Goal: Use online tool/utility: Utilize a website feature to perform a specific function

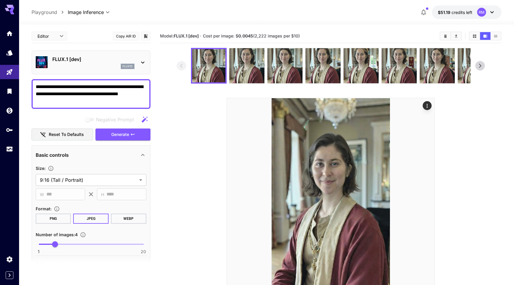
scroll to position [141, 0]
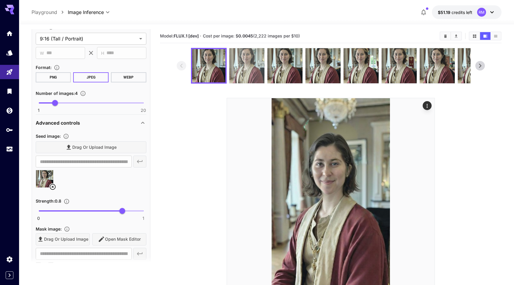
click at [245, 68] on img at bounding box center [246, 65] width 35 height 35
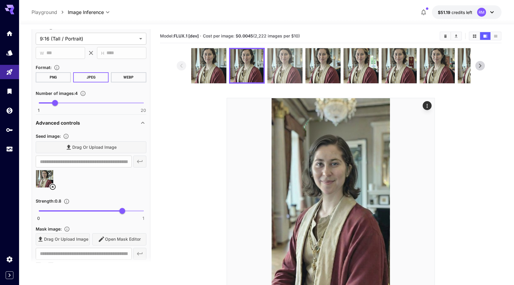
click at [279, 73] on img at bounding box center [285, 65] width 35 height 35
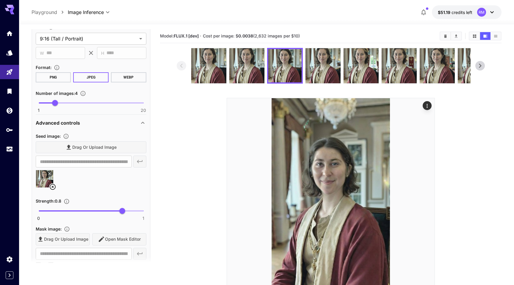
click at [477, 65] on icon at bounding box center [480, 65] width 9 height 9
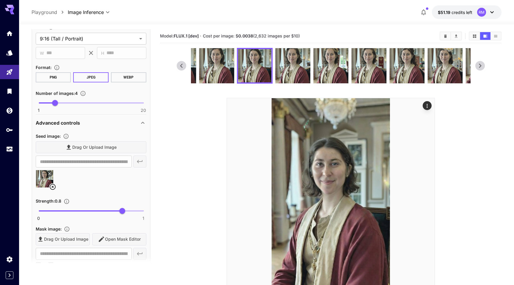
click at [477, 65] on icon at bounding box center [480, 65] width 9 height 9
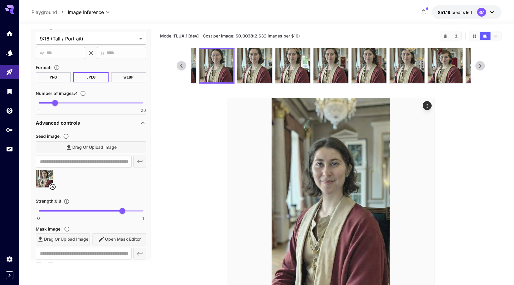
click at [477, 65] on icon at bounding box center [480, 65] width 9 height 9
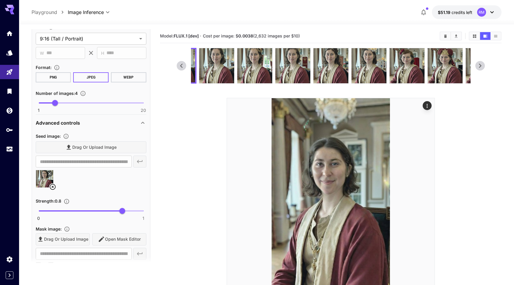
click at [477, 65] on icon at bounding box center [480, 65] width 9 height 9
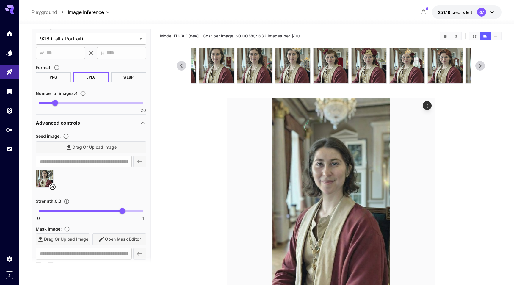
click at [477, 65] on icon at bounding box center [480, 65] width 9 height 9
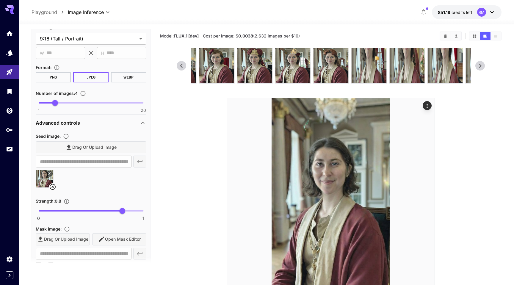
click at [477, 65] on icon at bounding box center [480, 65] width 9 height 9
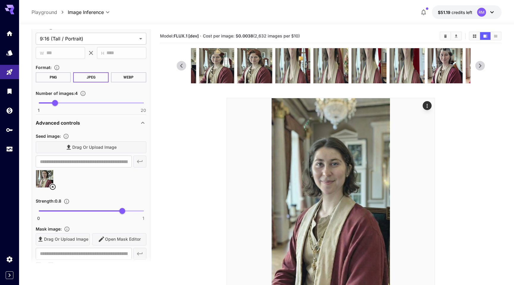
click at [477, 65] on icon at bounding box center [480, 65] width 9 height 9
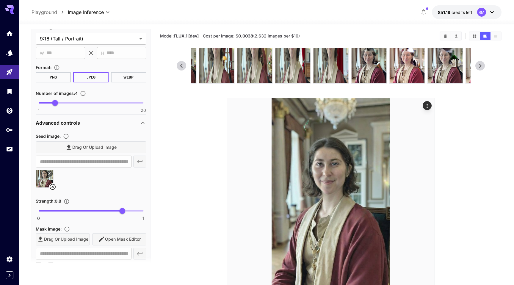
click at [477, 65] on icon at bounding box center [480, 65] width 9 height 9
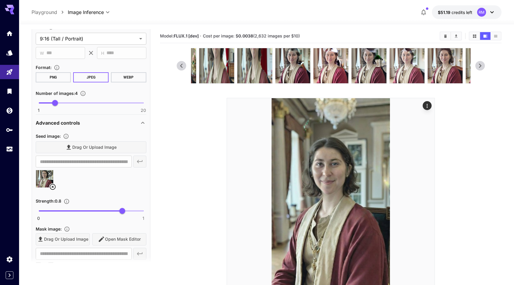
click at [477, 65] on icon at bounding box center [480, 65] width 9 height 9
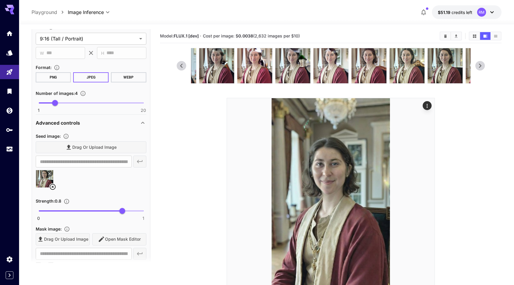
click at [477, 65] on icon at bounding box center [480, 65] width 9 height 9
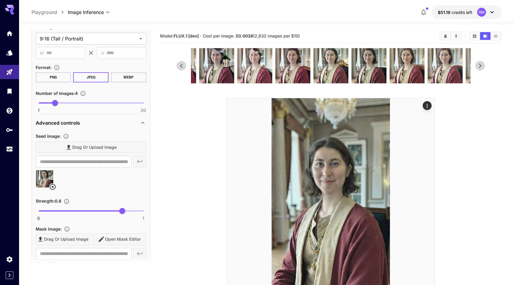
click at [477, 65] on icon at bounding box center [480, 65] width 9 height 9
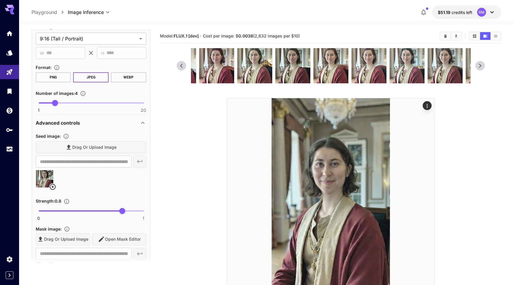
click at [477, 65] on icon at bounding box center [480, 65] width 9 height 9
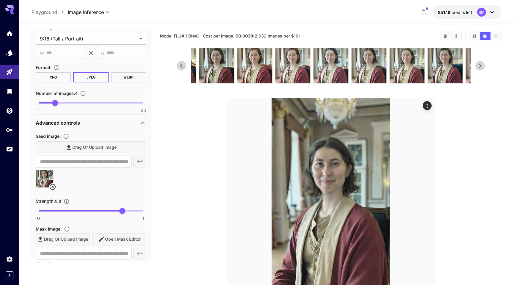
click at [477, 65] on icon at bounding box center [480, 65] width 9 height 9
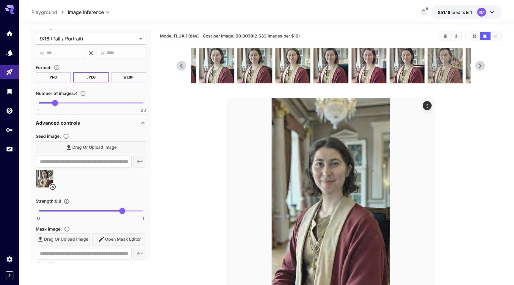
click at [477, 65] on icon at bounding box center [480, 65] width 9 height 9
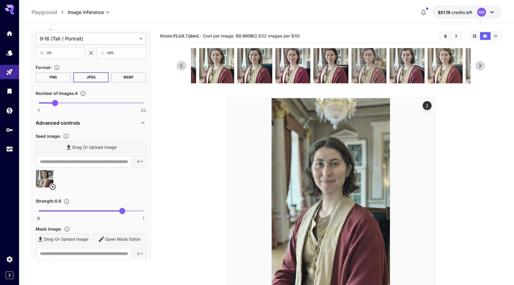
click at [477, 65] on icon at bounding box center [480, 65] width 9 height 9
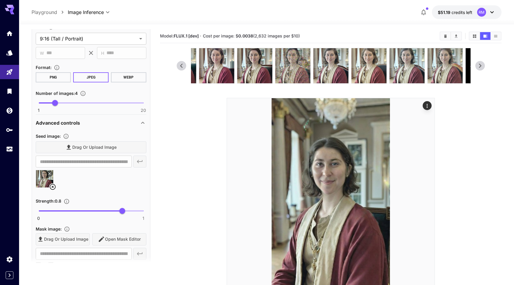
click at [477, 65] on icon at bounding box center [480, 65] width 9 height 9
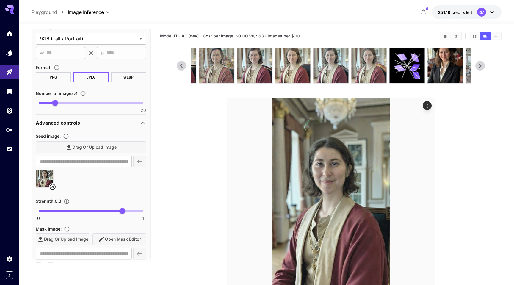
click at [477, 65] on icon at bounding box center [480, 65] width 9 height 9
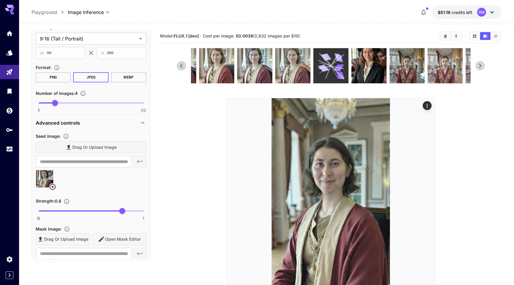
click at [337, 66] on icon at bounding box center [338, 67] width 11 height 7
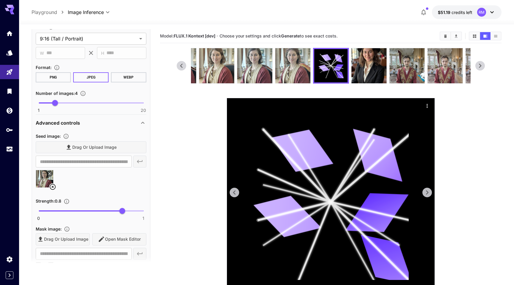
click at [428, 106] on icon "Actions" at bounding box center [427, 106] width 6 height 6
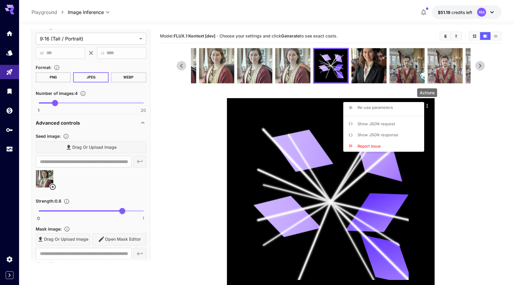
click at [387, 111] on li "Re-use parameters" at bounding box center [385, 107] width 85 height 11
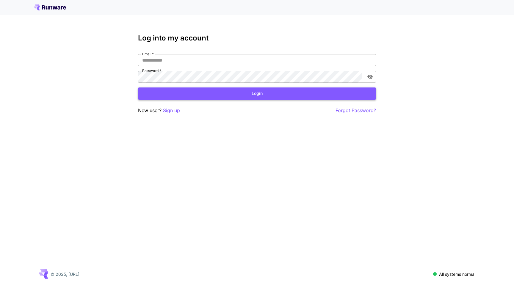
type input "**********"
click at [242, 93] on button "Login" at bounding box center [257, 93] width 238 height 12
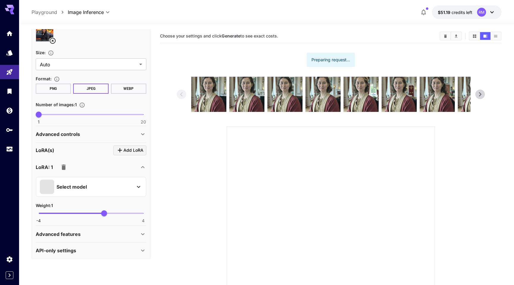
scroll to position [173, 0]
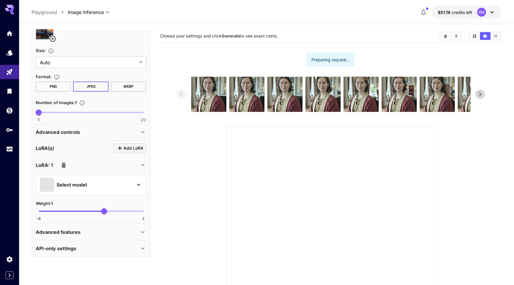
click at [120, 185] on div "Select model" at bounding box center [86, 185] width 93 height 14
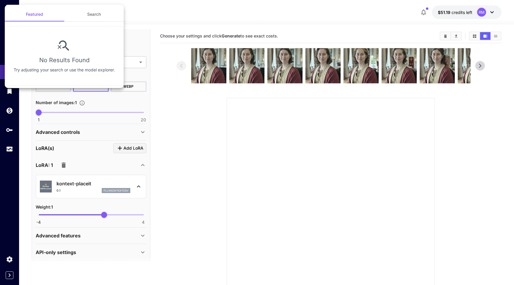
click at [179, 182] on div at bounding box center [257, 142] width 514 height 285
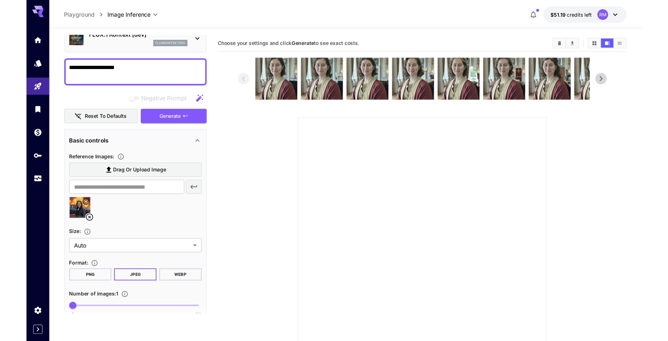
scroll to position [0, 0]
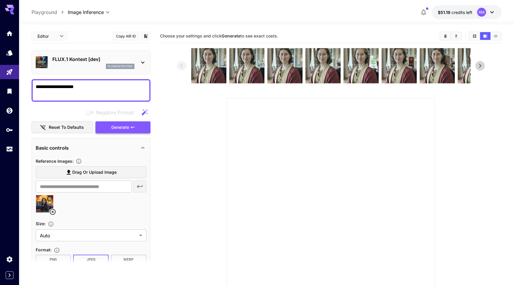
click at [130, 128] on button "Generate" at bounding box center [123, 127] width 55 height 12
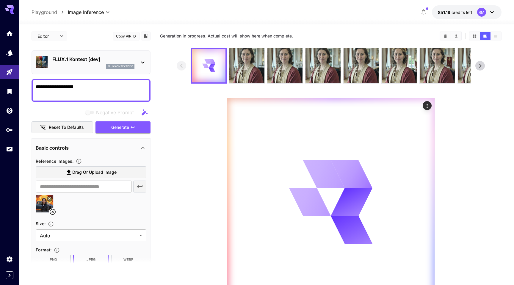
click at [206, 175] on section at bounding box center [331, 177] width 309 height 258
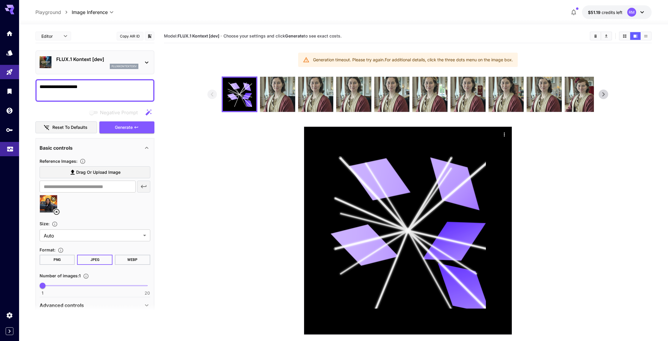
click at [8, 153] on link at bounding box center [9, 149] width 19 height 15
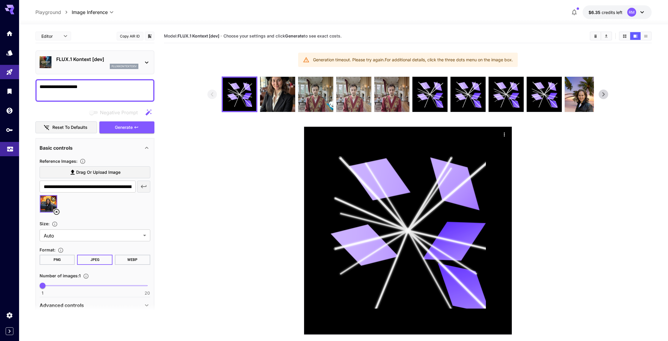
click at [8, 150] on icon "Usage" at bounding box center [10, 147] width 7 height 7
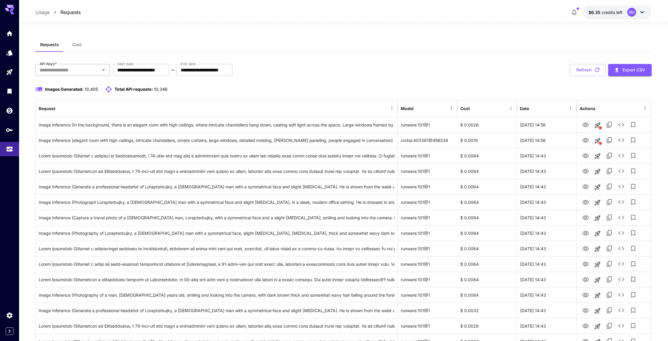
click at [90, 65] on div "API Keys   *" at bounding box center [72, 70] width 74 height 12
click at [84, 113] on li "[URL] - dev" at bounding box center [72, 115] width 74 height 15
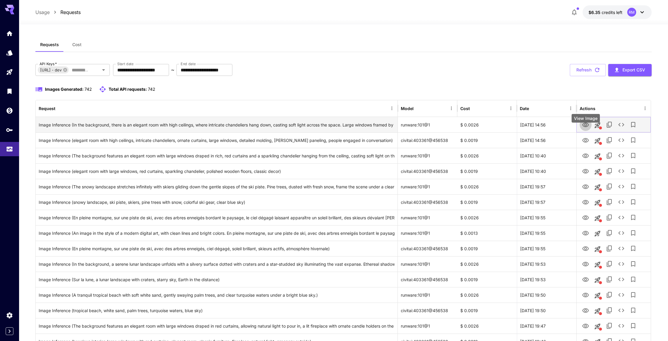
click at [590, 131] on button "View Image" at bounding box center [586, 124] width 12 height 12
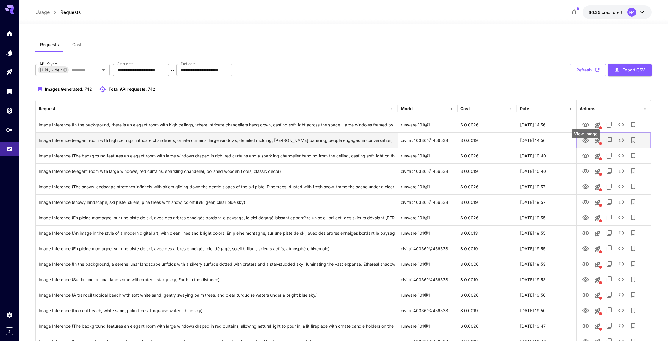
click at [588, 144] on icon "View Image" at bounding box center [585, 140] width 7 height 7
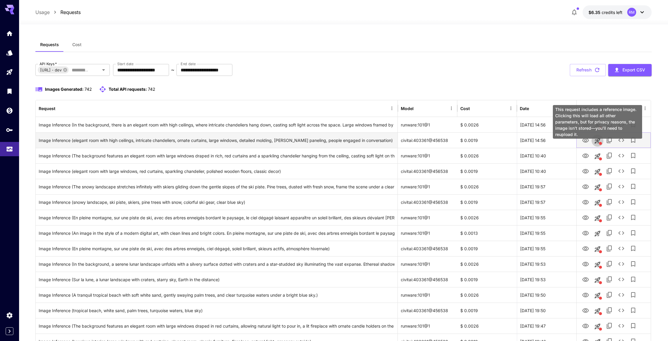
click at [597, 143] on icon "This request includes a reference image. Clicking this will load all other para…" at bounding box center [598, 141] width 6 height 6
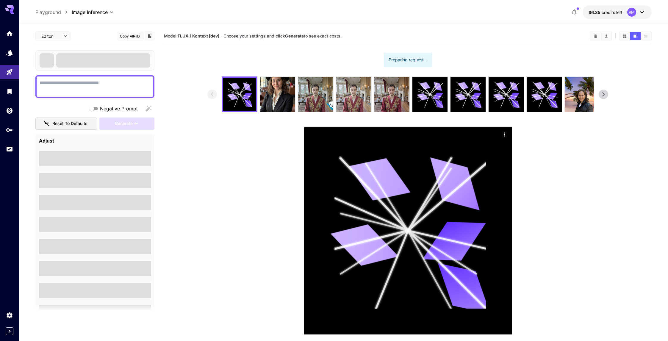
type textarea "**********"
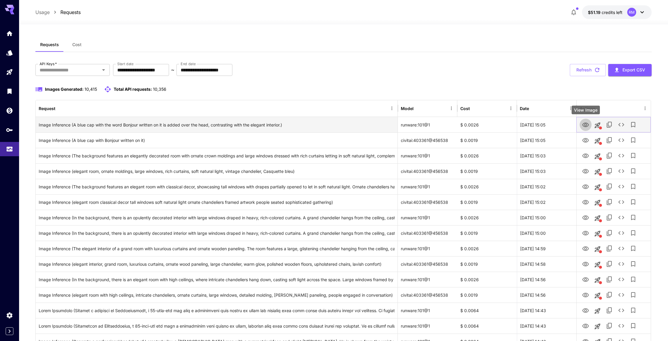
click at [588, 125] on icon "View Image" at bounding box center [585, 124] width 7 height 7
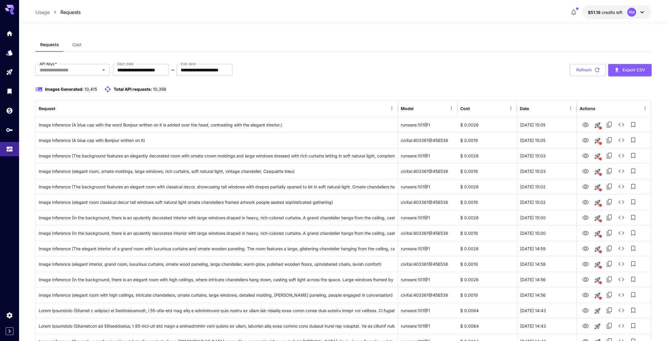
click at [369, 76] on div "**********" at bounding box center [343, 70] width 617 height 12
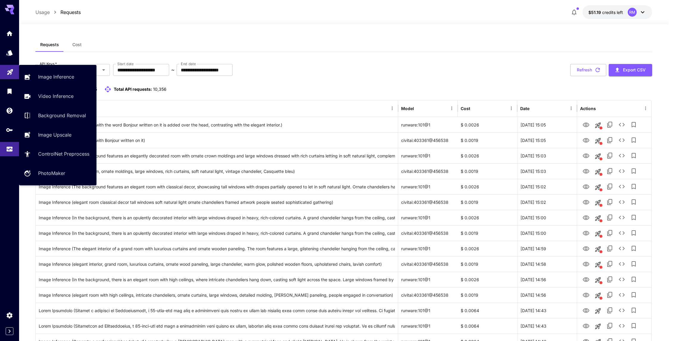
click at [17, 72] on link at bounding box center [9, 72] width 19 height 15
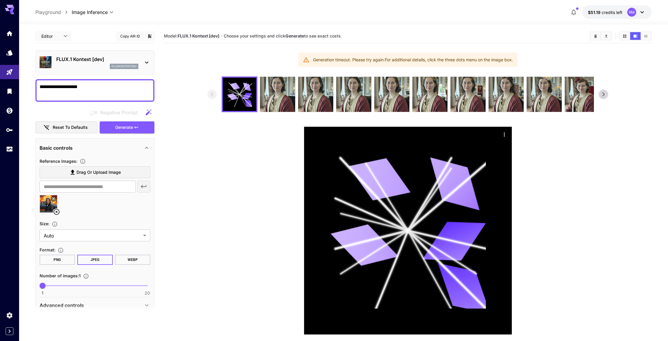
click at [110, 59] on p "FLUX.1 Kontext [dev]" at bounding box center [97, 59] width 82 height 7
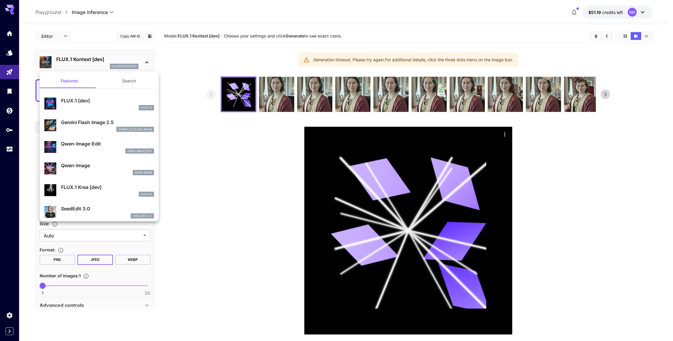
click at [196, 71] on div at bounding box center [336, 170] width 673 height 341
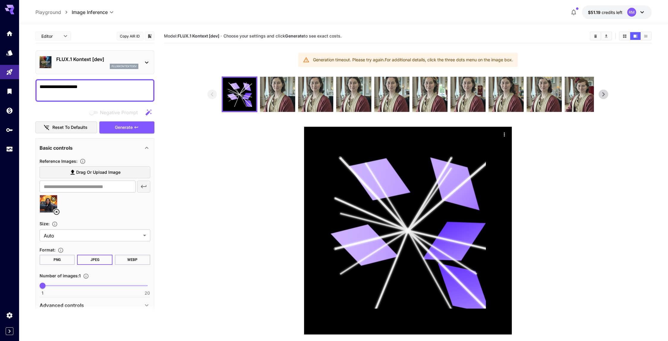
click at [87, 173] on span "Drag or upload image" at bounding box center [98, 172] width 44 height 7
click at [0, 0] on input "Drag or upload image" at bounding box center [0, 0] width 0 height 0
click at [76, 213] on icon at bounding box center [77, 212] width 6 height 6
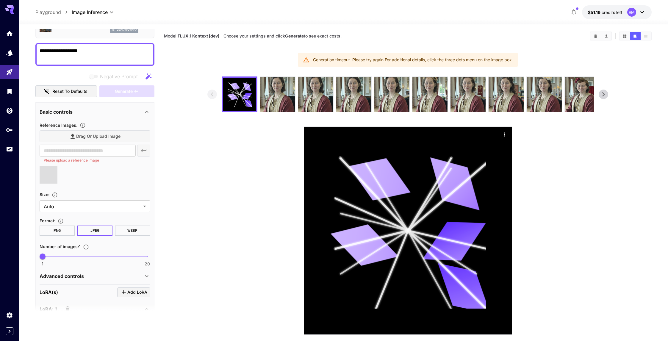
scroll to position [137, 0]
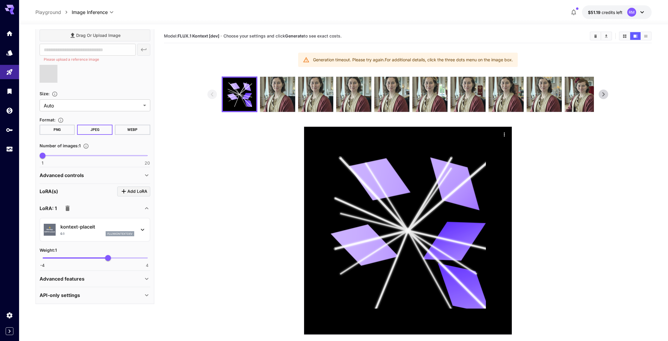
click at [52, 210] on p "LoRA: 1" at bounding box center [48, 208] width 17 height 7
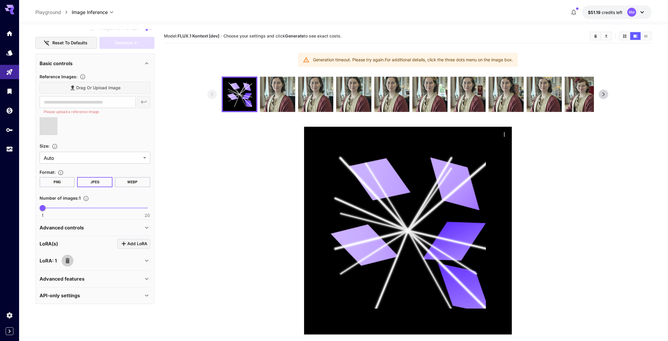
click at [68, 261] on icon "button" at bounding box center [67, 260] width 4 height 5
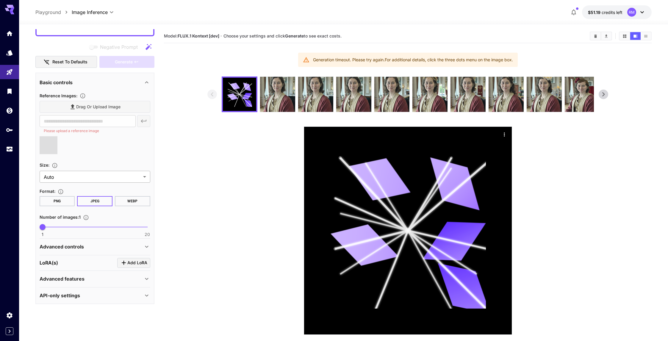
scroll to position [0, 0]
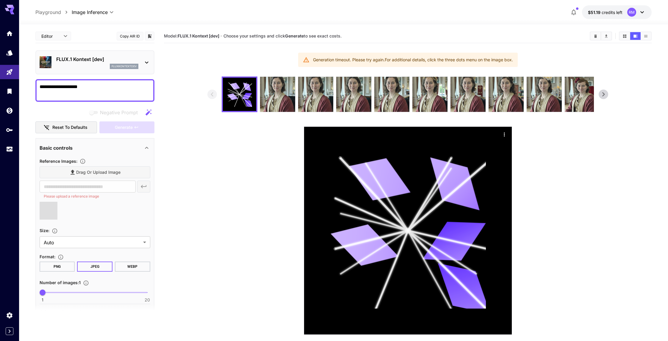
click at [96, 94] on textarea "**********" at bounding box center [95, 90] width 111 height 14
type input "**********"
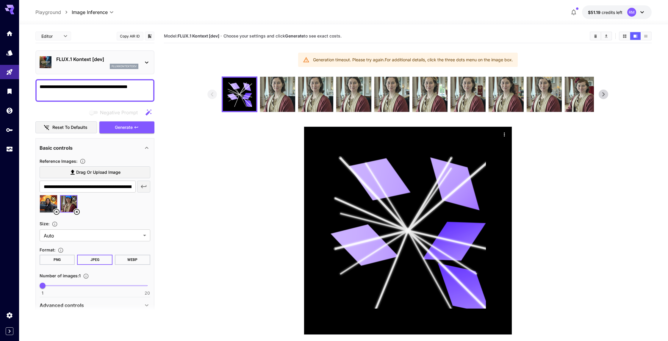
type textarea "**********"
click at [56, 212] on icon at bounding box center [57, 212] width 6 height 6
click at [145, 129] on button "Generate" at bounding box center [126, 127] width 55 height 12
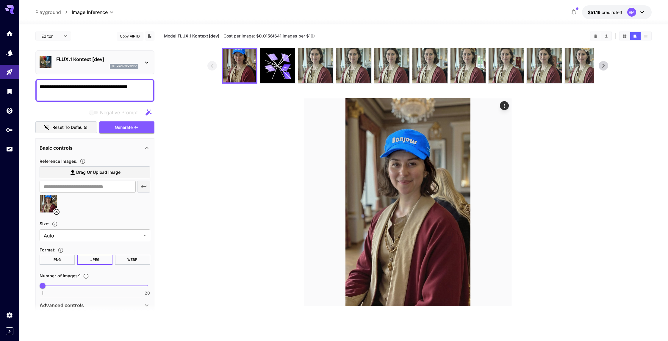
click at [67, 87] on textarea "**********" at bounding box center [95, 90] width 111 height 14
type textarea "**********"
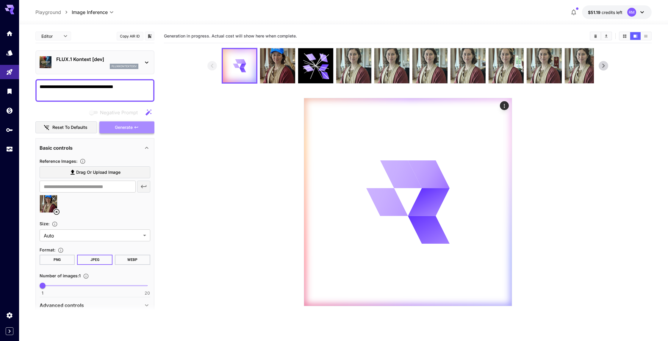
click at [116, 126] on span "Generate" at bounding box center [124, 127] width 18 height 7
click at [260, 69] on img at bounding box center [277, 65] width 35 height 35
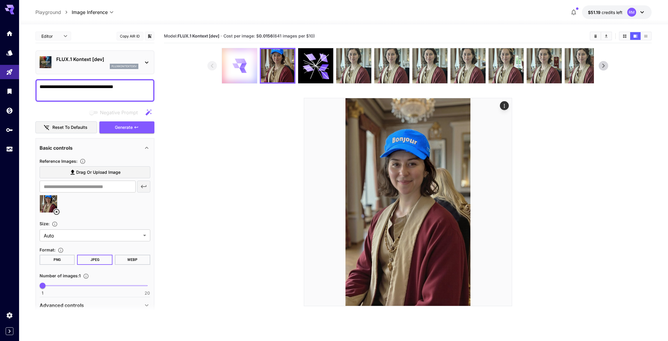
click at [253, 65] on div at bounding box center [239, 65] width 35 height 35
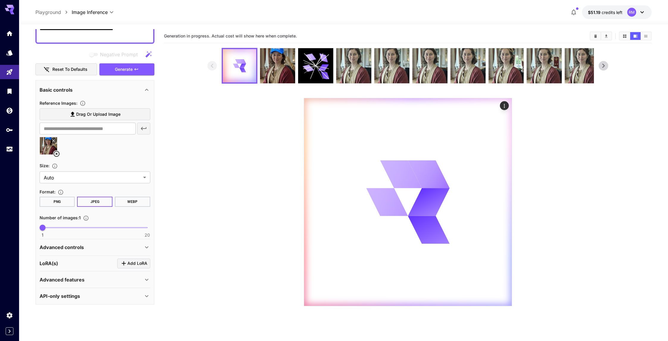
scroll to position [59, 0]
click at [85, 243] on div "Advanced controls" at bounding box center [92, 246] width 104 height 7
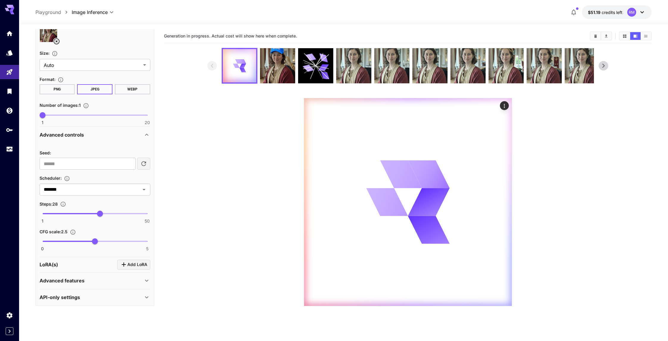
scroll to position [172, 0]
click at [66, 210] on span "1 50 28" at bounding box center [95, 211] width 105 height 9
type input "**"
drag, startPoint x: 66, startPoint y: 210, endPoint x: 62, endPoint y: 210, distance: 4.5
click at [62, 210] on span "10" at bounding box center [62, 212] width 6 height 6
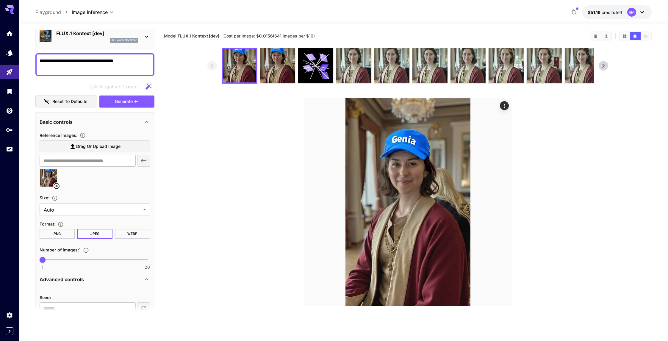
scroll to position [0, 0]
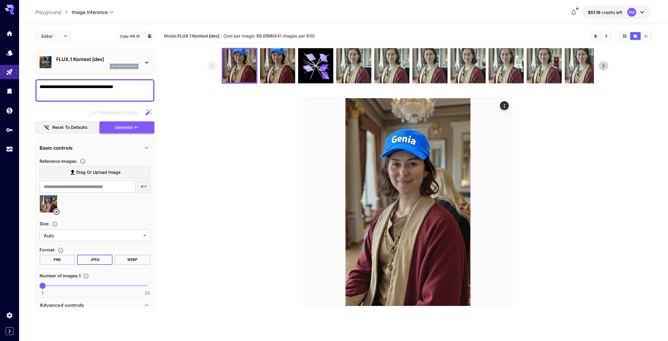
click at [126, 123] on button "Generate" at bounding box center [126, 127] width 55 height 12
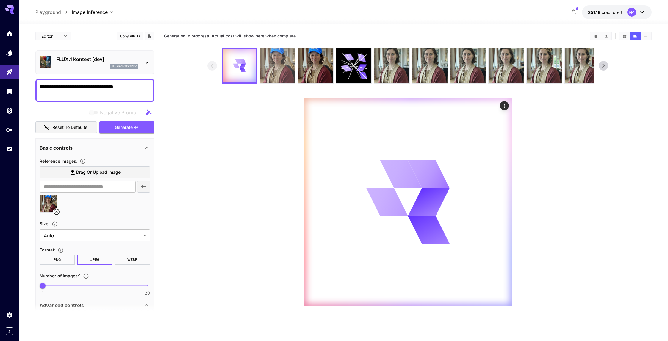
click at [271, 76] on img at bounding box center [277, 65] width 35 height 35
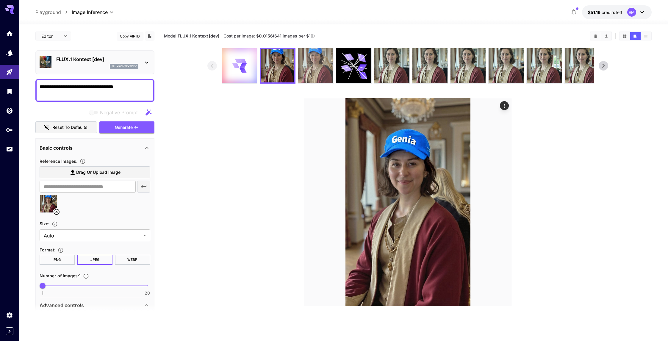
click at [313, 60] on img at bounding box center [315, 65] width 35 height 35
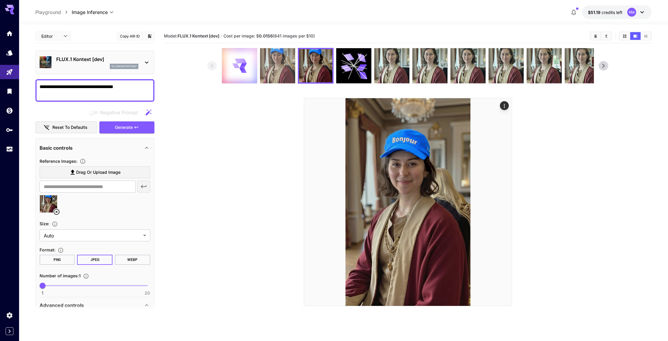
click at [289, 68] on img at bounding box center [277, 65] width 35 height 35
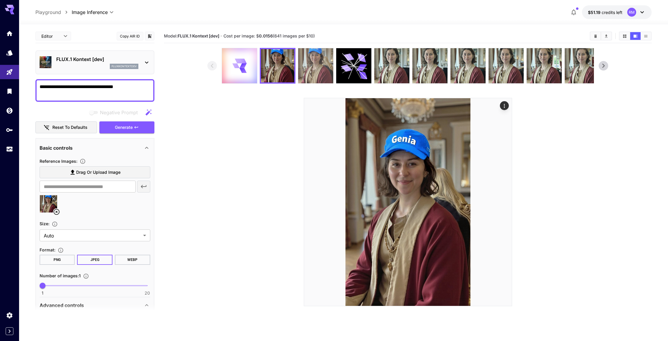
click at [307, 61] on img at bounding box center [315, 65] width 35 height 35
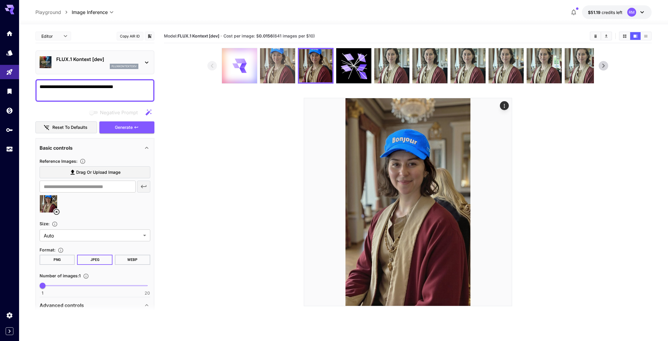
click at [286, 65] on img at bounding box center [277, 65] width 35 height 35
click at [250, 67] on div at bounding box center [239, 65] width 35 height 35
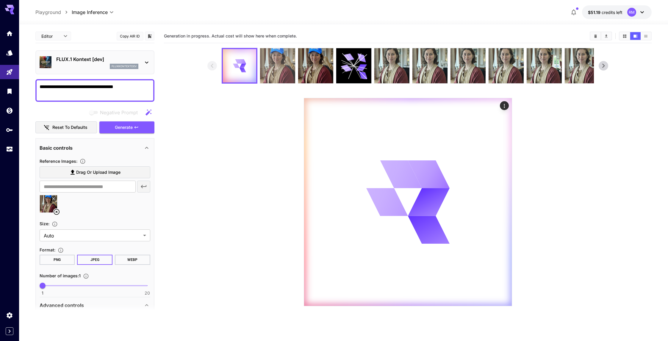
click at [282, 74] on img at bounding box center [277, 65] width 35 height 35
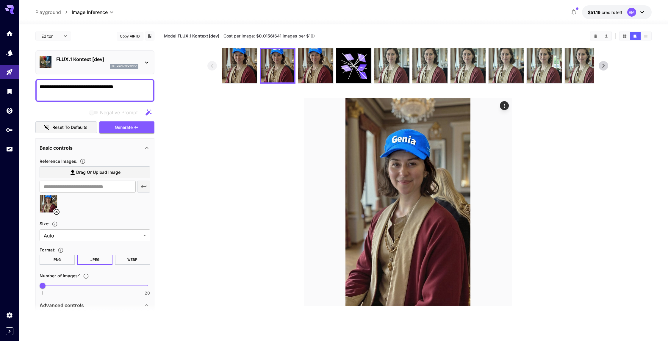
click at [243, 70] on img at bounding box center [239, 65] width 35 height 35
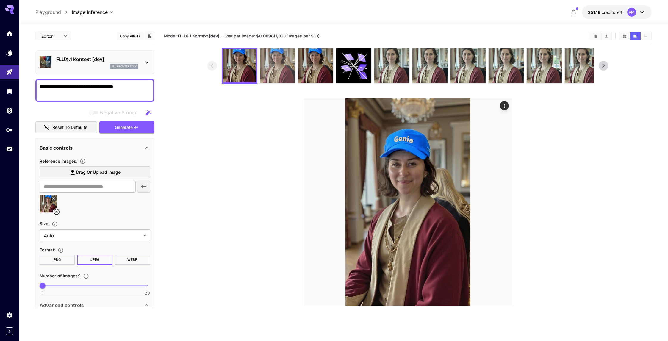
click at [262, 67] on img at bounding box center [277, 65] width 35 height 35
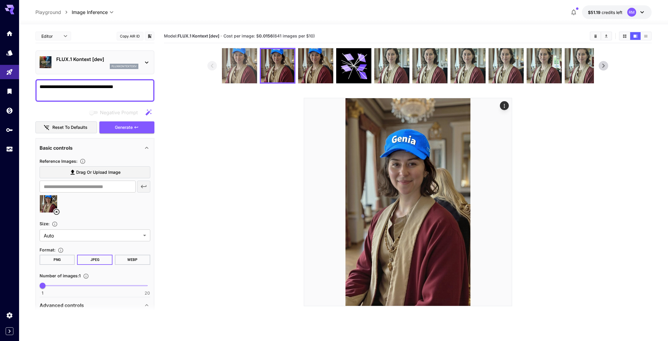
click at [242, 65] on img at bounding box center [239, 65] width 35 height 35
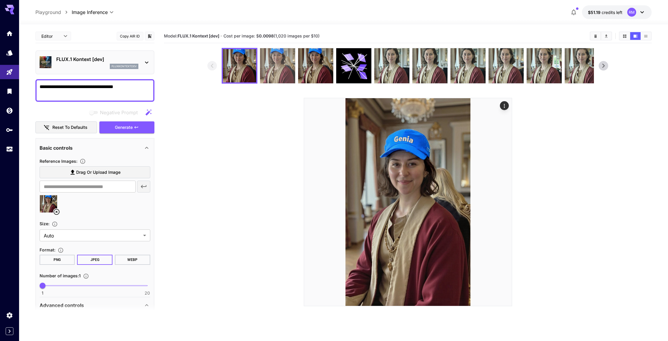
click at [262, 65] on img at bounding box center [277, 65] width 35 height 35
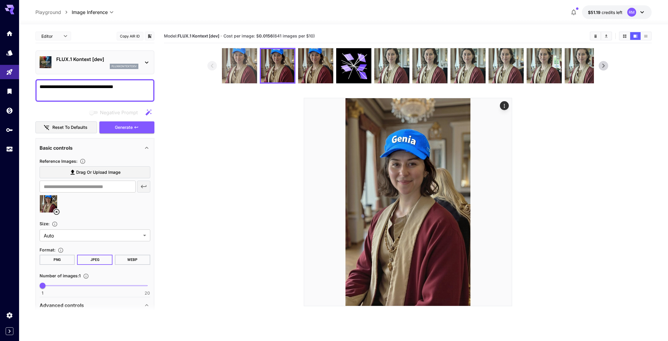
click at [229, 65] on img at bounding box center [239, 65] width 35 height 35
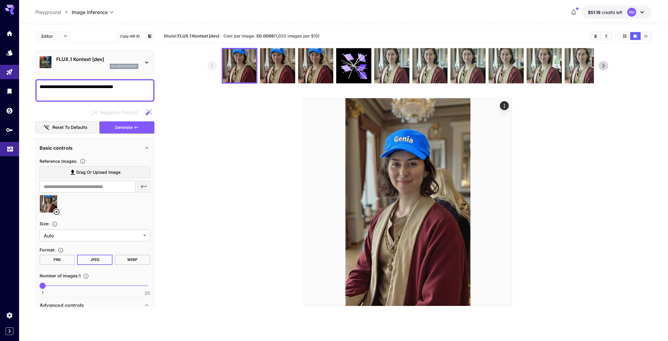
click at [13, 153] on link at bounding box center [9, 149] width 19 height 15
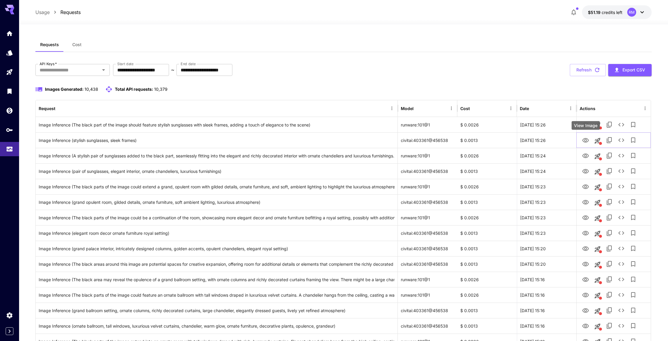
click at [584, 141] on icon "View Image" at bounding box center [585, 140] width 7 height 7
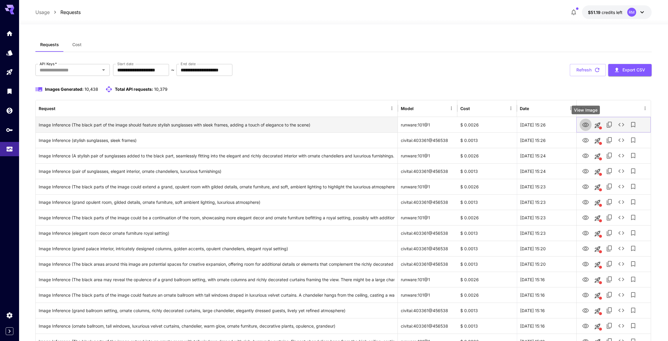
click at [587, 123] on icon "View Image" at bounding box center [585, 125] width 7 height 4
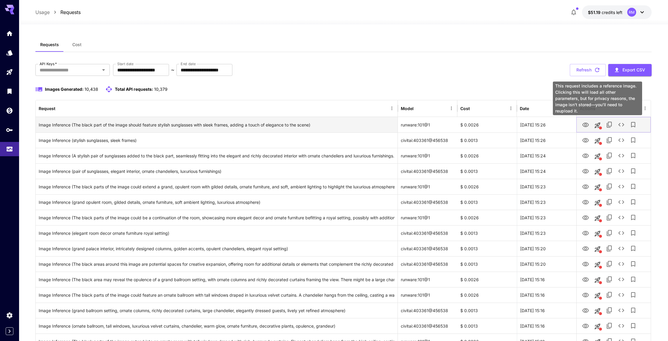
click at [598, 124] on icon "This request includes a reference image. Clicking this will load all other para…" at bounding box center [597, 125] width 7 height 7
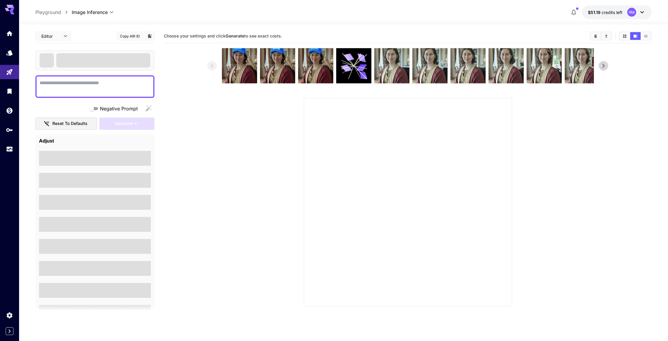
type textarea "**********"
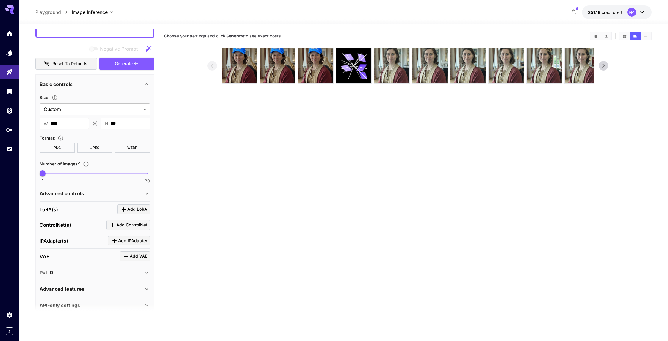
scroll to position [72, 0]
click at [97, 196] on div "Advanced controls" at bounding box center [95, 192] width 111 height 14
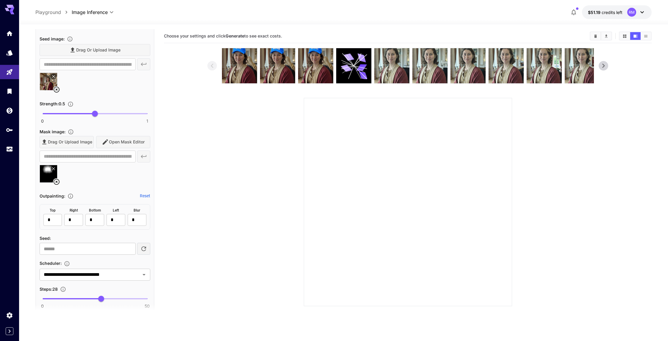
scroll to position [132, 0]
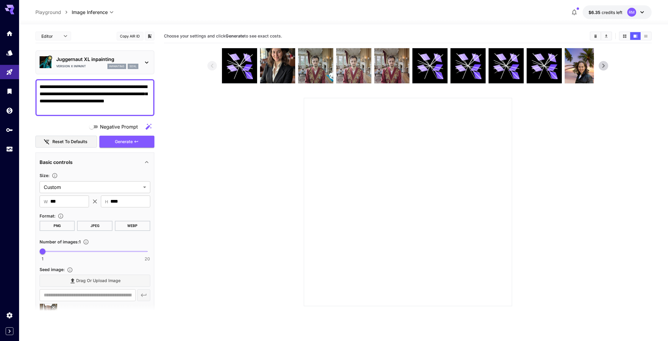
click at [261, 57] on img at bounding box center [277, 65] width 35 height 35
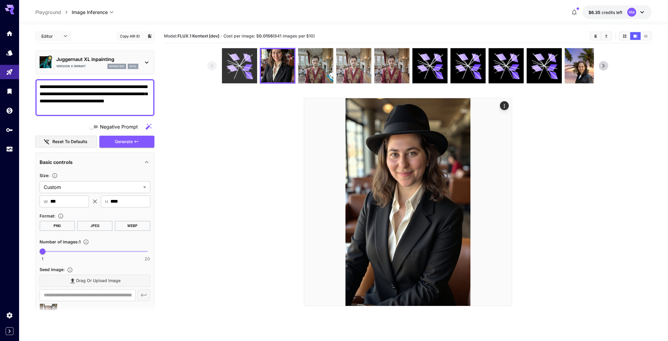
click at [243, 64] on icon at bounding box center [239, 66] width 26 height 26
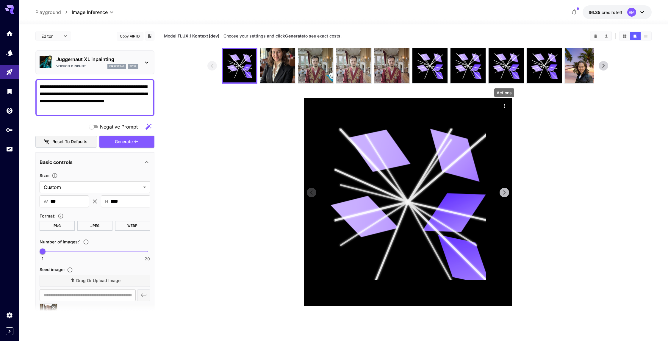
click at [504, 105] on icon "Actions" at bounding box center [504, 106] width 1 height 4
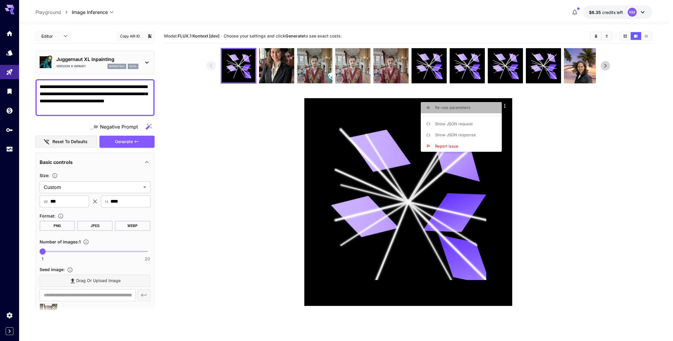
click at [448, 105] on span "Re-use parameters" at bounding box center [452, 107] width 35 height 5
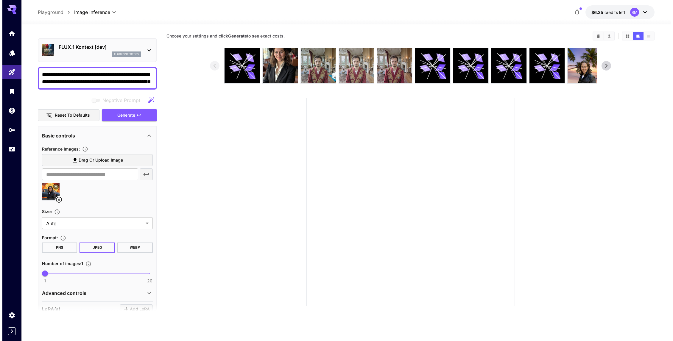
scroll to position [130, 0]
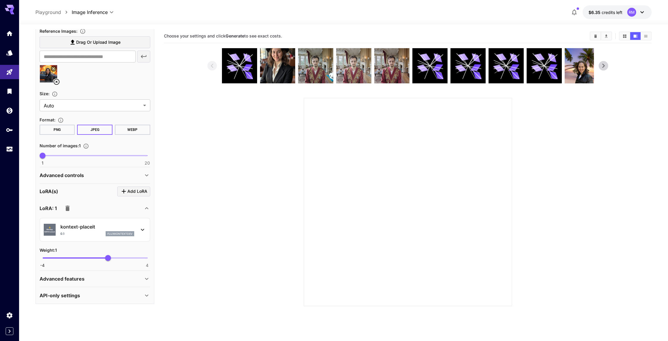
click at [88, 235] on div "0.1 fluxkontextdev" at bounding box center [97, 233] width 74 height 5
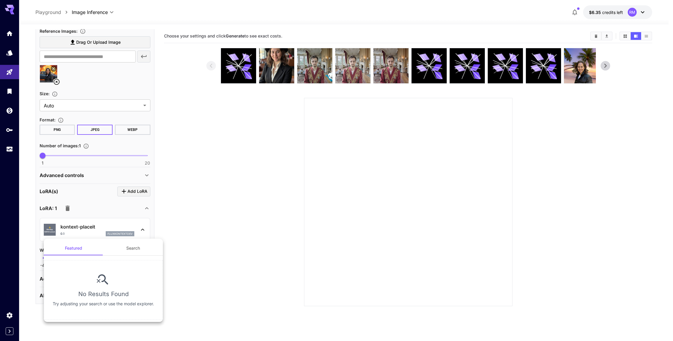
click at [132, 247] on button "Search" at bounding box center [133, 248] width 60 height 14
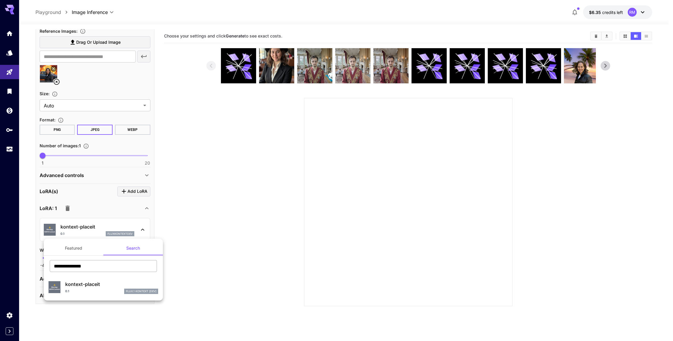
click at [114, 265] on input "**********" at bounding box center [103, 266] width 107 height 12
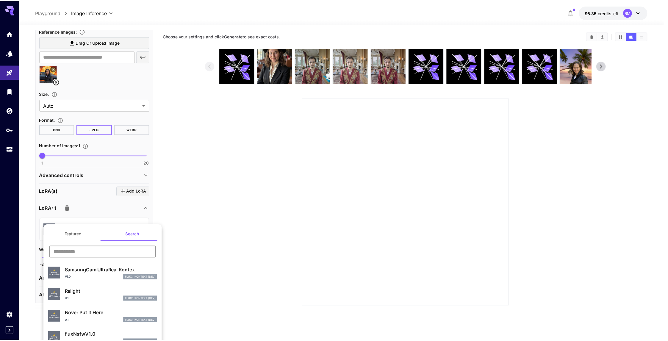
scroll to position [1, 0]
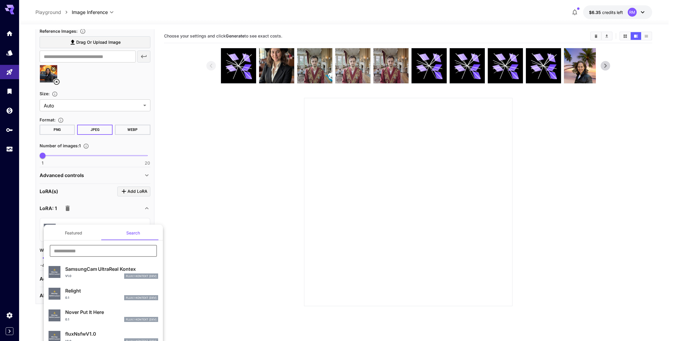
click at [103, 271] on p "SamsungCam UltraReal Kontex" at bounding box center [111, 268] width 93 height 7
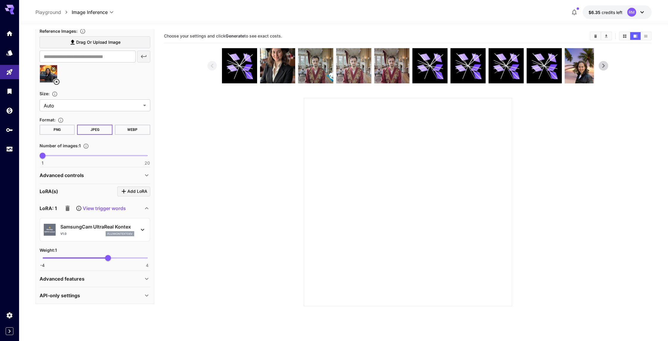
click at [102, 210] on p "View trigger words" at bounding box center [104, 208] width 43 height 7
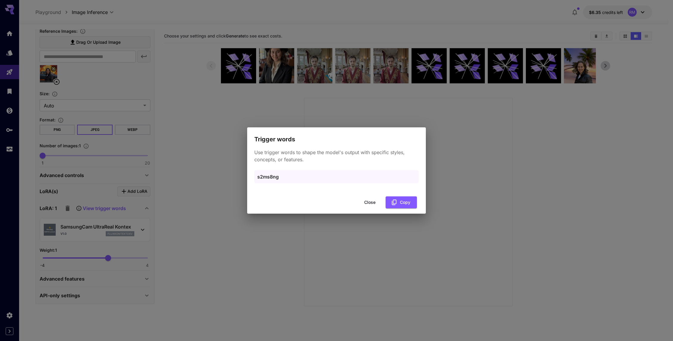
click at [268, 178] on p "s2ms8ng" at bounding box center [336, 176] width 158 height 7
copy p "s2ms8ng"
drag, startPoint x: 391, startPoint y: 198, endPoint x: 394, endPoint y: 202, distance: 5.3
click at [391, 198] on button "Copy" at bounding box center [400, 202] width 31 height 12
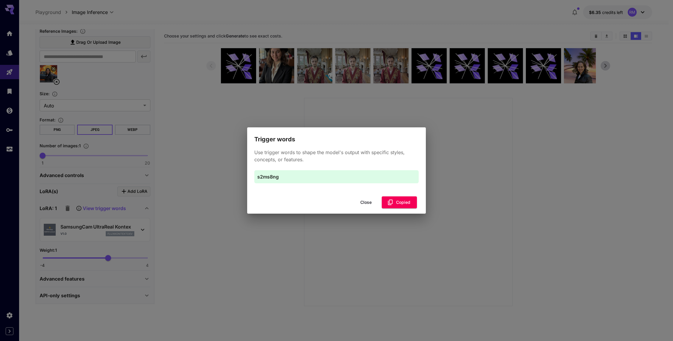
drag, startPoint x: 371, startPoint y: 203, endPoint x: 334, endPoint y: 203, distance: 37.8
click at [371, 203] on button "Close" at bounding box center [365, 202] width 27 height 12
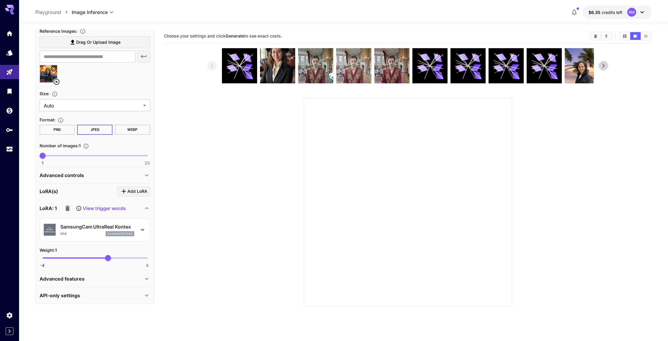
scroll to position [0, 0]
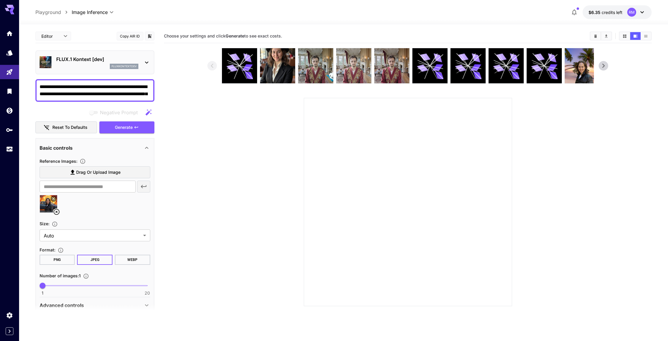
click at [71, 96] on textarea "**********" at bounding box center [95, 90] width 111 height 14
paste textarea
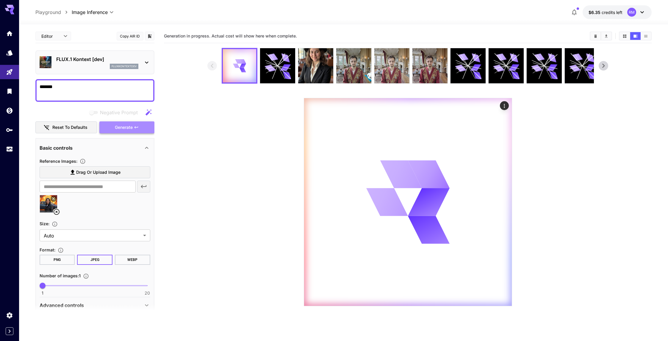
click at [128, 130] on span "Generate" at bounding box center [124, 127] width 18 height 7
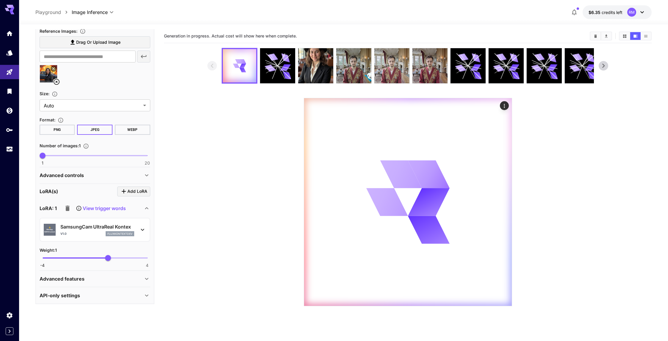
scroll to position [129, 0]
click at [129, 231] on p "SamsungCam UltraReal Kontex" at bounding box center [97, 227] width 74 height 7
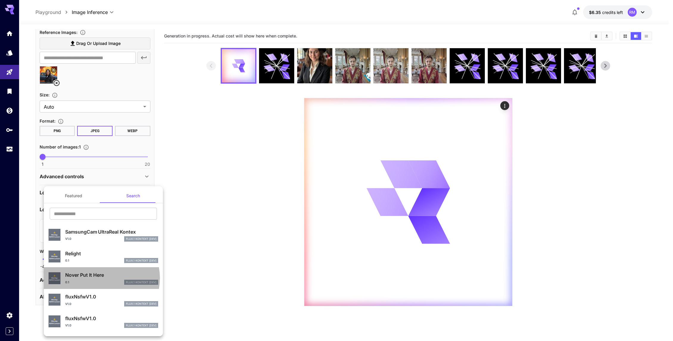
click at [100, 278] on p "Nover Put It Here" at bounding box center [111, 274] width 93 height 7
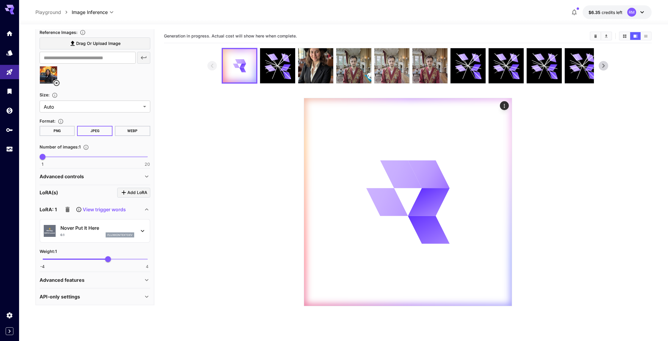
click at [116, 211] on p "View trigger words" at bounding box center [104, 209] width 43 height 7
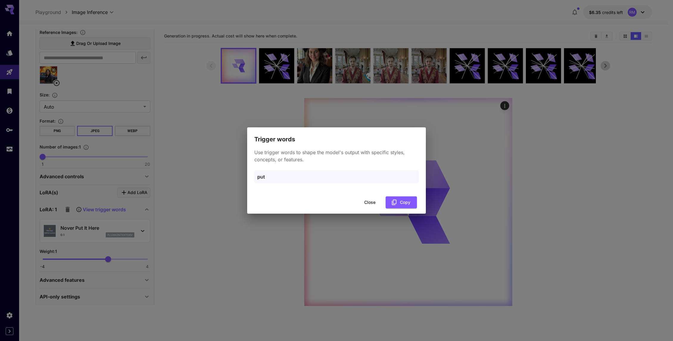
click at [283, 173] on div "put" at bounding box center [336, 176] width 164 height 13
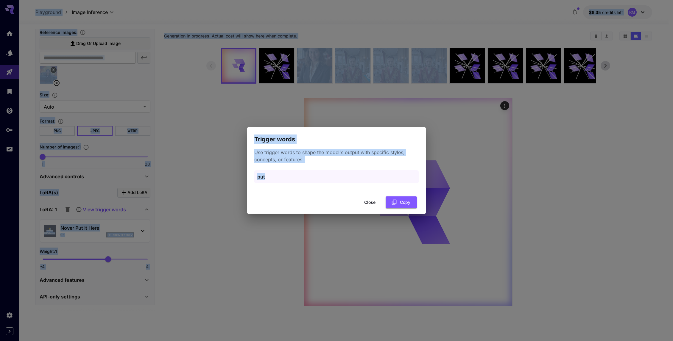
click at [263, 175] on p "put" at bounding box center [336, 176] width 158 height 7
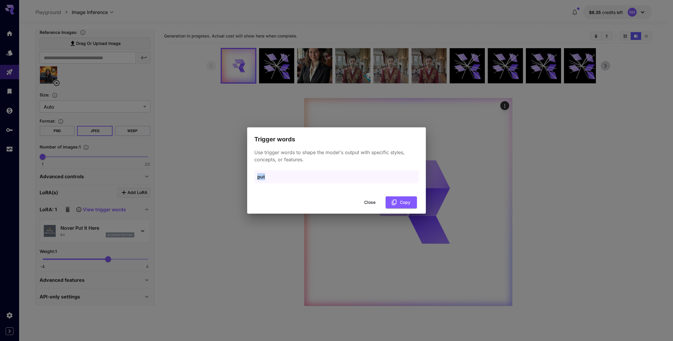
click at [263, 175] on p "put" at bounding box center [336, 176] width 158 height 7
click at [393, 201] on icon "button" at bounding box center [394, 202] width 5 height 5
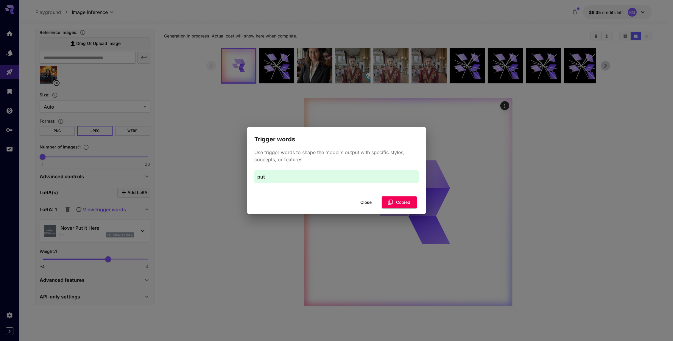
click at [368, 204] on button "Close" at bounding box center [365, 202] width 27 height 12
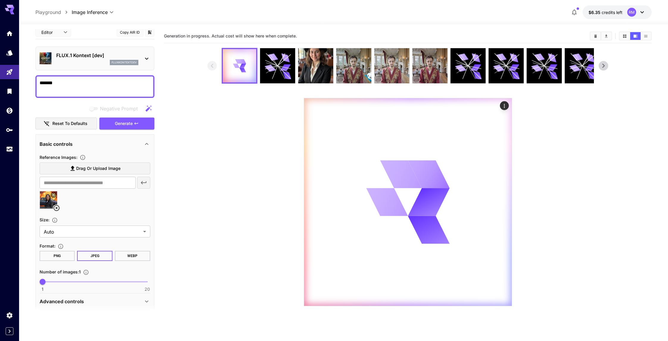
scroll to position [0, 0]
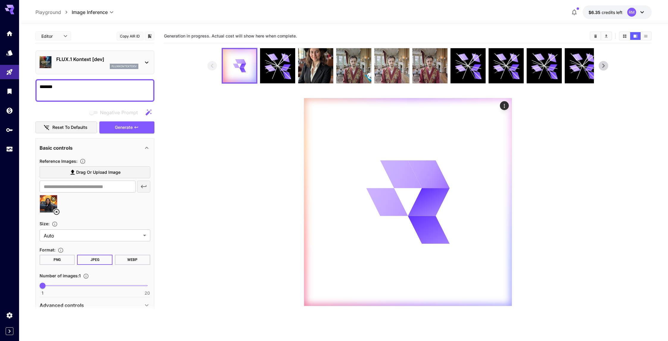
click at [61, 96] on textarea "*******" at bounding box center [95, 90] width 111 height 14
paste textarea
click at [112, 128] on button "Generate" at bounding box center [126, 127] width 55 height 12
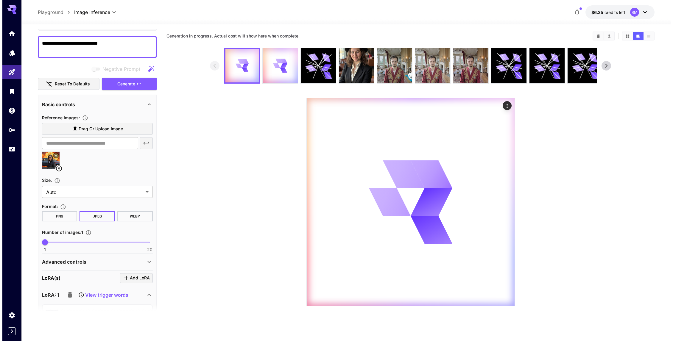
scroll to position [130, 0]
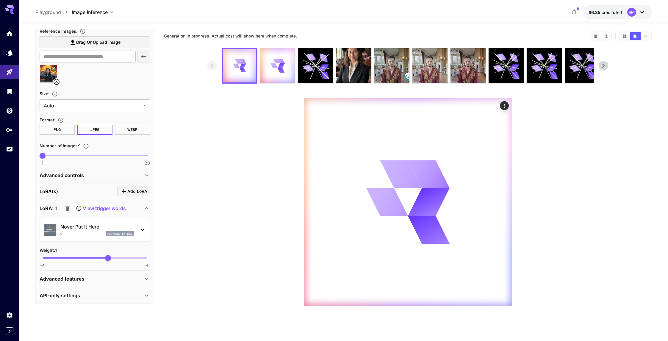
click at [105, 220] on div "⚠️ Warning: NSFW Content Nover Put It Here 0.1 fluxkontextdev" at bounding box center [95, 230] width 111 height 24
click at [106, 223] on p "Nover Put It Here" at bounding box center [97, 226] width 74 height 7
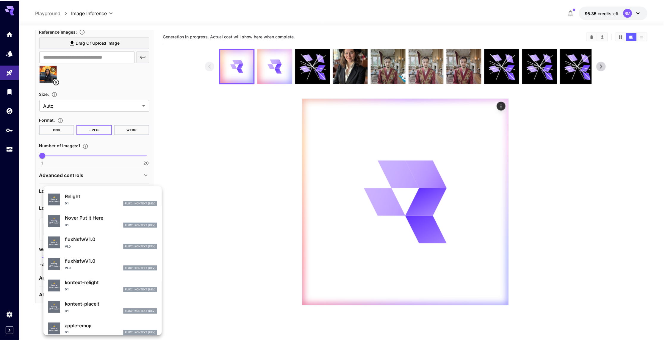
scroll to position [57, 0]
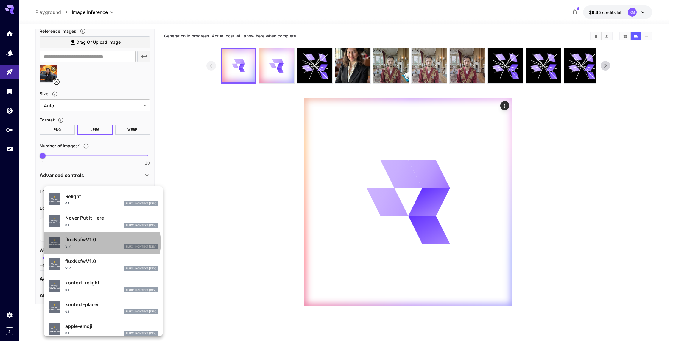
click at [101, 243] on p "fluxNsfwV1.0" at bounding box center [111, 239] width 93 height 7
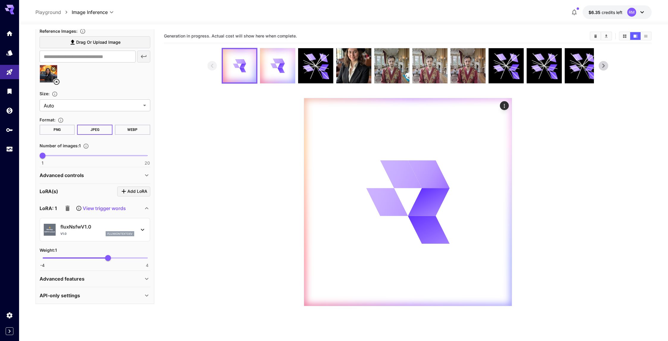
click at [110, 208] on p "View trigger words" at bounding box center [104, 208] width 43 height 7
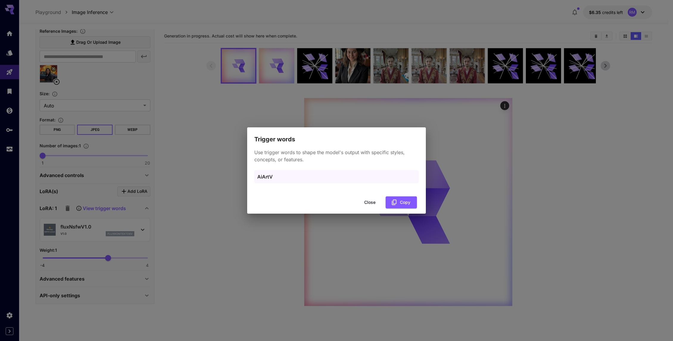
click at [258, 177] on p "AiArtV" at bounding box center [336, 176] width 158 height 7
copy p "AiArtV"
click at [396, 201] on icon "button" at bounding box center [394, 202] width 7 height 7
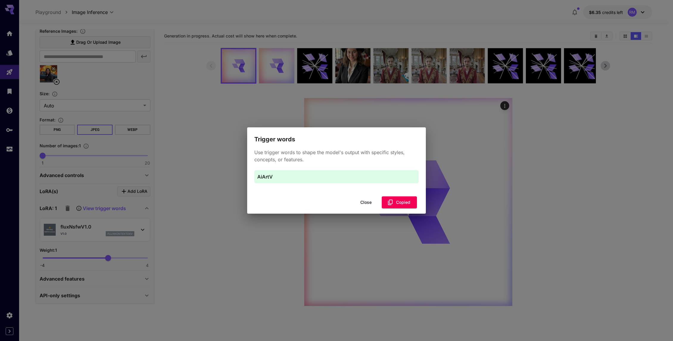
click at [372, 203] on button "Close" at bounding box center [365, 202] width 27 height 12
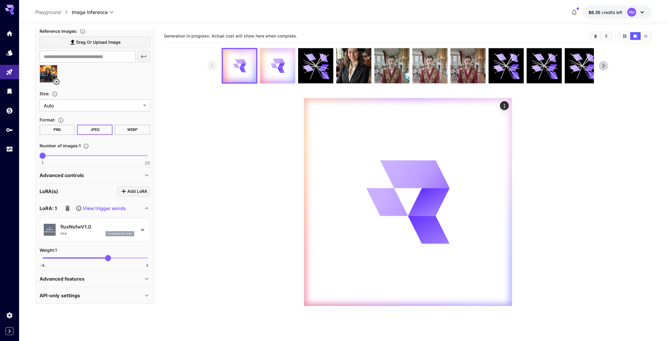
scroll to position [0, 0]
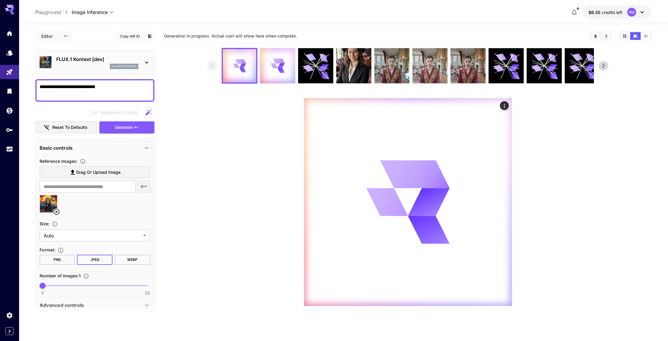
click at [84, 94] on textarea "**********" at bounding box center [95, 90] width 111 height 14
paste textarea
type textarea "******"
click at [137, 128] on icon "button" at bounding box center [136, 127] width 5 height 5
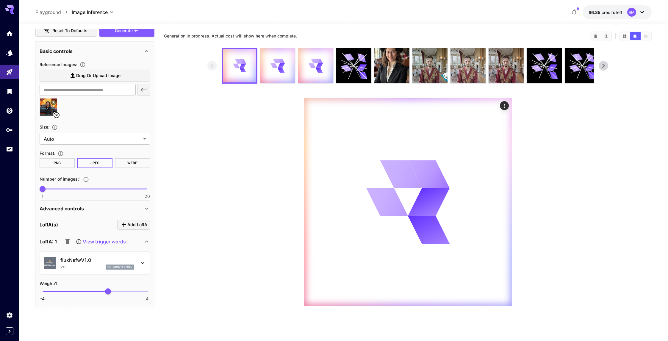
click at [93, 248] on div "LoRA: 1 View trigger words" at bounding box center [95, 242] width 111 height 14
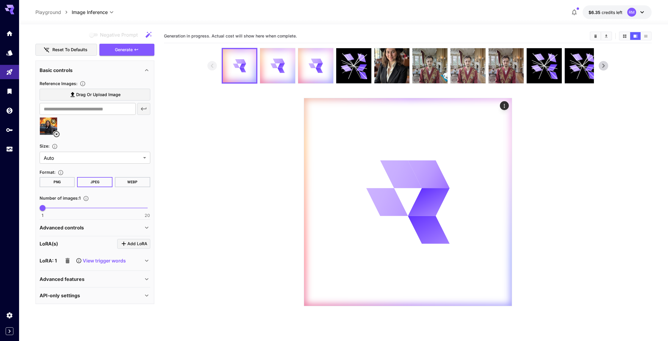
scroll to position [78, 0]
click at [92, 261] on p "View trigger words" at bounding box center [104, 260] width 43 height 7
click at [144, 262] on icon at bounding box center [146, 260] width 7 height 7
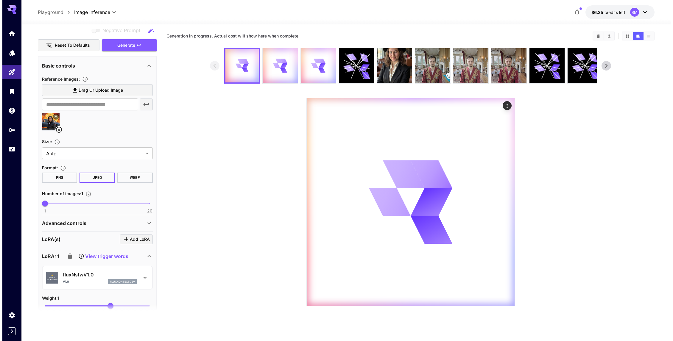
scroll to position [89, 0]
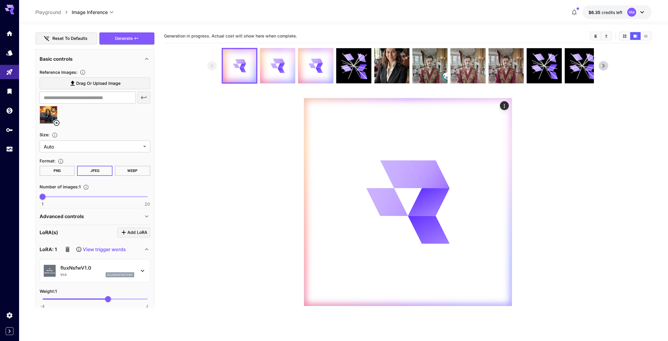
click at [95, 260] on div "⚠️ Warning: NSFW Content fluxNsfwV1.0 V1.0 fluxkontextdev" at bounding box center [95, 271] width 111 height 24
click at [95, 262] on div "⚠️ Warning: NSFW Content fluxNsfwV1.0 V1.0 fluxkontextdev" at bounding box center [95, 271] width 102 height 18
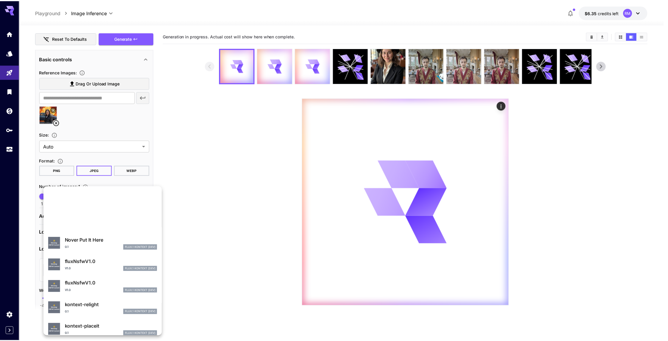
scroll to position [85, 0]
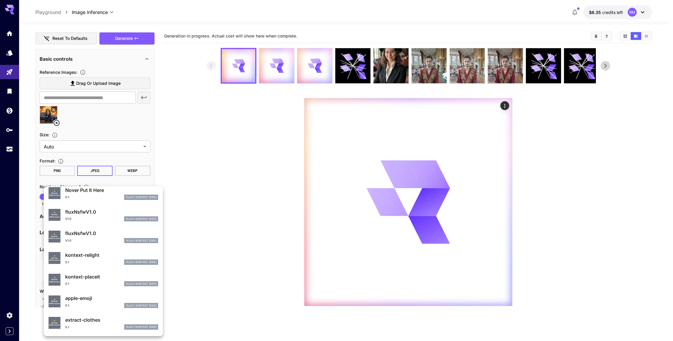
drag, startPoint x: 89, startPoint y: 297, endPoint x: 90, endPoint y: 294, distance: 3.5
click at [89, 297] on p "apple-emoji" at bounding box center [111, 298] width 93 height 7
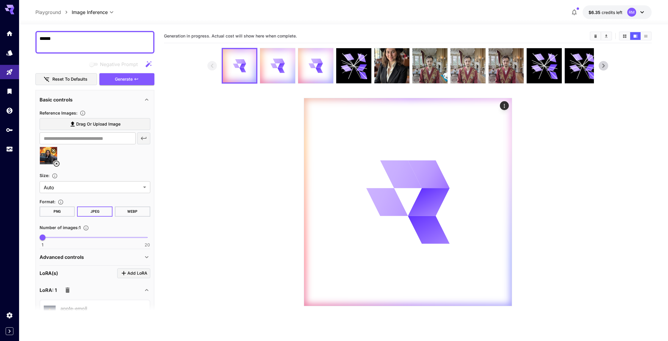
scroll to position [0, 0]
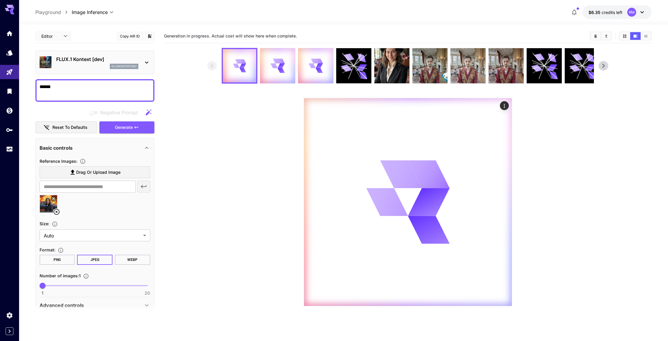
click at [76, 91] on textarea "******" at bounding box center [95, 90] width 111 height 14
type textarea "**********"
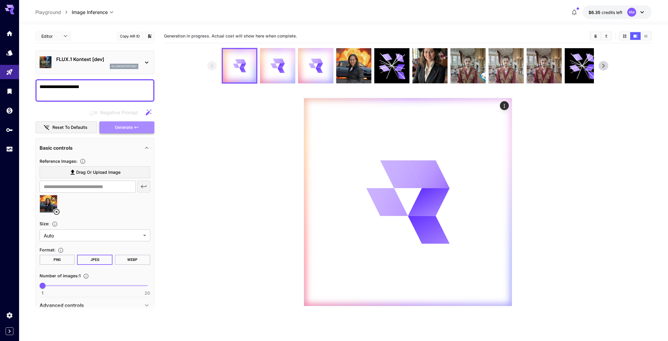
click at [122, 131] on button "Generate" at bounding box center [126, 127] width 55 height 12
click at [368, 69] on img at bounding box center [353, 65] width 35 height 35
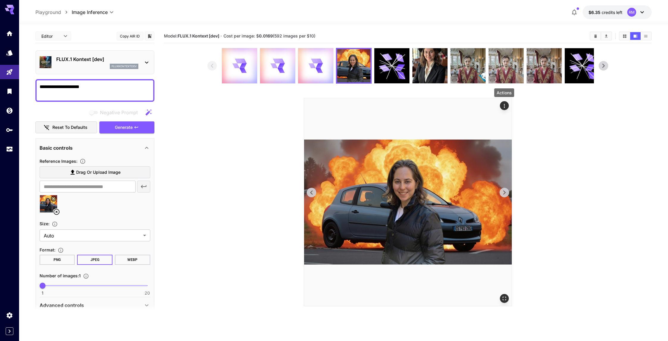
click at [507, 105] on icon "Actions" at bounding box center [504, 106] width 6 height 6
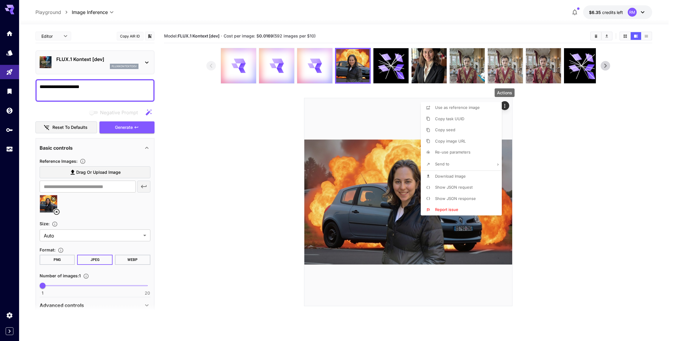
click at [273, 118] on div at bounding box center [336, 170] width 673 height 341
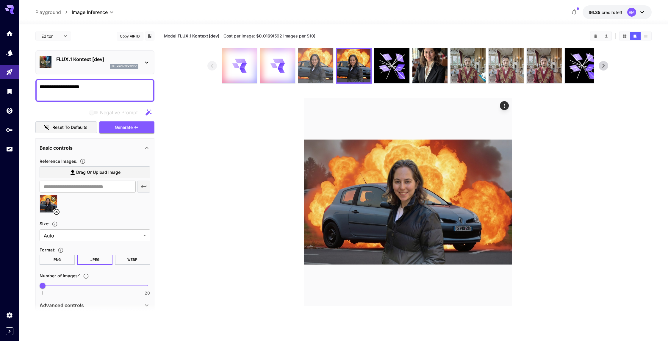
click at [319, 60] on img at bounding box center [315, 65] width 35 height 35
click at [345, 58] on img at bounding box center [353, 65] width 35 height 35
click at [308, 66] on img at bounding box center [315, 65] width 35 height 35
click at [346, 68] on img at bounding box center [353, 65] width 35 height 35
click at [324, 71] on img at bounding box center [315, 65] width 35 height 35
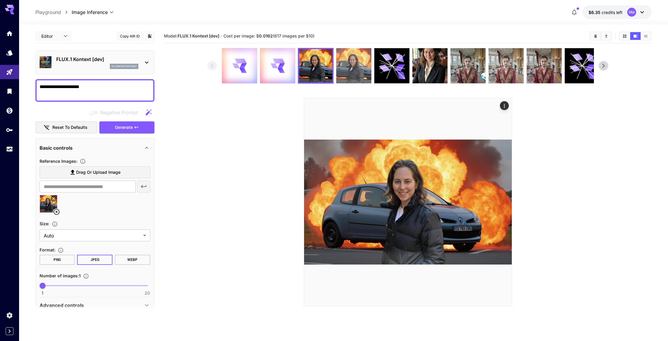
click at [343, 68] on img at bounding box center [353, 65] width 35 height 35
click at [325, 68] on img at bounding box center [315, 65] width 35 height 35
click at [355, 67] on img at bounding box center [353, 65] width 35 height 35
click at [57, 211] on icon at bounding box center [56, 211] width 7 height 7
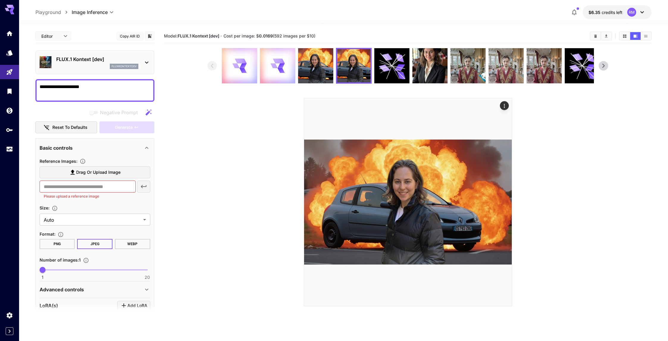
click at [82, 177] on label "Drag or upload image" at bounding box center [95, 172] width 111 height 12
click at [0, 0] on input "Drag or upload image" at bounding box center [0, 0] width 0 height 0
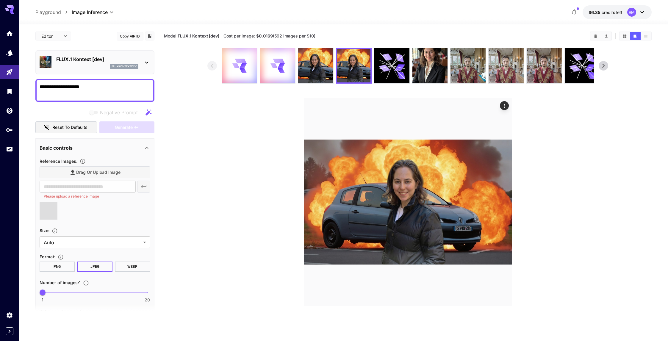
type input "**********"
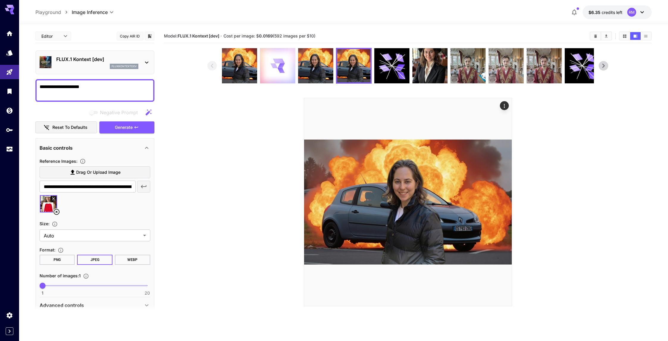
click at [281, 76] on div at bounding box center [277, 65] width 35 height 35
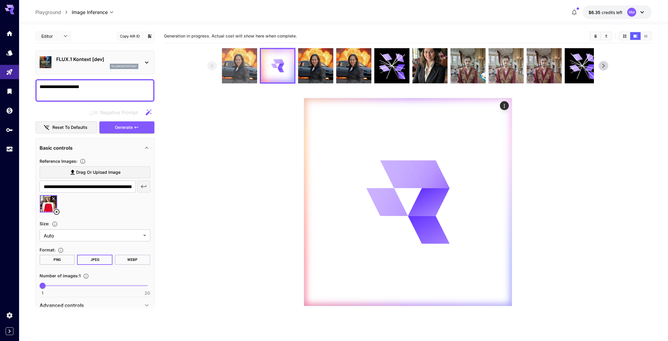
click at [230, 76] on img at bounding box center [239, 65] width 35 height 35
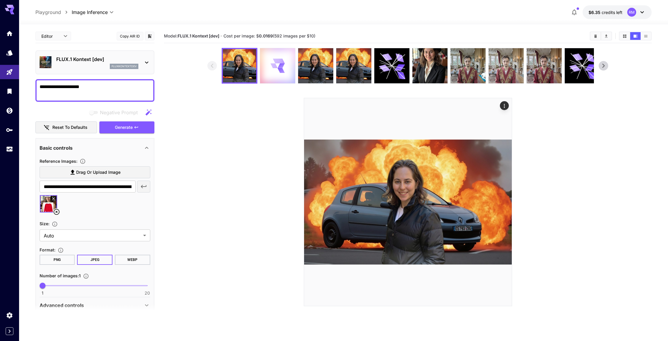
click at [280, 70] on icon at bounding box center [281, 70] width 7 height 5
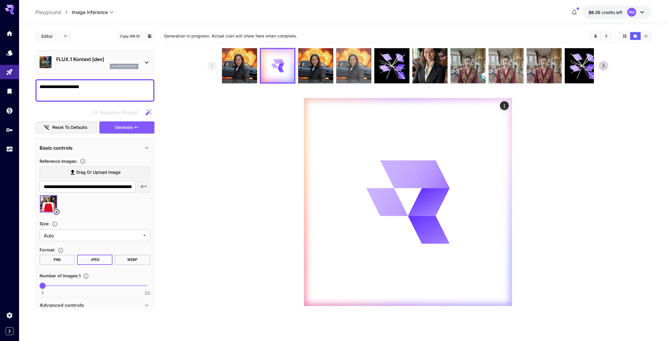
click at [340, 64] on img at bounding box center [353, 65] width 35 height 35
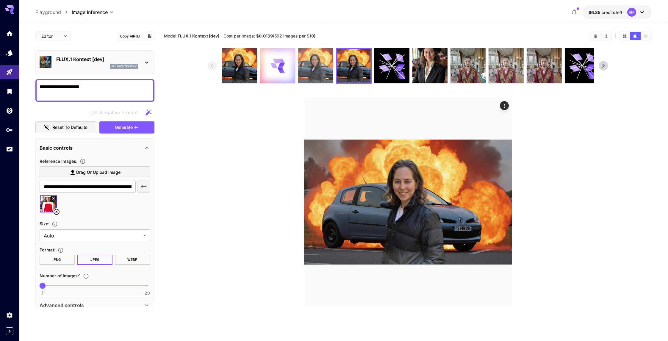
click at [307, 68] on img at bounding box center [315, 65] width 35 height 35
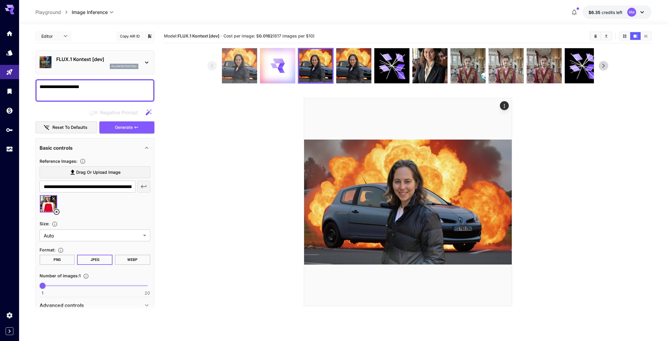
click at [227, 62] on img at bounding box center [239, 65] width 35 height 35
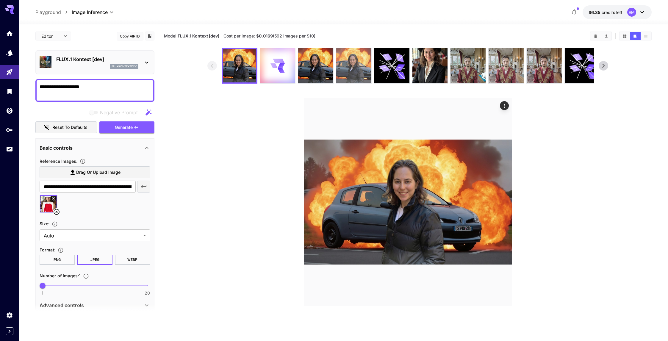
click at [350, 64] on img at bounding box center [353, 65] width 35 height 35
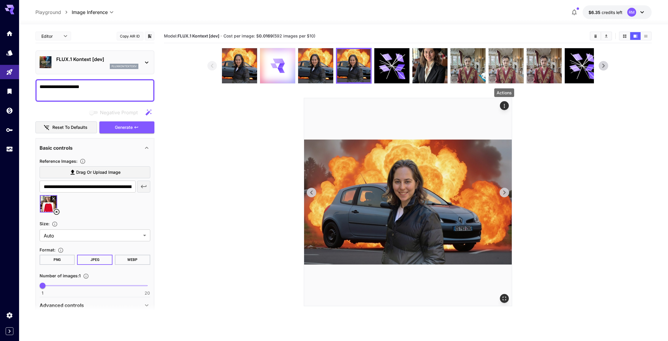
click at [503, 104] on icon "Actions" at bounding box center [504, 106] width 6 height 6
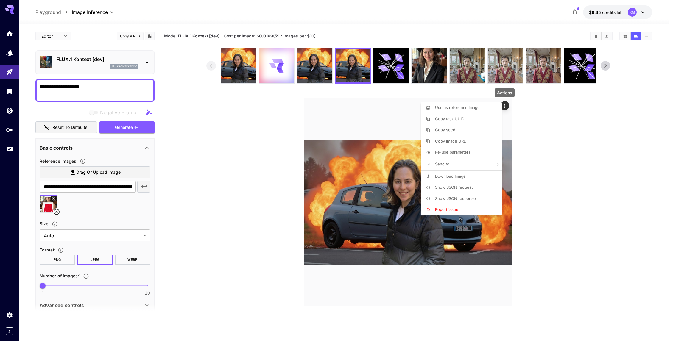
click at [458, 150] on span "Re-use parameters" at bounding box center [452, 152] width 35 height 5
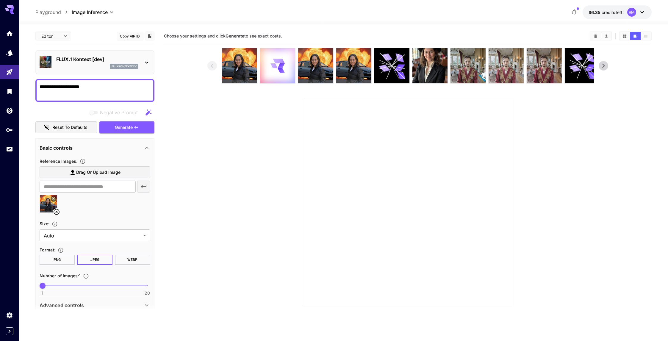
click at [45, 201] on img at bounding box center [48, 203] width 17 height 17
type input "**********"
click at [59, 211] on icon at bounding box center [57, 212] width 6 height 6
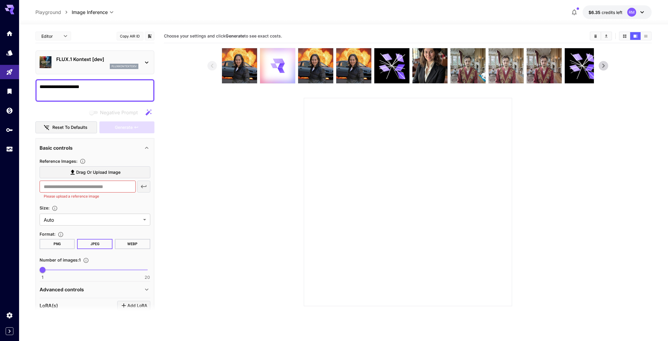
click at [84, 174] on span "Drag or upload image" at bounding box center [98, 172] width 44 height 7
click at [0, 0] on input "Drag or upload image" at bounding box center [0, 0] width 0 height 0
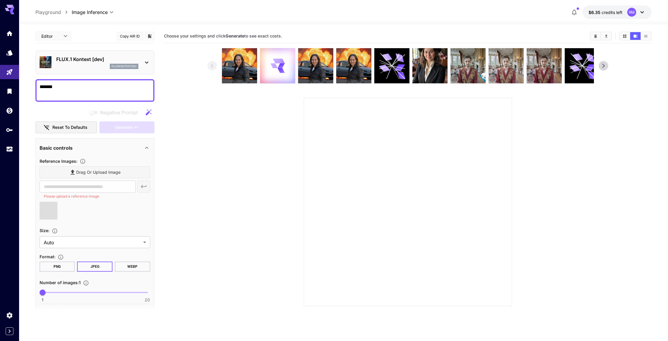
type input "**********"
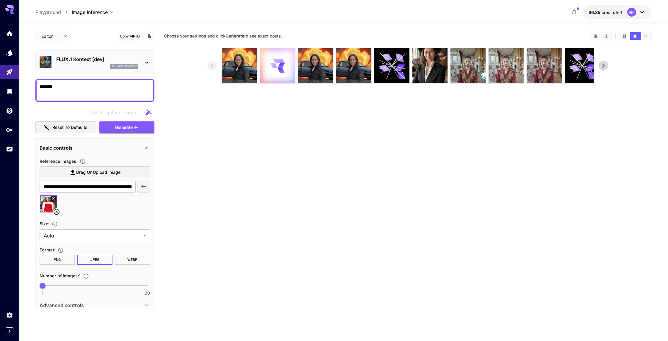
click at [96, 92] on textarea "*******" at bounding box center [95, 90] width 111 height 14
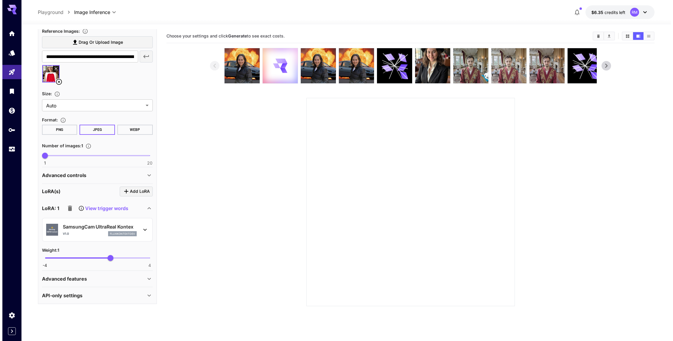
scroll to position [129, 0]
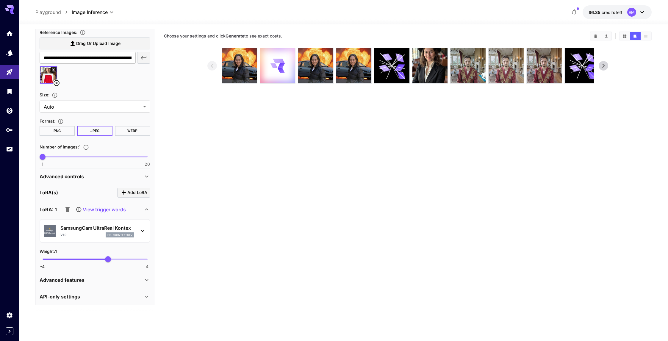
click at [97, 225] on p "SamsungCam UltraReal Kontex" at bounding box center [97, 227] width 74 height 7
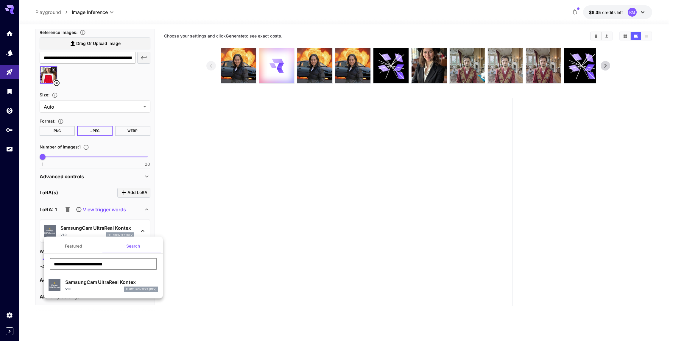
click at [104, 268] on input "**********" at bounding box center [103, 264] width 107 height 12
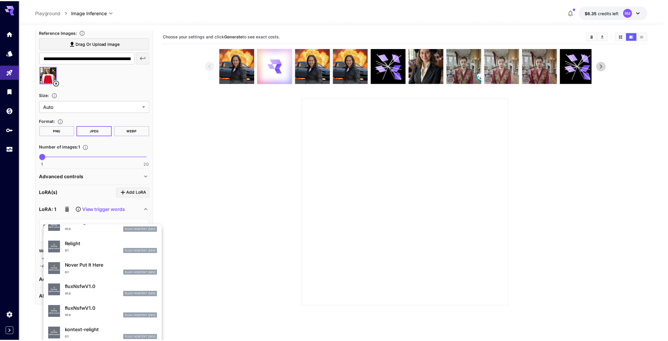
scroll to position [85, 0]
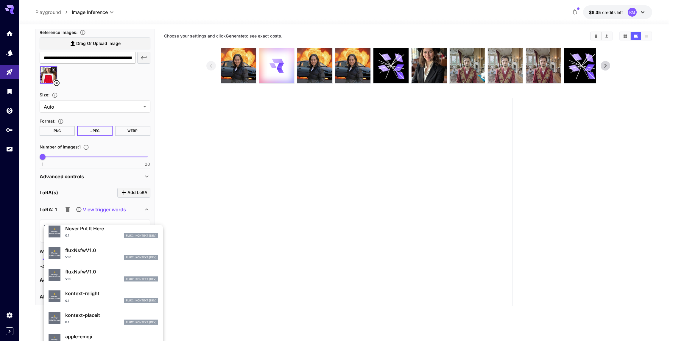
click at [84, 315] on p "kontext-placeit" at bounding box center [111, 315] width 93 height 7
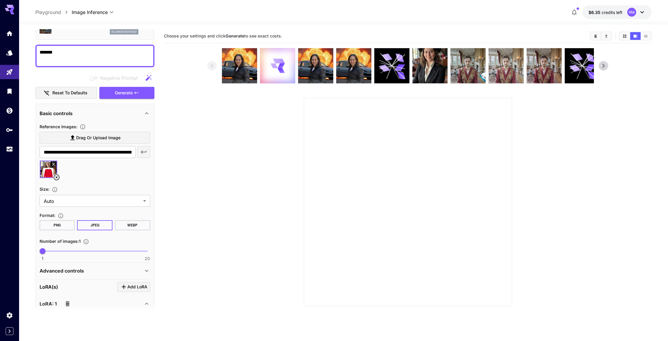
scroll to position [0, 0]
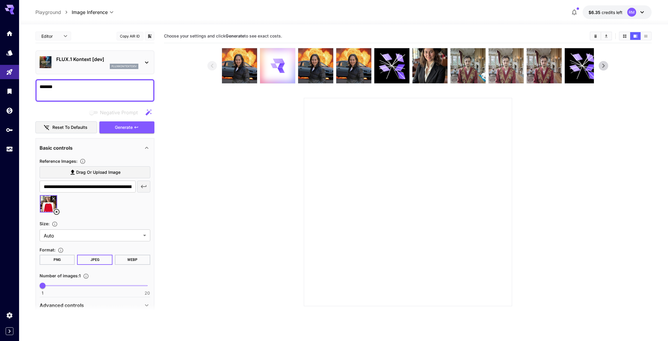
click at [71, 93] on textarea "*******" at bounding box center [95, 90] width 111 height 14
type textarea "***"
type textarea "*"
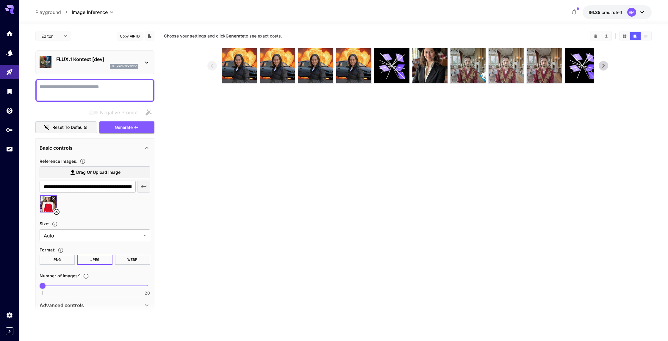
click at [73, 82] on div at bounding box center [94, 90] width 119 height 23
click at [94, 92] on textarea "Negative Prompt" at bounding box center [95, 90] width 111 height 14
paste textarea "********"
click at [129, 126] on span "Generate" at bounding box center [124, 127] width 18 height 7
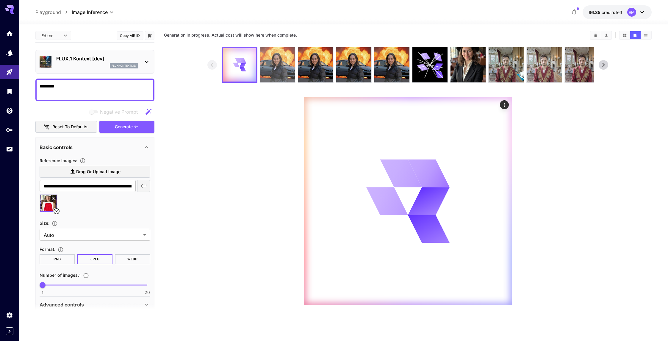
scroll to position [1, 0]
click at [271, 57] on img at bounding box center [277, 64] width 35 height 35
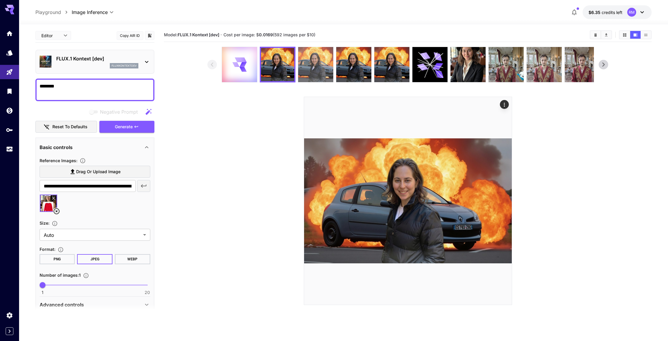
click at [331, 64] on img at bounding box center [315, 64] width 35 height 35
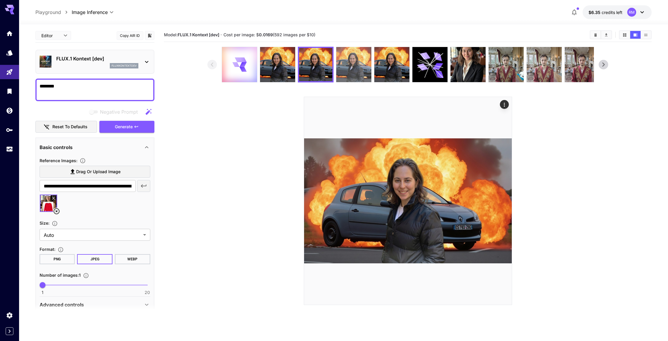
click at [348, 61] on img at bounding box center [353, 64] width 35 height 35
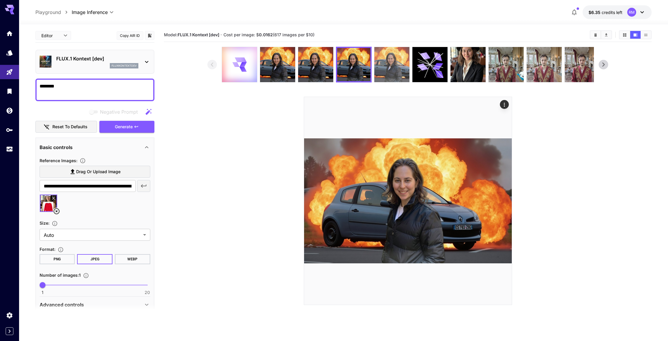
click at [377, 64] on img at bounding box center [391, 64] width 35 height 35
click at [360, 67] on img at bounding box center [353, 64] width 35 height 35
click at [329, 67] on img at bounding box center [315, 64] width 35 height 35
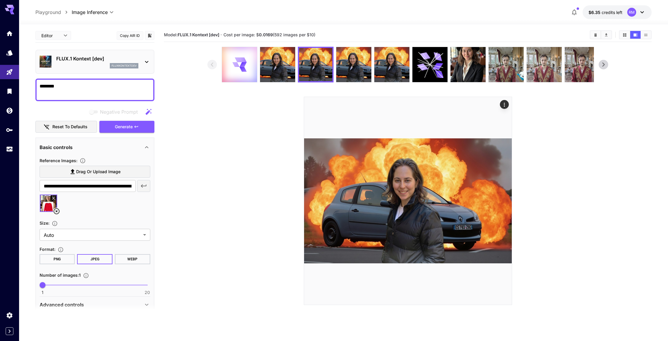
click at [295, 65] on div at bounding box center [408, 65] width 372 height 36
click at [294, 65] on div at bounding box center [408, 65] width 372 height 36
click at [292, 66] on img at bounding box center [277, 64] width 35 height 35
click at [235, 61] on icon at bounding box center [239, 64] width 14 height 14
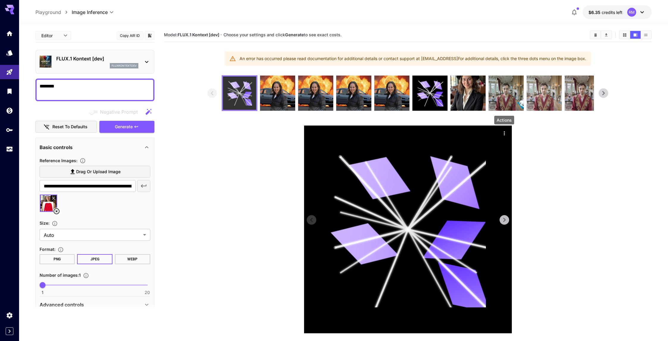
click at [506, 133] on icon "Actions" at bounding box center [504, 133] width 6 height 6
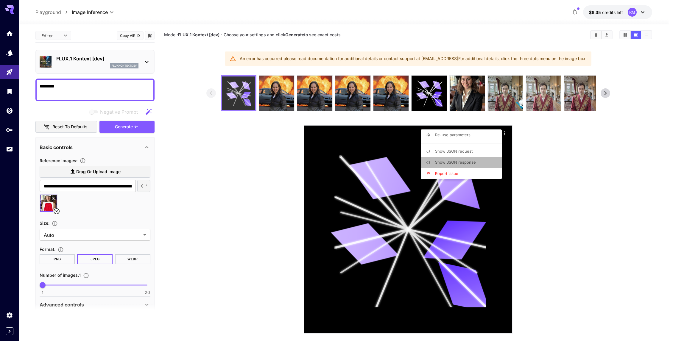
click at [450, 158] on li "Show JSON response" at bounding box center [463, 162] width 85 height 11
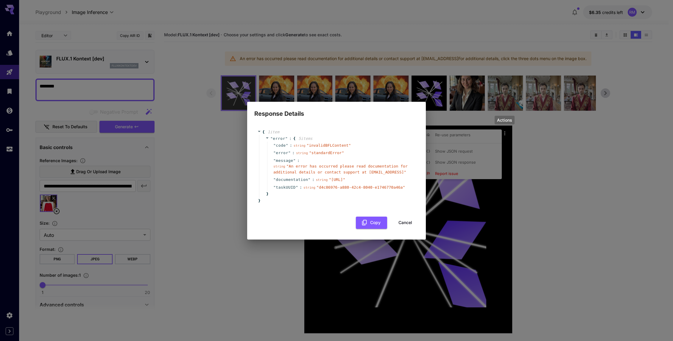
click at [405, 223] on button "Cancel" at bounding box center [405, 223] width 27 height 12
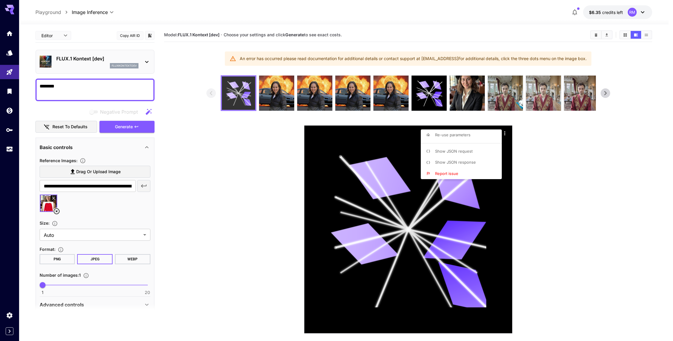
click at [82, 94] on div at bounding box center [336, 170] width 673 height 341
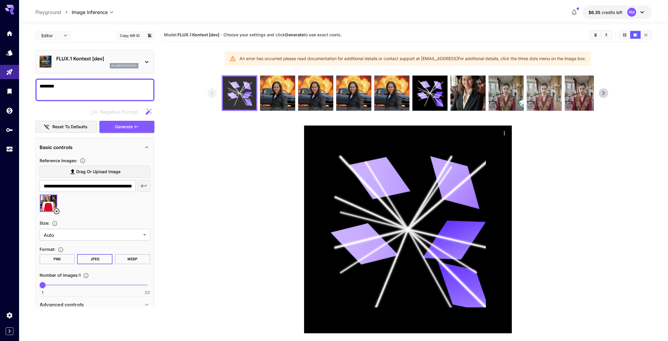
click at [76, 87] on textarea "********" at bounding box center [95, 90] width 111 height 14
type textarea "**********"
click at [55, 210] on icon at bounding box center [56, 211] width 7 height 7
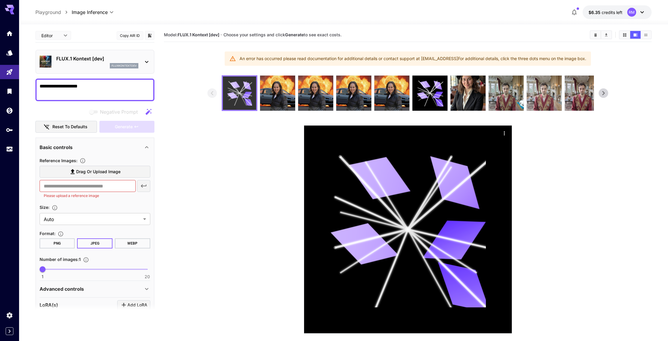
click at [95, 166] on label "Drag or upload image" at bounding box center [95, 172] width 111 height 12
click at [0, 0] on input "Drag or upload image" at bounding box center [0, 0] width 0 height 0
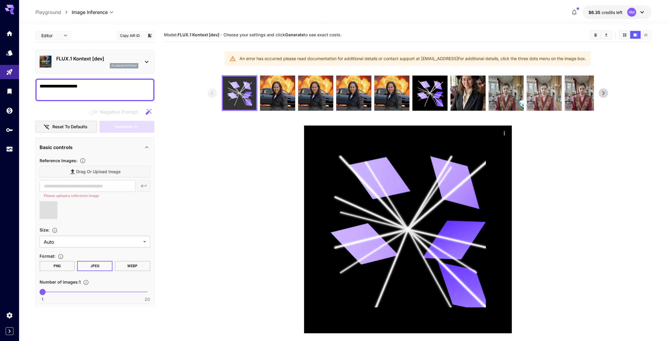
type input "**********"
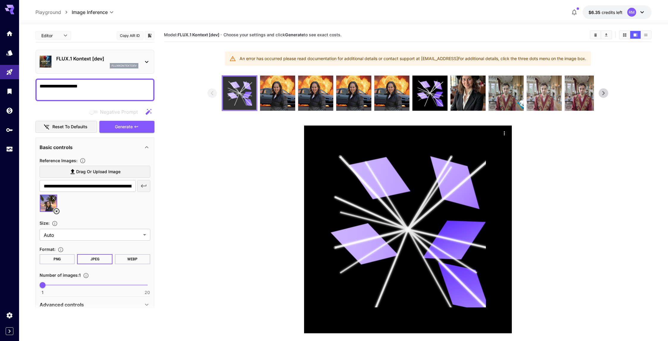
click at [88, 88] on textarea "**********" at bounding box center [95, 90] width 111 height 14
paste textarea "**********"
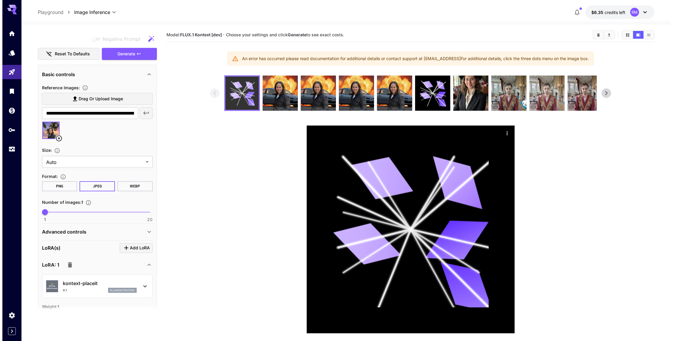
scroll to position [130, 0]
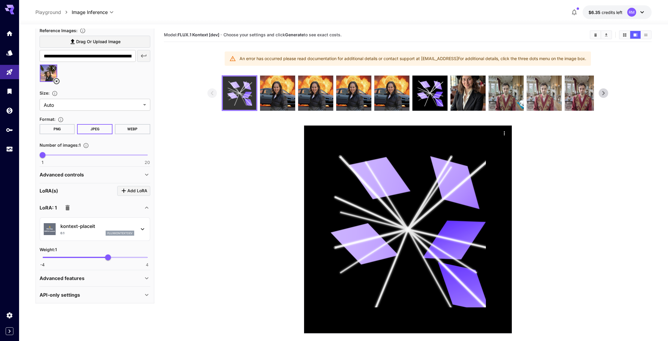
type textarea "**********"
click at [109, 232] on p "fluxkontextdev" at bounding box center [119, 233] width 25 height 4
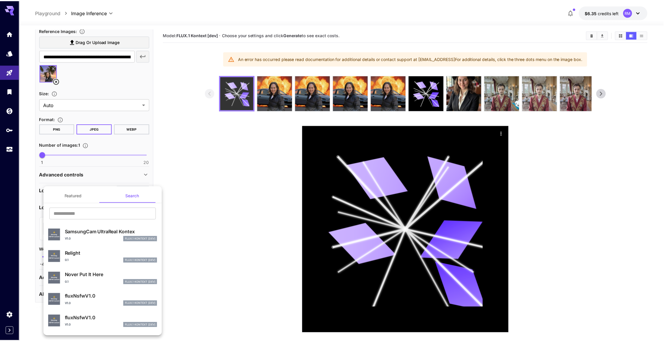
scroll to position [85, 0]
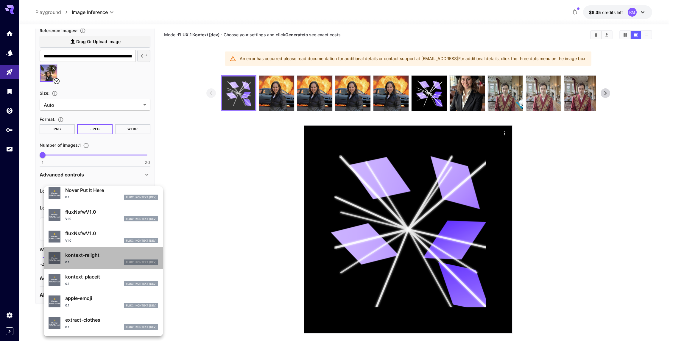
click at [107, 262] on div "0.1 FLUX.1 Kontext [dev]" at bounding box center [111, 262] width 93 height 5
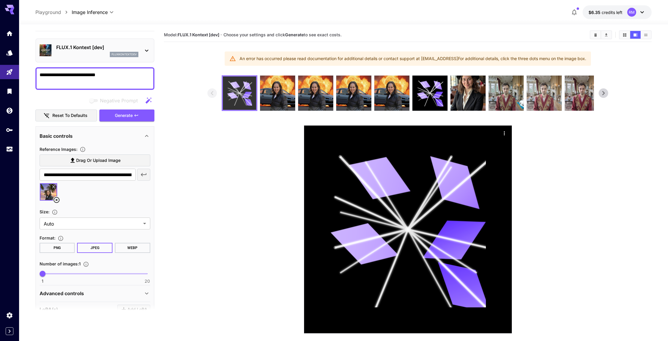
scroll to position [0, 0]
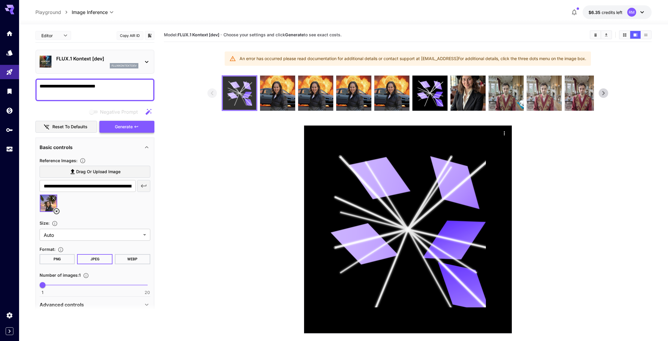
click at [124, 130] on span "Generate" at bounding box center [124, 126] width 18 height 7
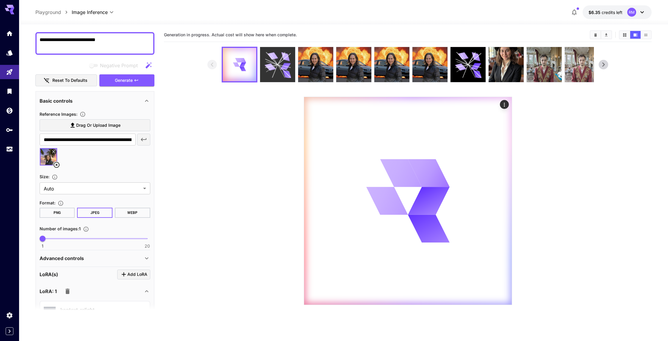
scroll to position [130, 0]
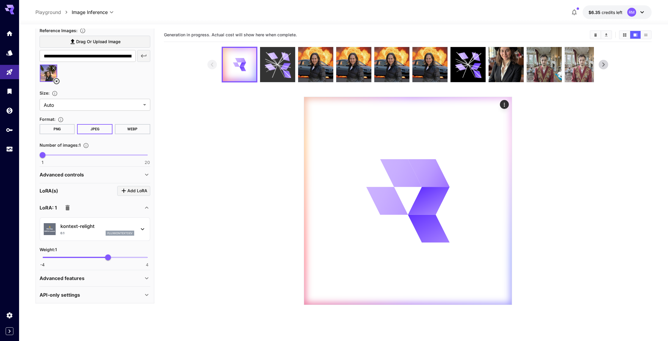
click at [248, 215] on section at bounding box center [407, 176] width 401 height 258
click at [227, 120] on section at bounding box center [407, 176] width 401 height 258
click at [629, 206] on section at bounding box center [408, 176] width 488 height 258
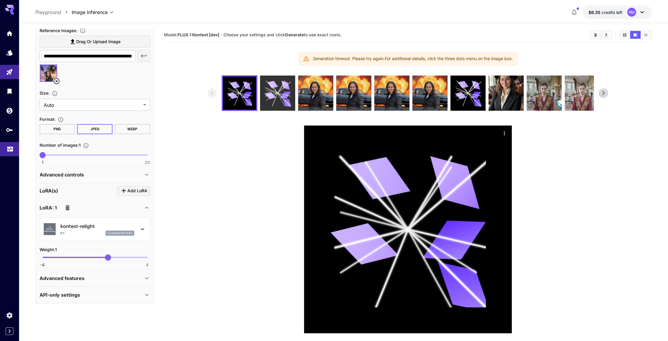
click at [7, 150] on icon "Usage" at bounding box center [10, 147] width 7 height 7
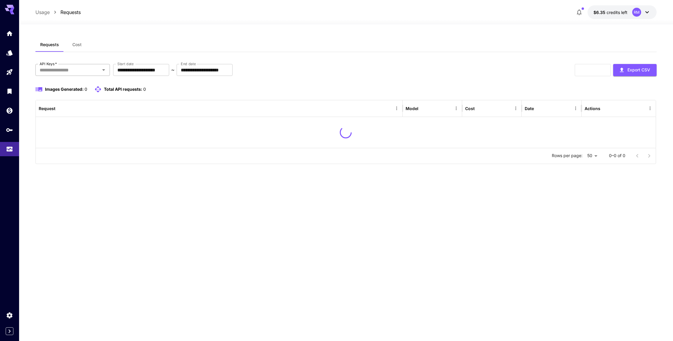
click at [97, 71] on input "API Keys   *" at bounding box center [67, 70] width 61 height 8
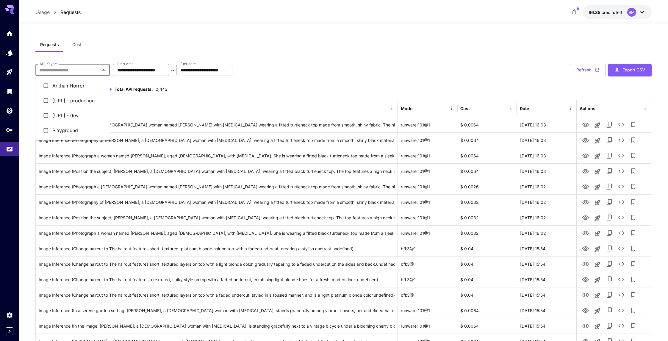
click at [87, 117] on li "Photographe.ai - dev" at bounding box center [72, 115] width 74 height 15
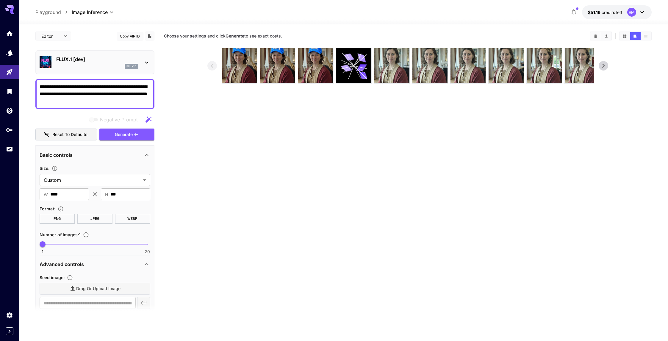
scroll to position [132, 0]
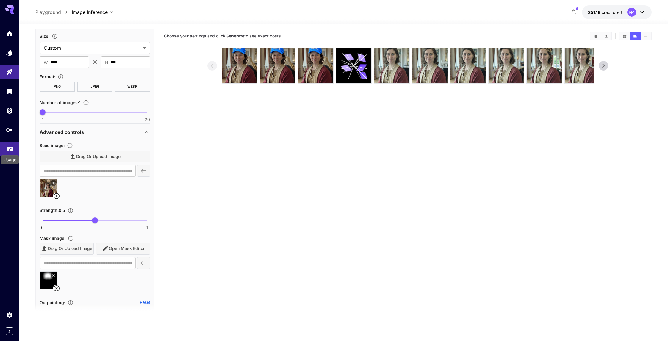
click at [13, 150] on icon "Usage" at bounding box center [10, 147] width 7 height 7
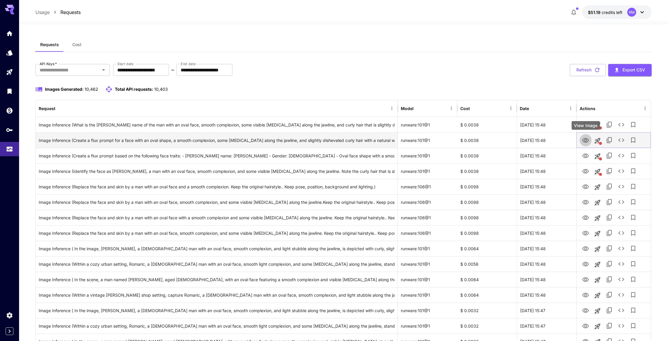
click at [582, 143] on button "View Image" at bounding box center [586, 140] width 12 height 12
click at [582, 140] on icon "View Image" at bounding box center [585, 140] width 7 height 7
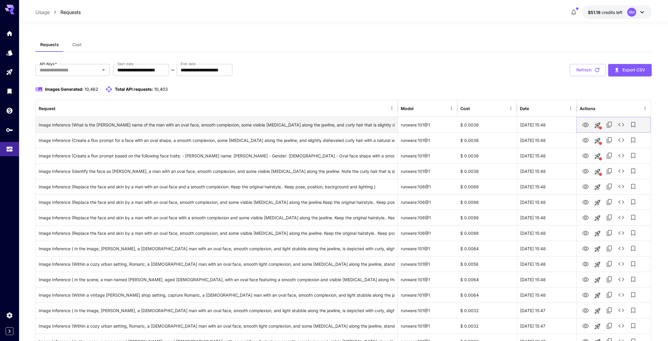
click at [581, 125] on button "View Image" at bounding box center [586, 124] width 12 height 12
click at [584, 124] on icon "View Image" at bounding box center [585, 124] width 7 height 7
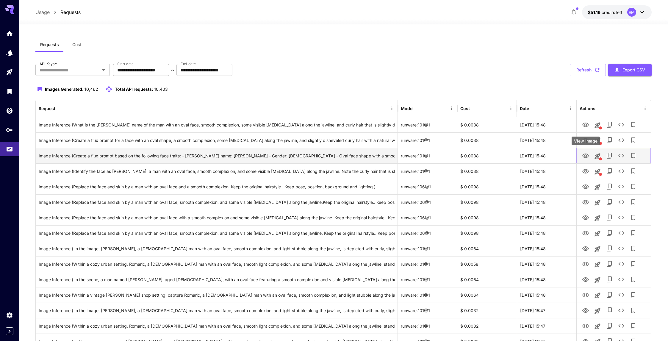
click at [583, 152] on icon "View Image" at bounding box center [585, 155] width 7 height 7
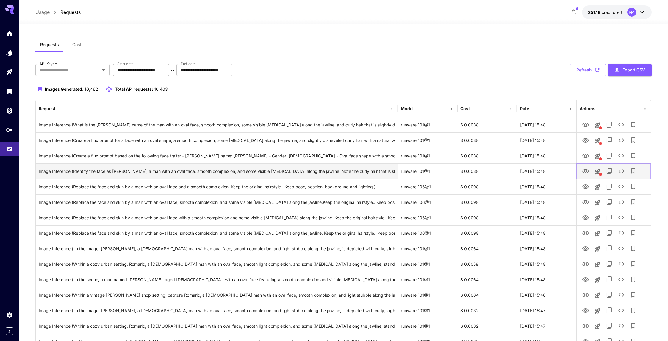
click at [586, 168] on icon "View Image" at bounding box center [585, 171] width 7 height 7
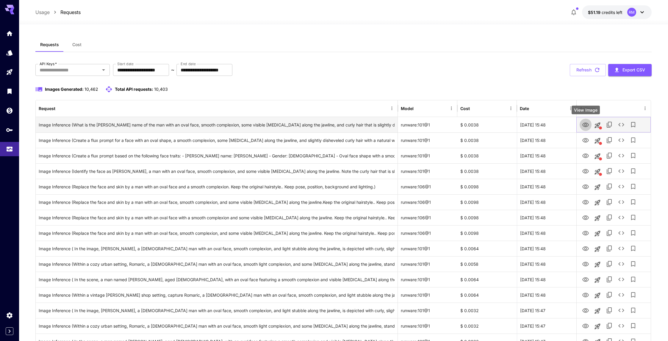
click at [583, 126] on icon "View Image" at bounding box center [585, 124] width 7 height 7
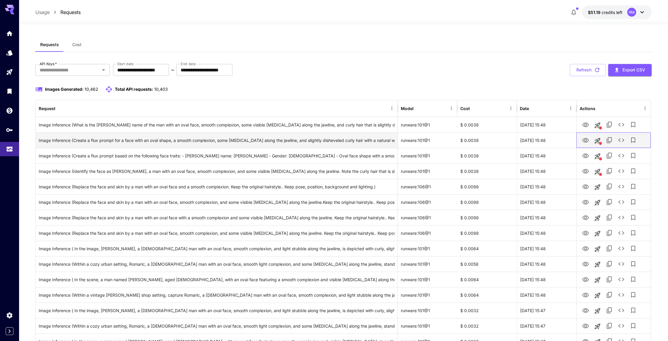
click at [587, 146] on div at bounding box center [614, 140] width 68 height 15
click at [586, 137] on icon "View Image" at bounding box center [585, 140] width 7 height 7
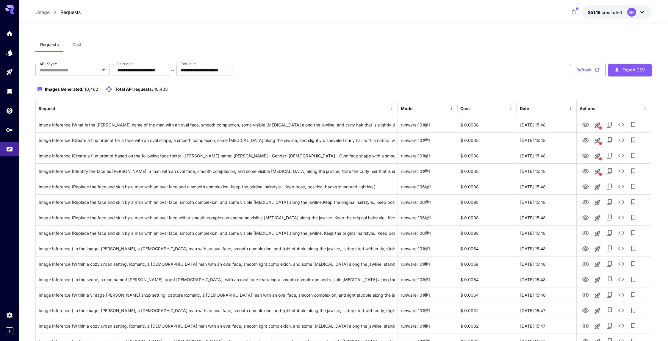
click at [600, 72] on button "Refresh" at bounding box center [588, 70] width 36 height 12
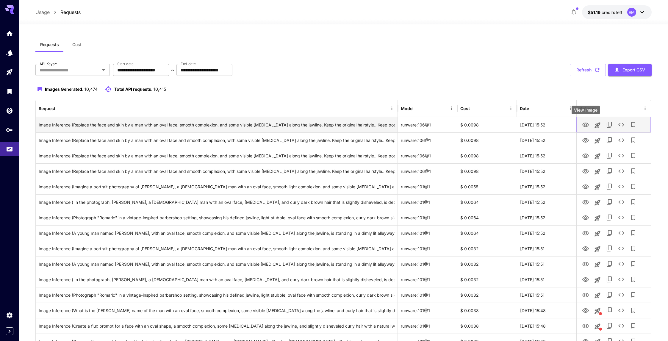
click at [584, 127] on icon "View Image" at bounding box center [585, 124] width 7 height 7
click at [598, 125] on icon "Launch in playground" at bounding box center [598, 125] width 6 height 6
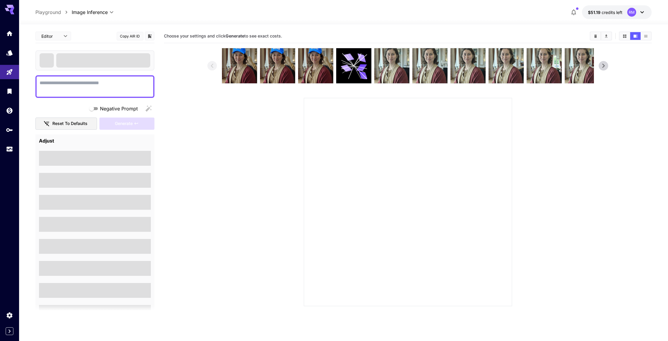
type textarea "**********"
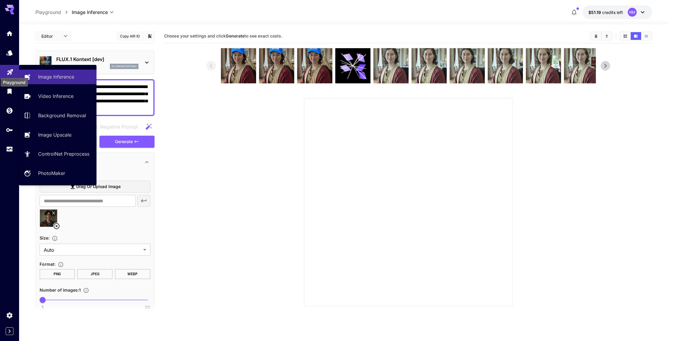
click at [10, 67] on icon "Playground" at bounding box center [10, 70] width 7 height 7
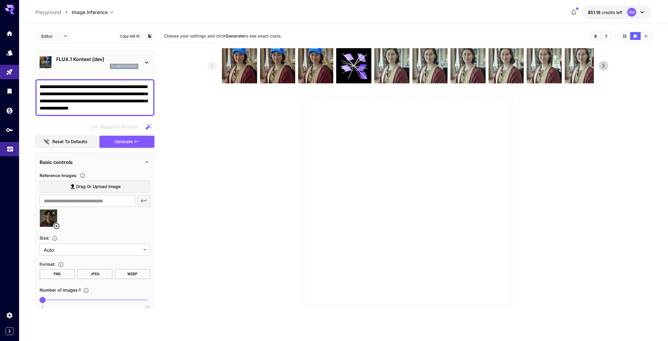
click at [7, 142] on link at bounding box center [9, 149] width 19 height 15
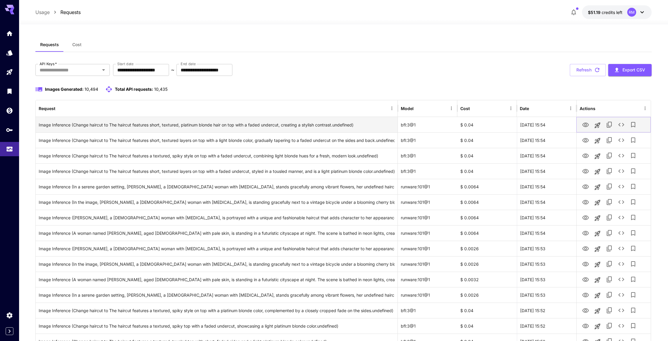
click at [584, 126] on icon "View Image" at bounding box center [585, 125] width 7 height 4
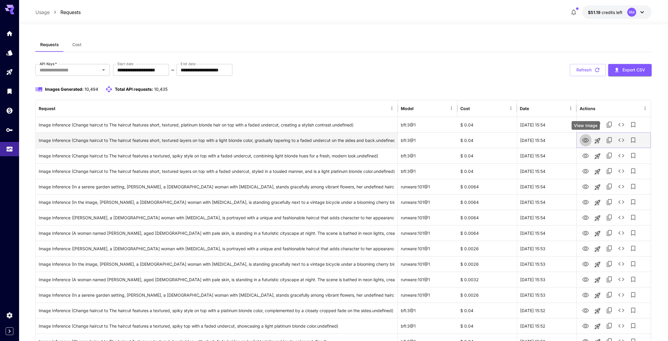
click at [586, 137] on icon "View Image" at bounding box center [585, 140] width 7 height 7
click at [599, 140] on icon "Launch in playground" at bounding box center [598, 141] width 6 height 6
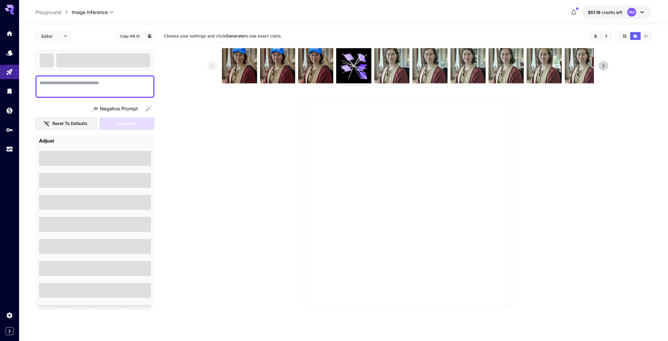
type textarea "**********"
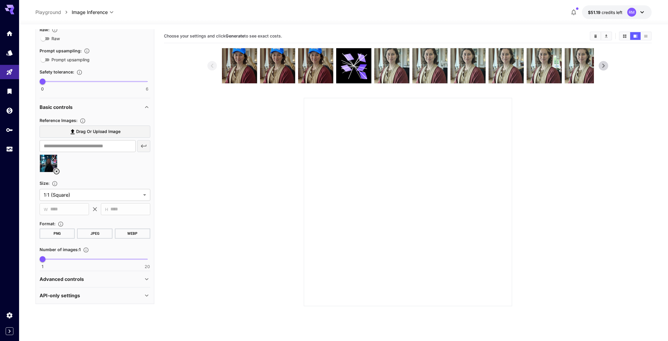
scroll to position [145, 0]
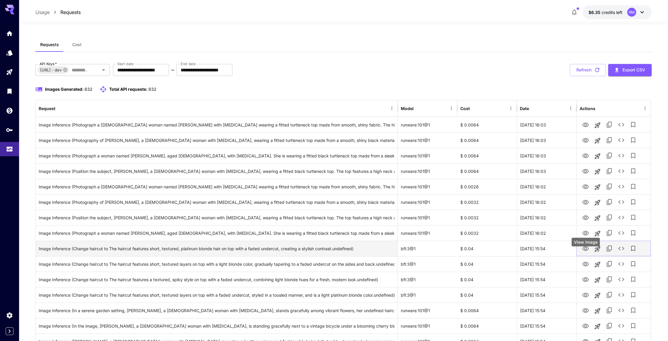
click at [583, 252] on icon "View Image" at bounding box center [585, 248] width 7 height 7
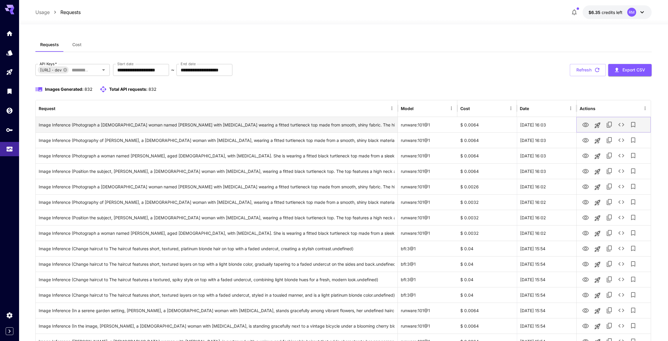
click at [583, 127] on icon "View Image" at bounding box center [585, 125] width 7 height 4
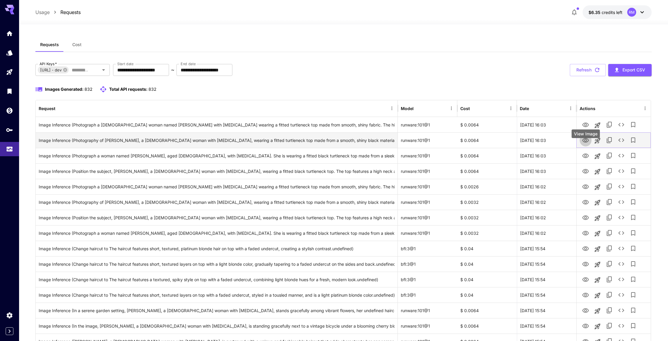
click at [584, 144] on icon "View Image" at bounding box center [585, 140] width 7 height 7
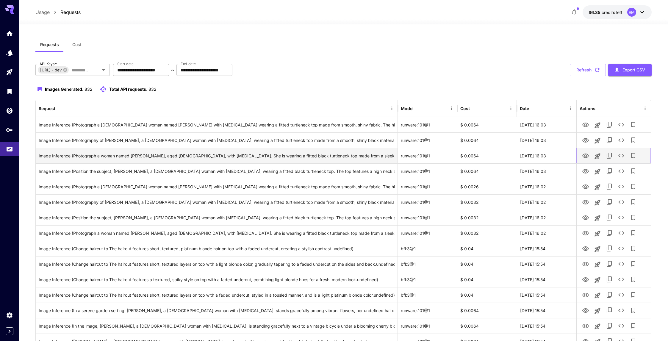
click at [584, 160] on icon "View Image" at bounding box center [585, 155] width 7 height 7
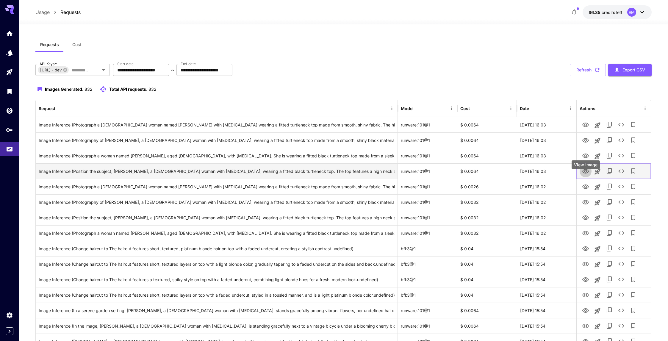
click at [584, 175] on icon "View Image" at bounding box center [585, 171] width 7 height 7
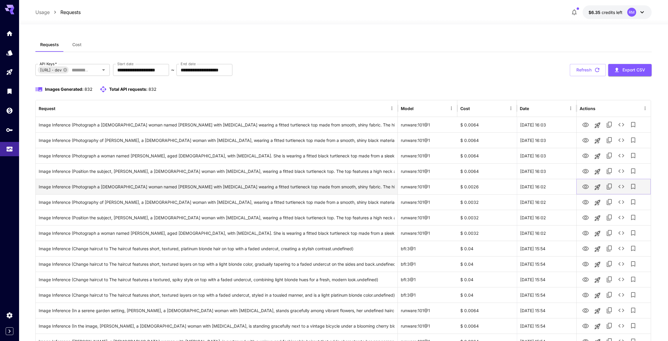
click at [585, 190] on icon "View Image" at bounding box center [585, 186] width 7 height 7
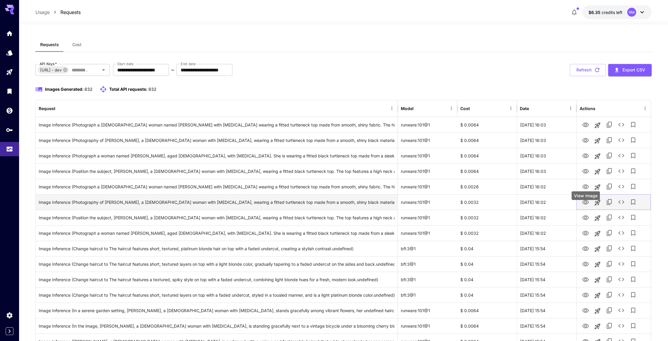
click at [588, 206] on icon "View Image" at bounding box center [585, 202] width 7 height 7
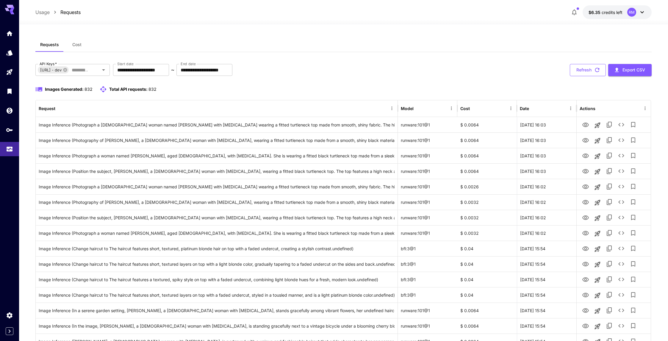
click at [590, 71] on button "Refresh" at bounding box center [588, 70] width 36 height 12
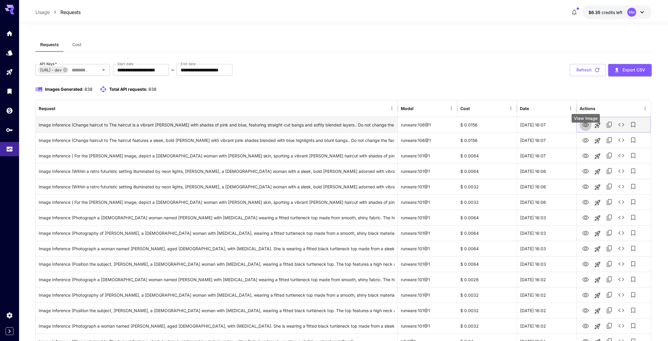
click at [582, 129] on icon "View Image" at bounding box center [585, 124] width 7 height 7
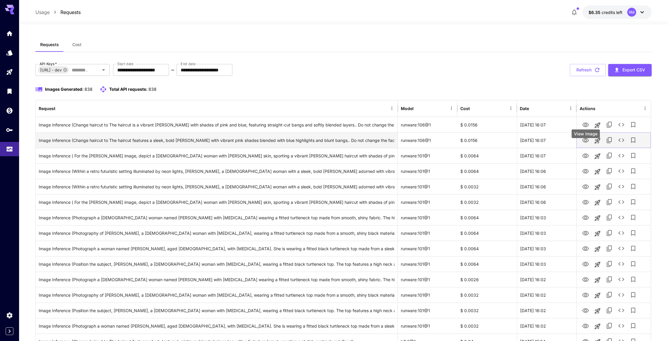
click at [586, 143] on icon "View Image" at bounding box center [585, 140] width 7 height 4
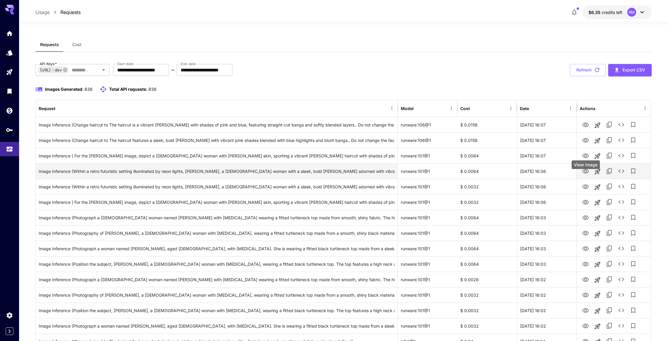
click at [585, 169] on div "View Image" at bounding box center [585, 166] width 29 height 13
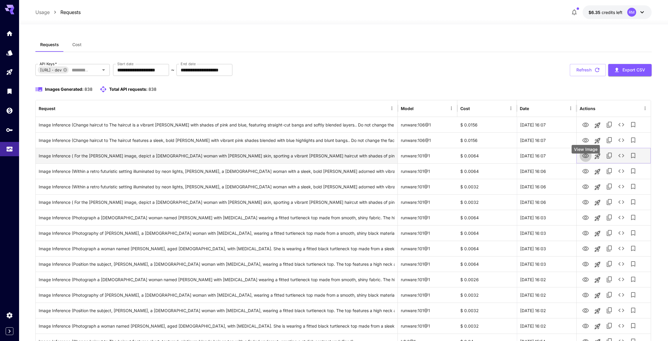
click at [584, 158] on icon "View Image" at bounding box center [585, 156] width 7 height 4
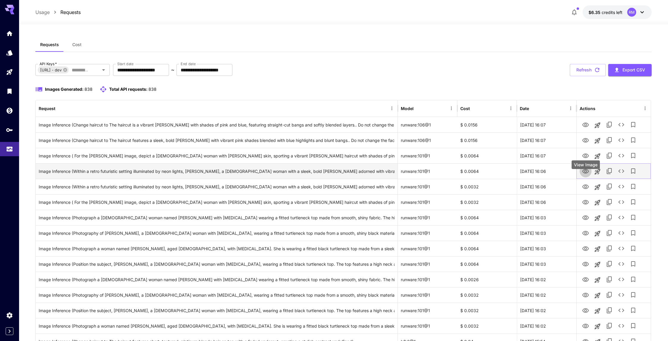
click at [586, 175] on icon "View Image" at bounding box center [585, 171] width 7 height 7
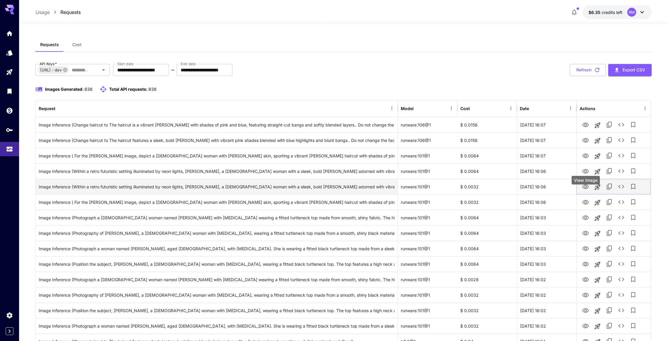
click at [587, 190] on link "View Image" at bounding box center [585, 186] width 7 height 7
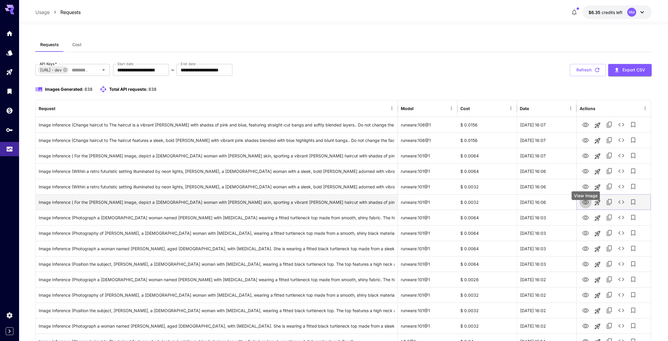
click at [585, 206] on icon "View Image" at bounding box center [585, 202] width 7 height 7
click at [586, 208] on button "View Image" at bounding box center [586, 202] width 12 height 12
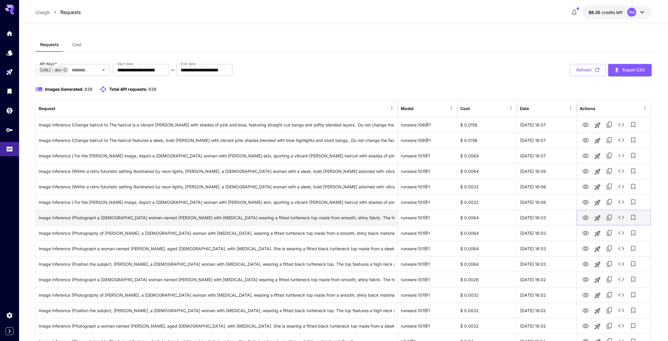
click at [587, 221] on button "View Image" at bounding box center [586, 217] width 12 height 12
click at [586, 221] on icon "View Image" at bounding box center [585, 217] width 7 height 7
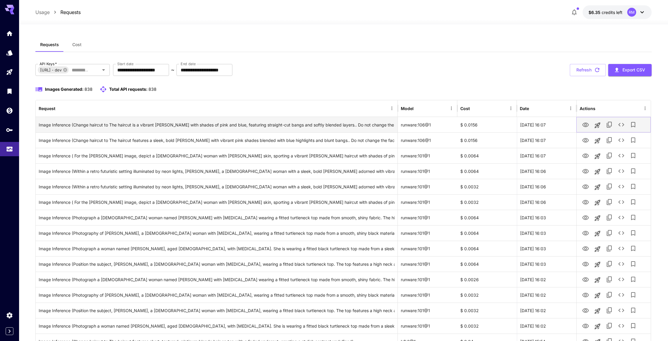
click at [587, 127] on icon "View Image" at bounding box center [585, 125] width 7 height 4
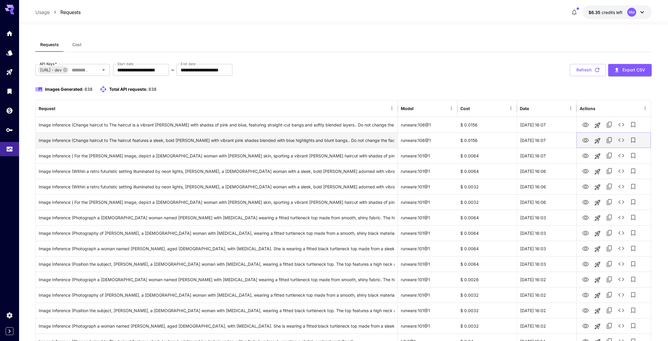
click at [587, 144] on icon "View Image" at bounding box center [585, 140] width 7 height 7
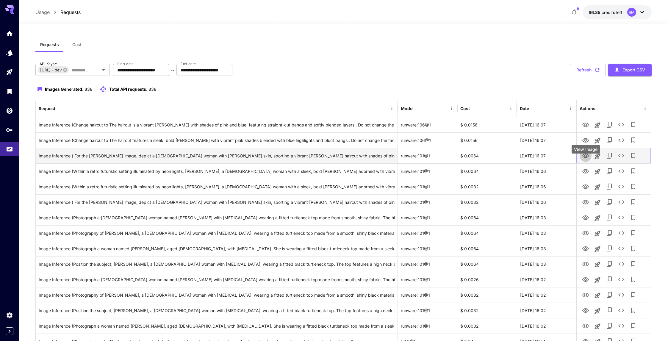
click at [585, 160] on icon "View Image" at bounding box center [585, 155] width 7 height 7
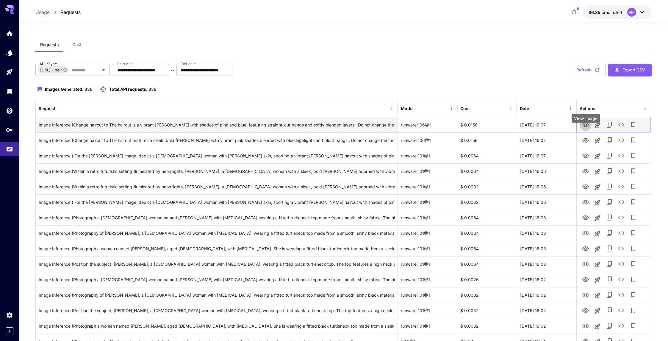
click at [587, 129] on icon "View Image" at bounding box center [585, 124] width 7 height 7
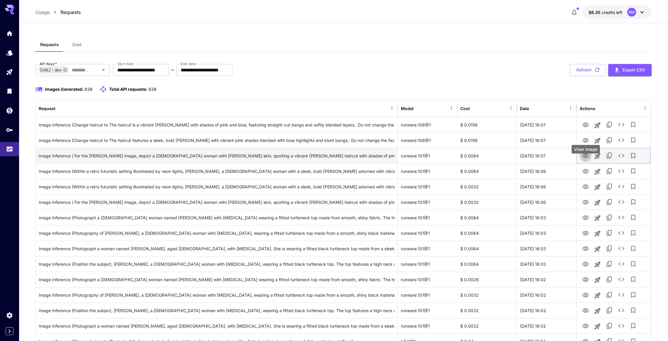
click at [585, 158] on icon "View Image" at bounding box center [585, 156] width 7 height 4
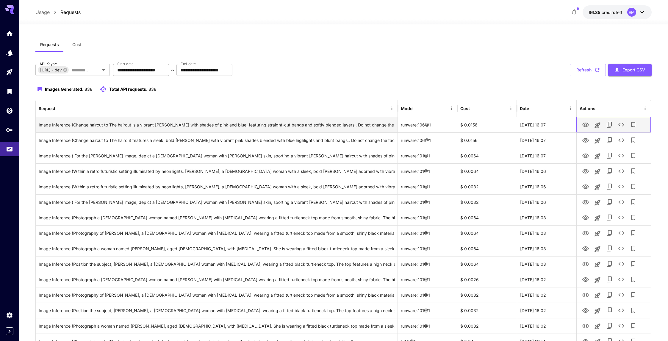
click at [590, 125] on div at bounding box center [614, 124] width 68 height 15
click at [589, 129] on icon "View Image" at bounding box center [585, 124] width 7 height 7
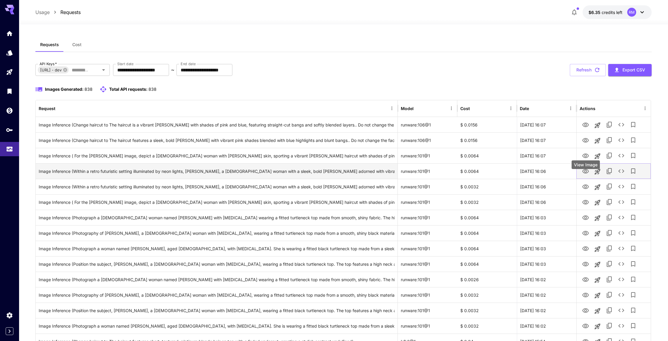
click at [586, 175] on icon "View Image" at bounding box center [585, 171] width 7 height 7
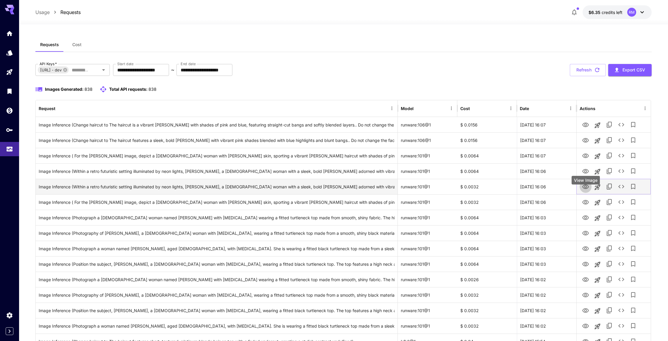
click at [587, 190] on icon "View Image" at bounding box center [585, 186] width 7 height 7
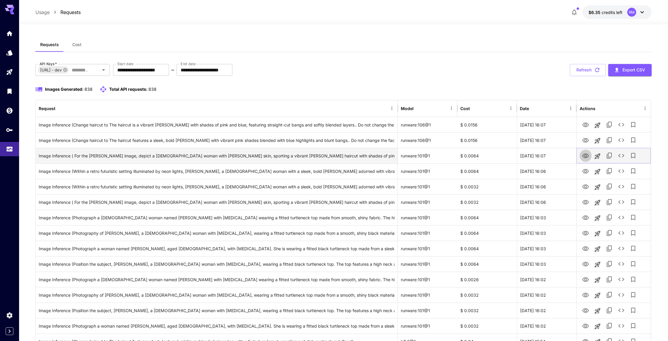
click at [587, 160] on icon "View Image" at bounding box center [585, 155] width 7 height 7
click at [595, 76] on div "**********" at bounding box center [343, 70] width 617 height 12
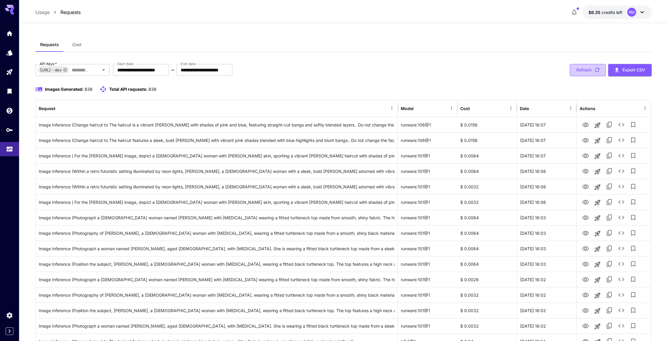
click at [593, 71] on button "Refresh" at bounding box center [588, 70] width 36 height 12
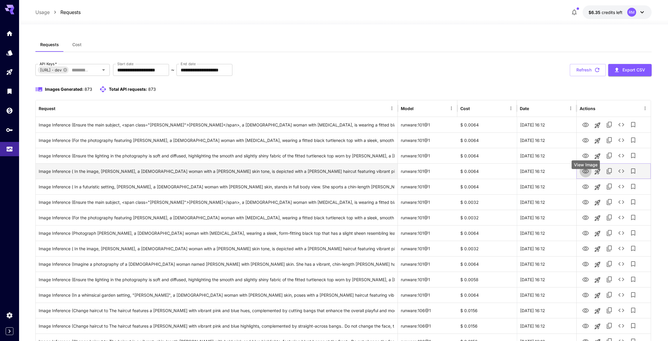
click at [585, 175] on link "View Image" at bounding box center [585, 170] width 7 height 7
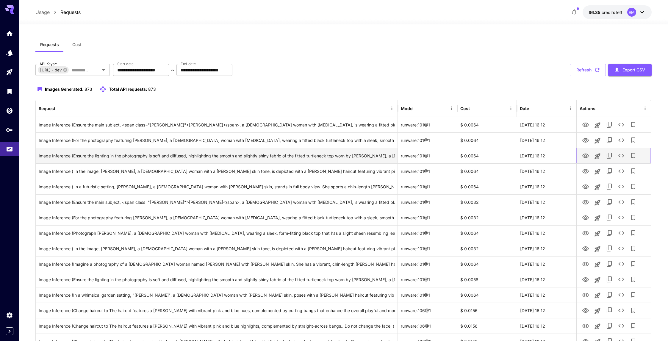
click at [587, 160] on icon "View Image" at bounding box center [585, 155] width 7 height 7
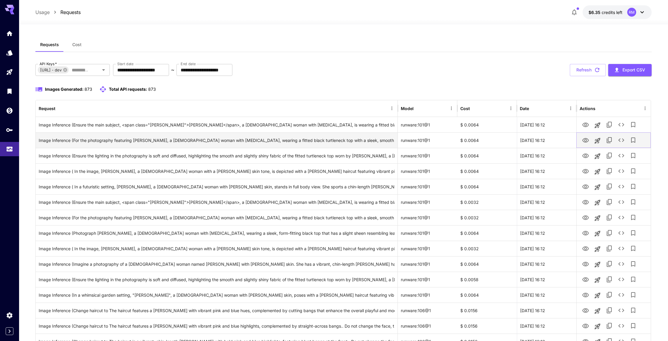
click at [587, 143] on icon "View Image" at bounding box center [585, 140] width 7 height 4
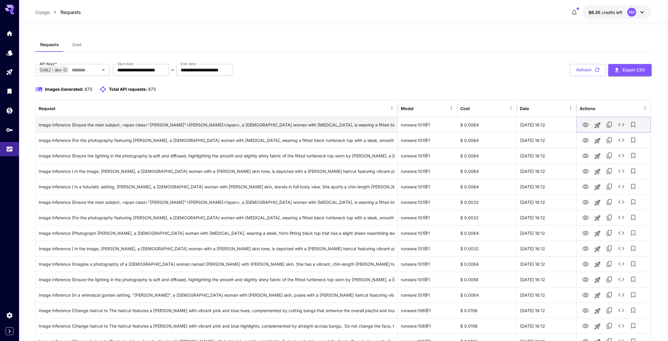
click at [585, 131] on button "View Image" at bounding box center [586, 124] width 12 height 12
click at [584, 129] on icon "View Image" at bounding box center [585, 124] width 7 height 7
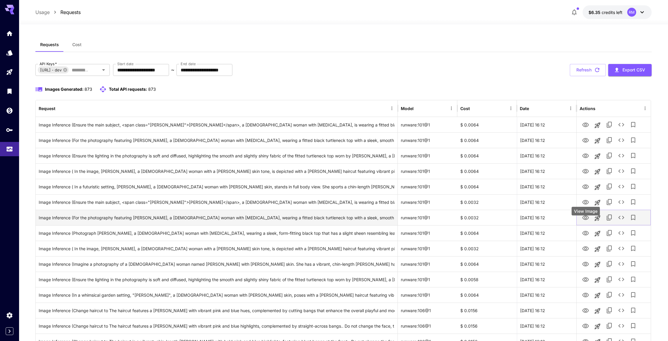
click at [587, 221] on icon "View Image" at bounding box center [585, 217] width 7 height 7
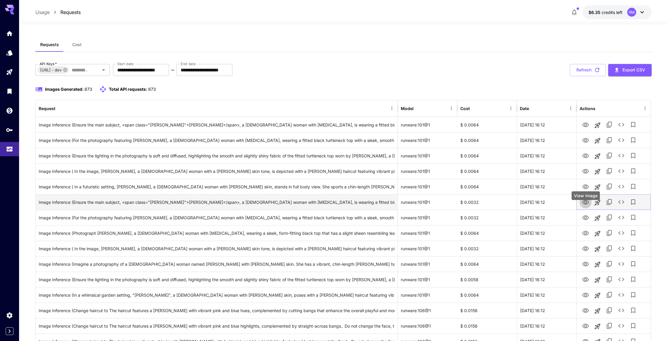
click at [583, 206] on icon "View Image" at bounding box center [585, 202] width 7 height 7
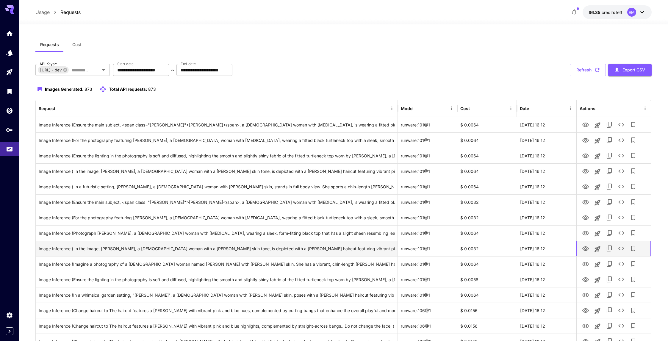
click at [590, 249] on div at bounding box center [614, 248] width 68 height 15
click at [589, 252] on button "View Image" at bounding box center [586, 248] width 12 height 12
click at [587, 251] on icon "View Image" at bounding box center [585, 248] width 7 height 4
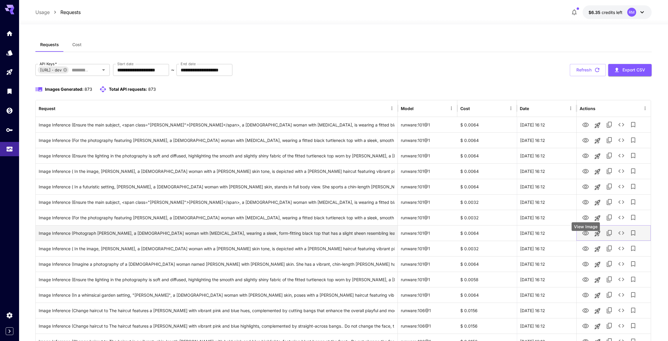
click at [587, 237] on icon "View Image" at bounding box center [585, 233] width 7 height 7
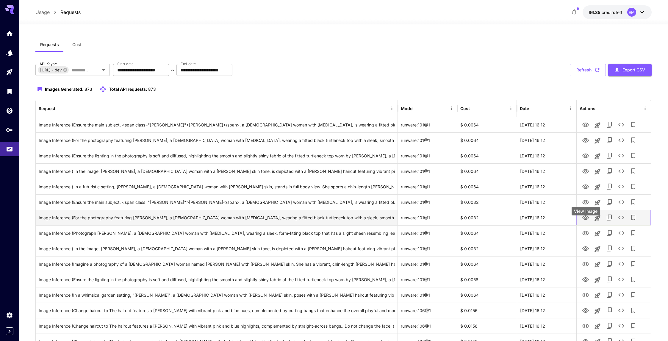
click at [584, 220] on icon "View Image" at bounding box center [585, 217] width 7 height 4
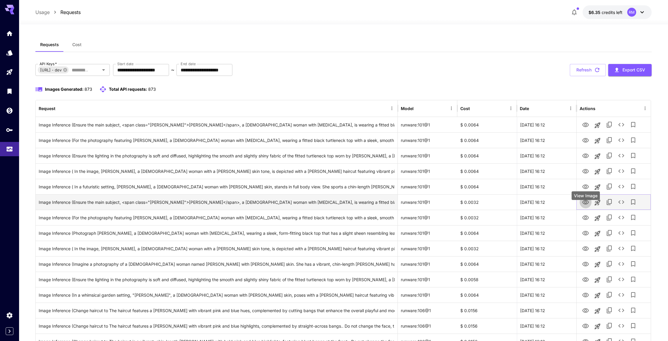
click at [581, 208] on button "View Image" at bounding box center [586, 202] width 12 height 12
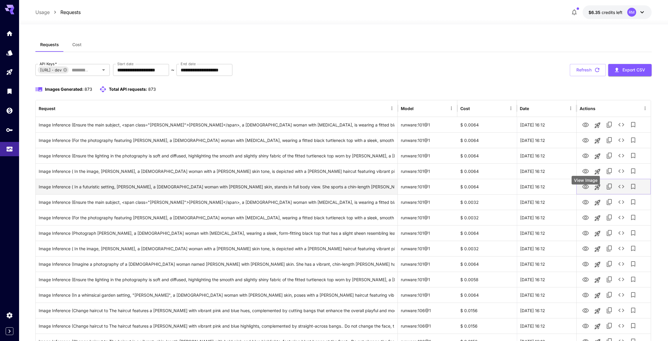
click at [584, 193] on button "View Image" at bounding box center [586, 186] width 12 height 12
click at [584, 190] on icon "View Image" at bounding box center [585, 186] width 7 height 7
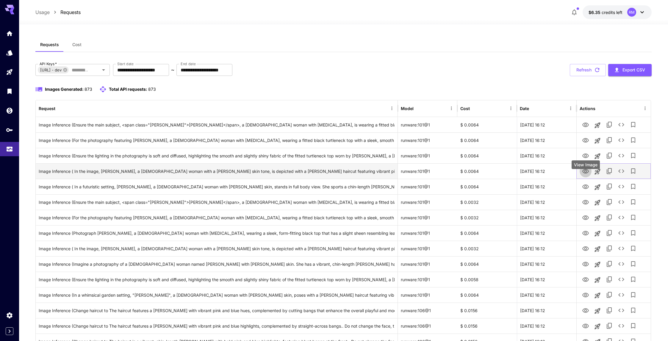
click at [587, 175] on icon "View Image" at bounding box center [585, 171] width 7 height 7
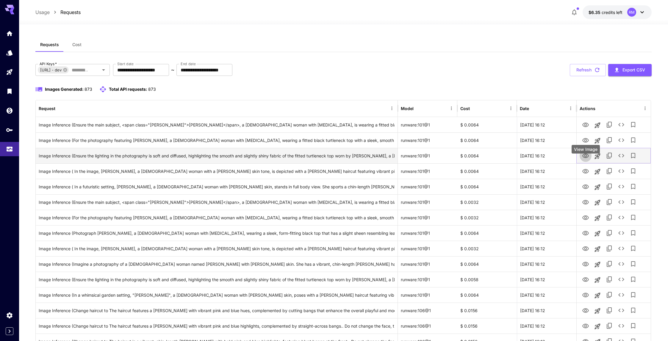
click at [584, 160] on icon "View Image" at bounding box center [585, 155] width 7 height 7
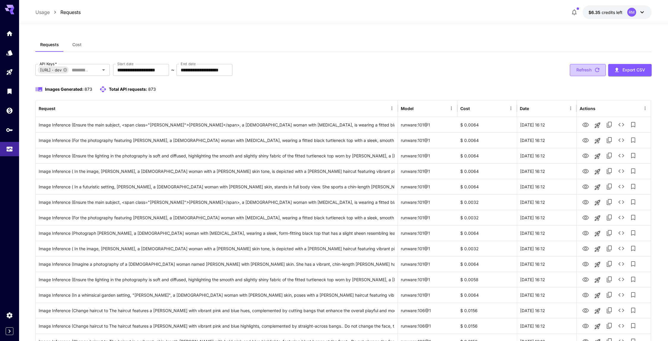
click at [579, 70] on button "Refresh" at bounding box center [588, 70] width 36 height 12
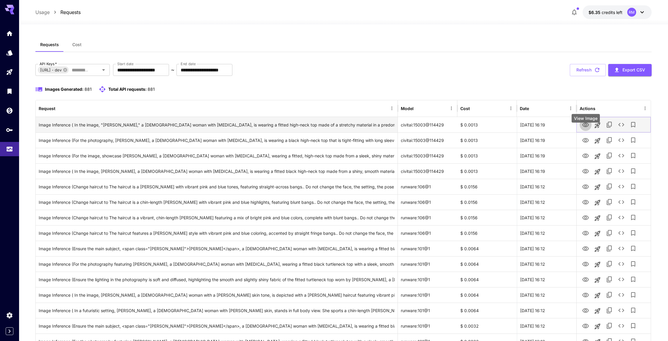
click at [586, 129] on icon "View Image" at bounding box center [585, 124] width 7 height 7
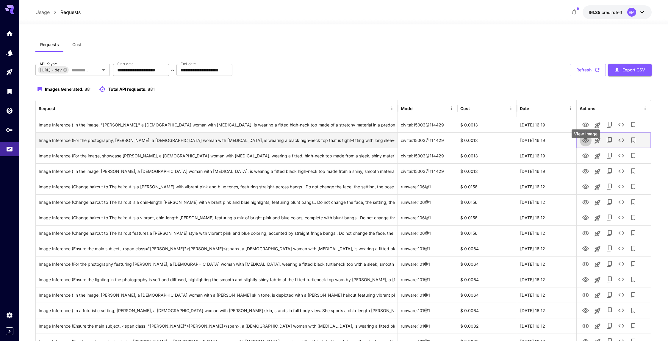
click at [583, 146] on button "View Image" at bounding box center [586, 140] width 12 height 12
click at [583, 144] on icon "View Image" at bounding box center [585, 140] width 7 height 7
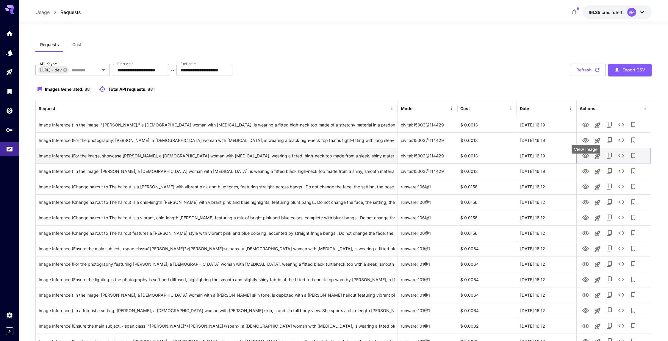
click at [588, 160] on icon "View Image" at bounding box center [585, 155] width 7 height 7
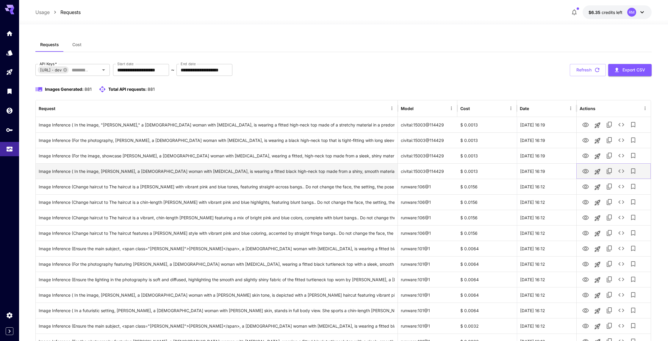
click at [589, 177] on button "View Image" at bounding box center [586, 171] width 12 height 12
click at [588, 175] on icon "View Image" at bounding box center [585, 171] width 7 height 7
click at [585, 73] on button "Refresh" at bounding box center [588, 70] width 36 height 12
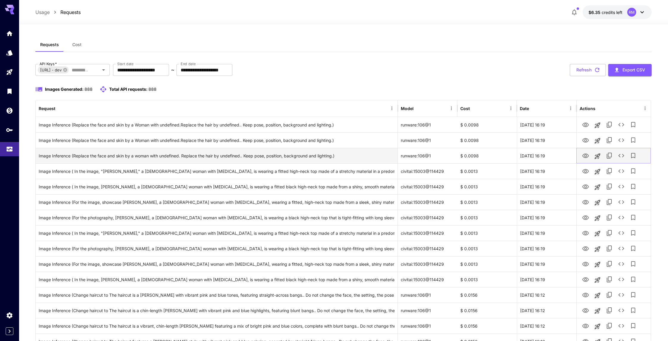
click at [586, 159] on button "View Image" at bounding box center [586, 155] width 12 height 12
click at [586, 160] on button "View Image" at bounding box center [586, 155] width 12 height 12
click at [586, 160] on icon "View Image" at bounding box center [585, 155] width 7 height 7
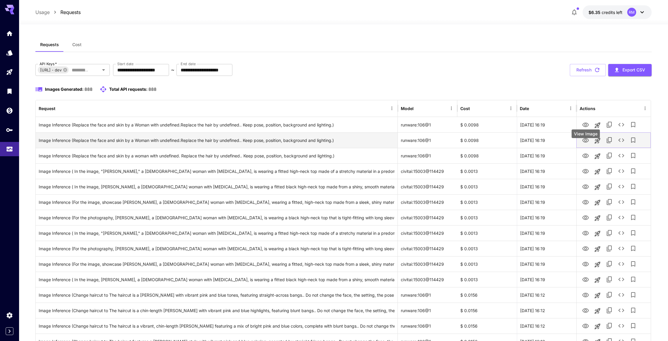
click at [588, 144] on icon "View Image" at bounding box center [585, 140] width 7 height 7
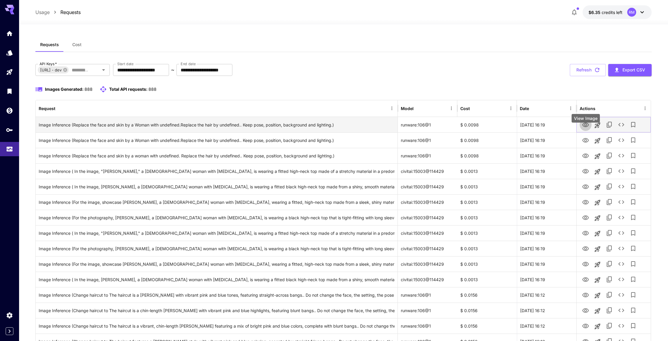
click at [586, 129] on icon "View Image" at bounding box center [585, 124] width 7 height 7
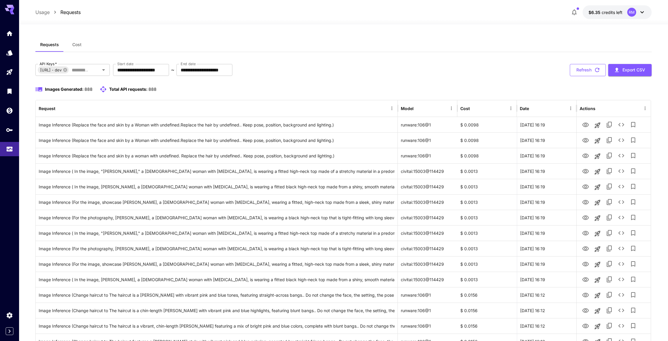
click at [595, 70] on icon "button" at bounding box center [597, 70] width 4 height 4
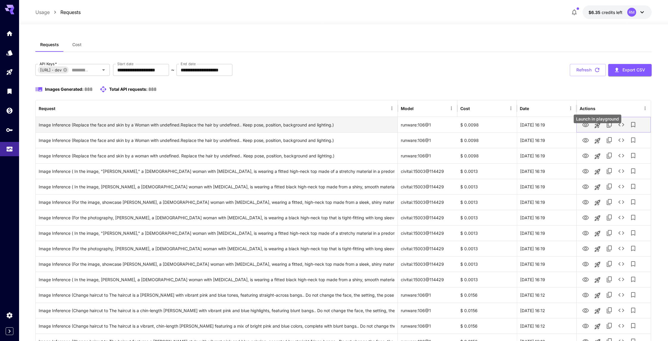
click at [596, 129] on icon "Launch in playground" at bounding box center [597, 125] width 7 height 7
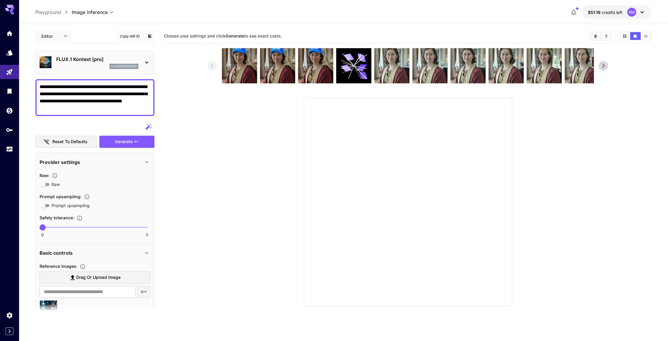
click at [126, 54] on div "FLUX.1 Kontext [pro] fluxkontextpro" at bounding box center [95, 62] width 111 height 18
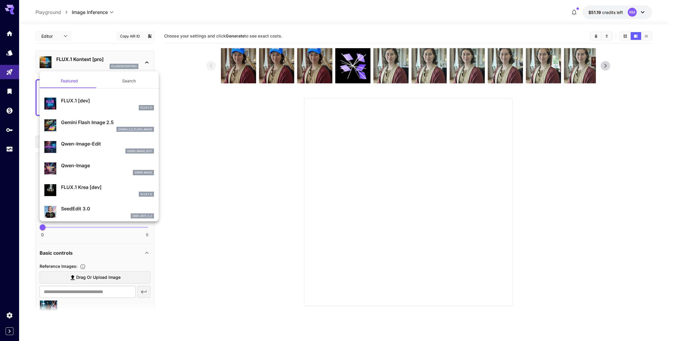
click at [126, 77] on button "Search" at bounding box center [129, 81] width 60 height 14
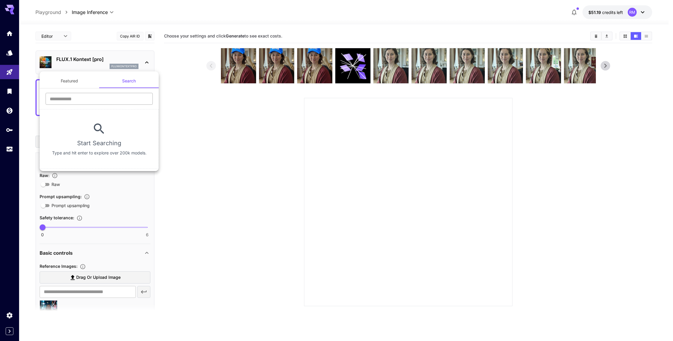
click at [108, 96] on input "text" at bounding box center [99, 99] width 107 height 12
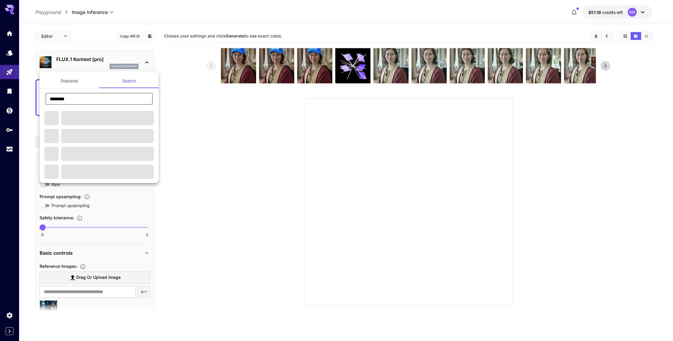
type input "********"
click at [80, 90] on section "******** ​" at bounding box center [99, 134] width 119 height 92
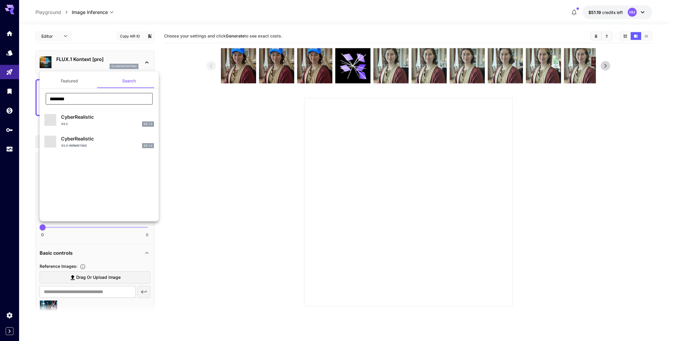
click at [76, 99] on input "********" at bounding box center [99, 99] width 107 height 12
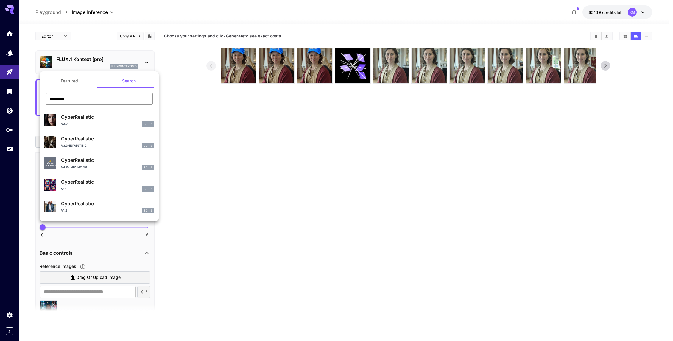
click at [74, 119] on p "CyberRealistic" at bounding box center [107, 116] width 93 height 7
type input "**********"
type input "***"
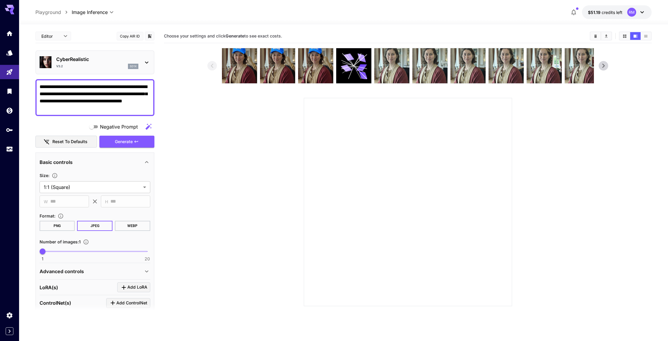
click at [66, 35] on body "**********" at bounding box center [334, 194] width 668 height 388
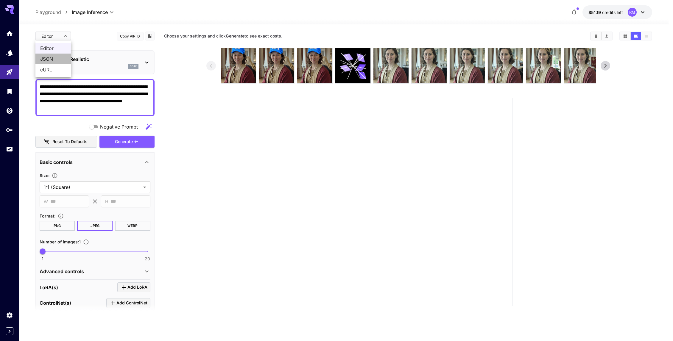
click at [59, 62] on li "JSON" at bounding box center [53, 59] width 36 height 11
type input "****"
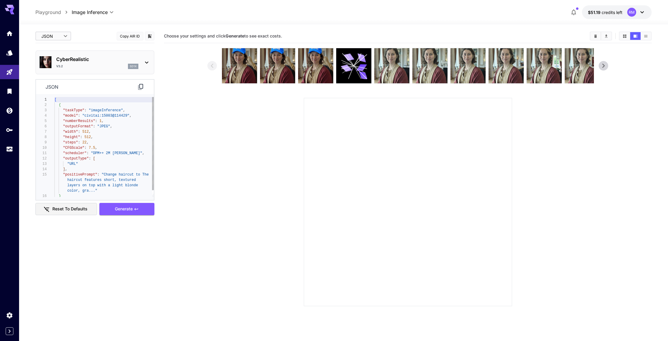
type textarea "**********"
drag, startPoint x: 84, startPoint y: 117, endPoint x: 127, endPoint y: 117, distance: 43.4
click at [127, 117] on div "[ { "taskType" : "imageInference" , "model" : "civitai:15003@114429" , "numberR…" at bounding box center [103, 150] width 99 height 107
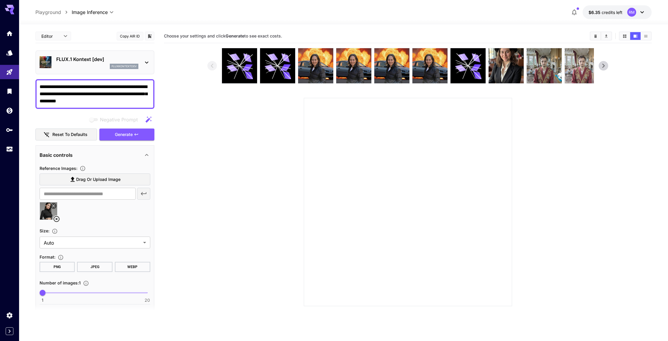
click at [211, 138] on section at bounding box center [407, 177] width 401 height 258
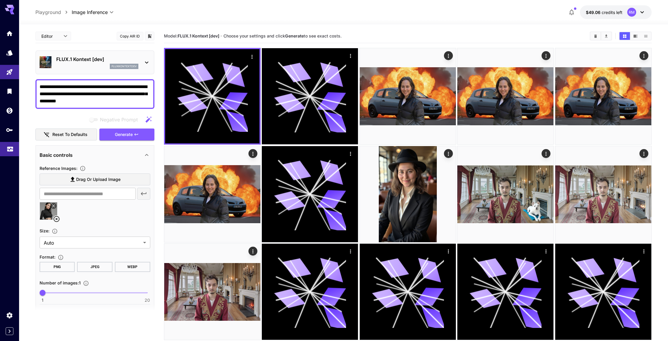
click at [11, 149] on icon "Usage" at bounding box center [10, 148] width 6 height 3
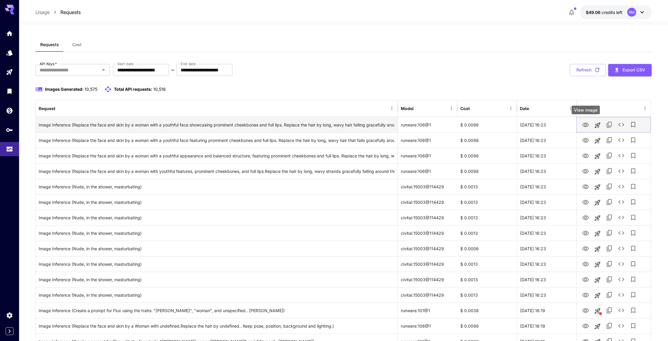
click at [582, 126] on icon "View Image" at bounding box center [585, 124] width 7 height 7
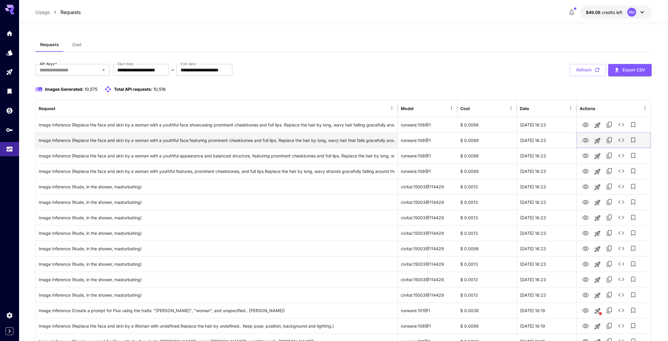
click at [585, 139] on icon "View Image" at bounding box center [585, 140] width 7 height 4
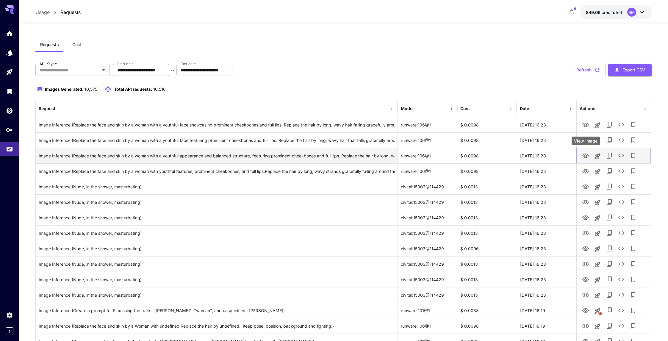
click at [588, 160] on button "View Image" at bounding box center [586, 155] width 12 height 12
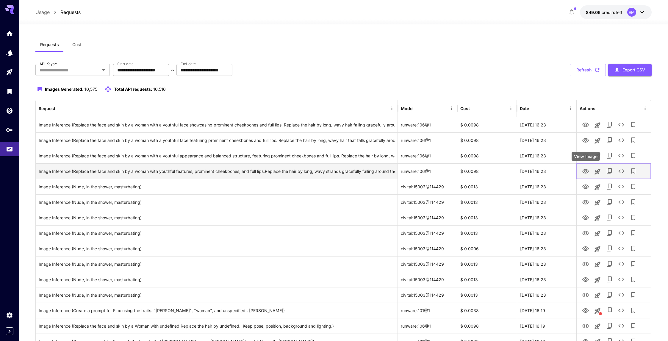
click at [584, 168] on icon "View Image" at bounding box center [585, 171] width 7 height 7
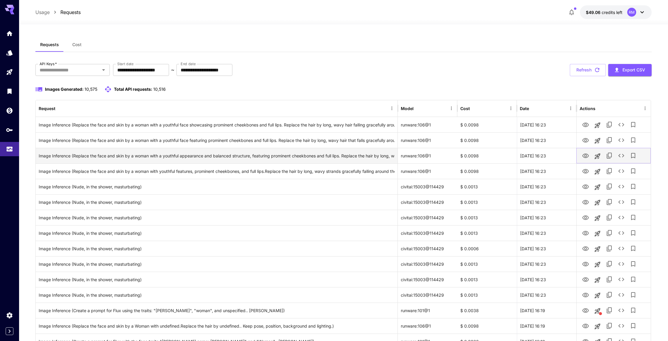
click at [584, 160] on button "View Image" at bounding box center [586, 155] width 12 height 12
click at [584, 157] on icon "View Image" at bounding box center [585, 156] width 7 height 4
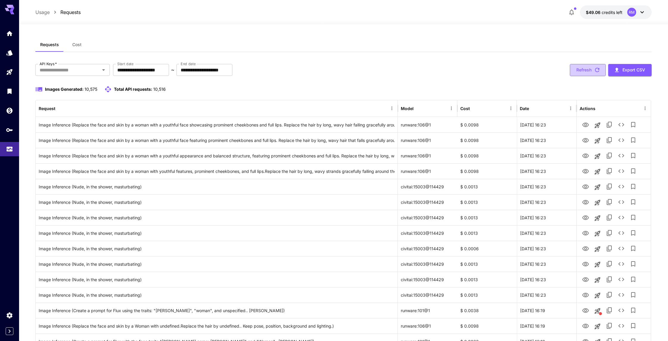
click at [591, 74] on button "Refresh" at bounding box center [588, 70] width 36 height 12
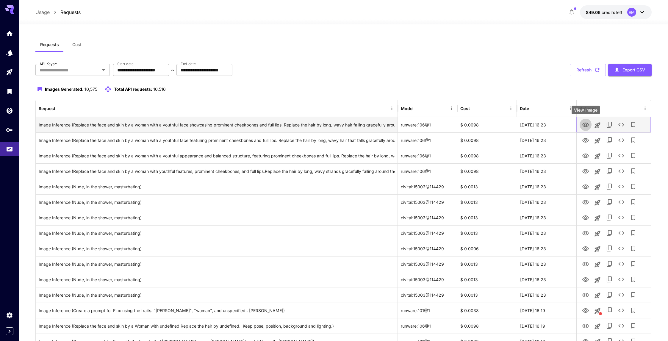
click at [586, 125] on icon "View Image" at bounding box center [585, 124] width 7 height 7
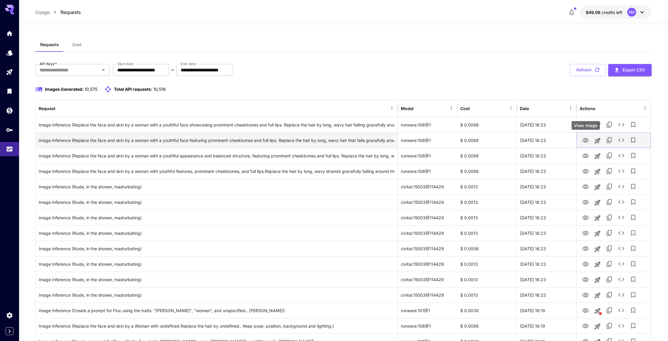
click at [585, 140] on icon "View Image" at bounding box center [585, 140] width 7 height 4
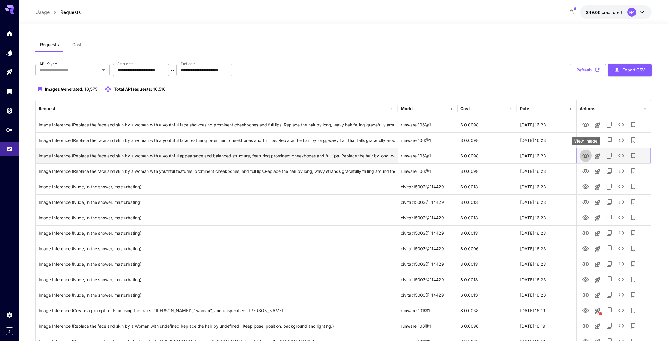
click at [584, 151] on button "View Image" at bounding box center [586, 155] width 12 height 12
click at [584, 153] on icon "View Image" at bounding box center [585, 155] width 7 height 7
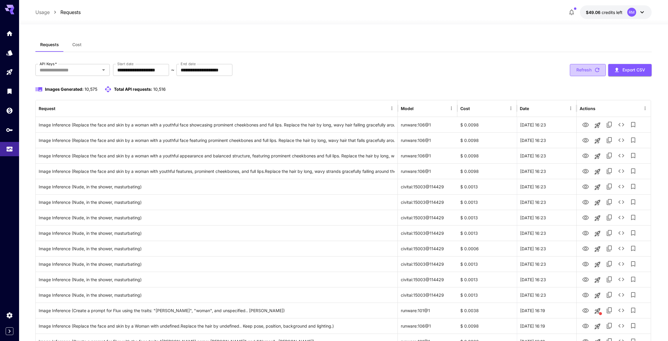
click at [587, 66] on button "Refresh" at bounding box center [588, 70] width 36 height 12
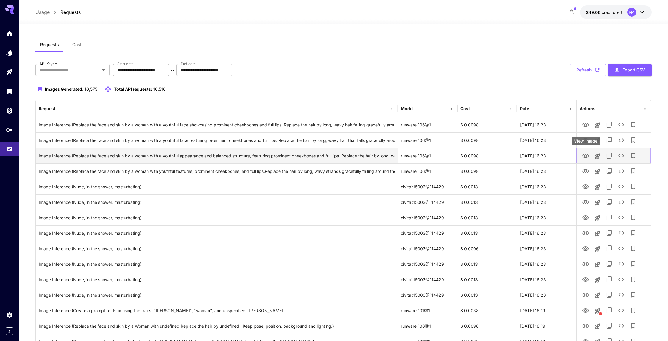
click at [584, 158] on icon "View Image" at bounding box center [585, 155] width 7 height 7
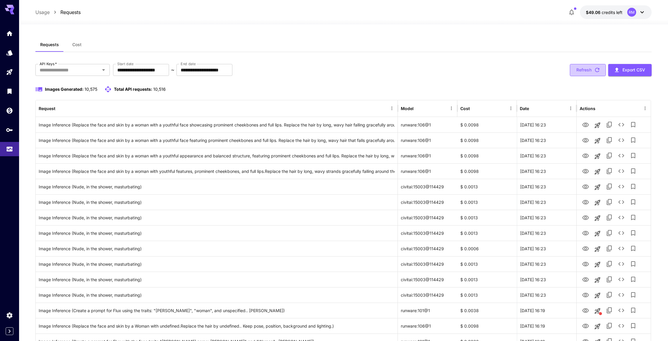
click at [595, 73] on icon "button" at bounding box center [597, 70] width 7 height 7
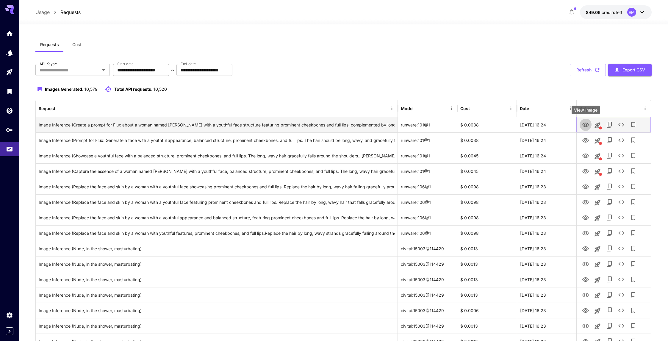
click at [585, 127] on icon "View Image" at bounding box center [585, 124] width 7 height 7
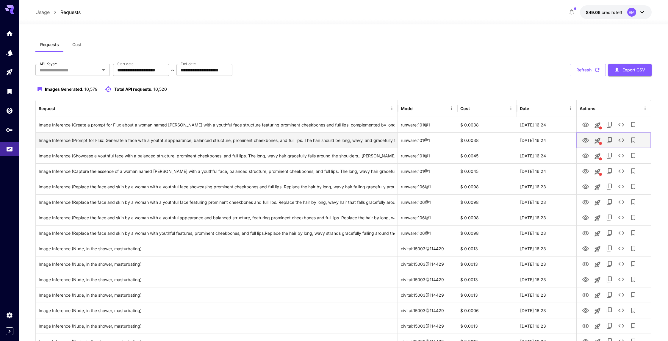
click at [585, 140] on icon "View Image" at bounding box center [585, 140] width 7 height 4
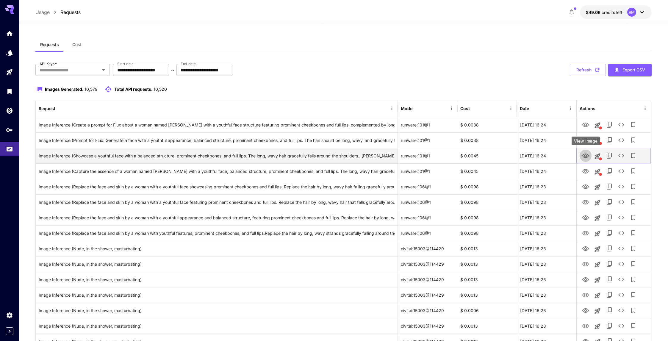
click at [587, 155] on icon "View Image" at bounding box center [585, 156] width 7 height 4
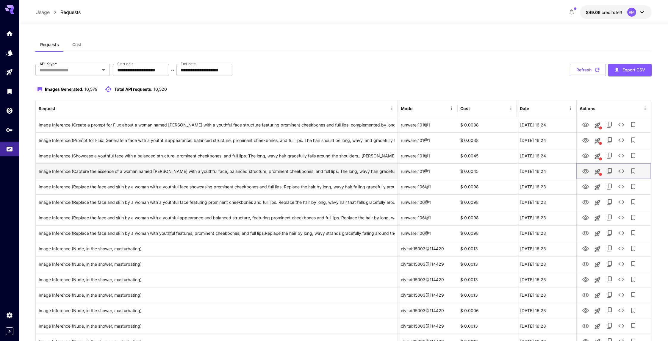
click at [587, 168] on icon "View Image" at bounding box center [585, 171] width 7 height 7
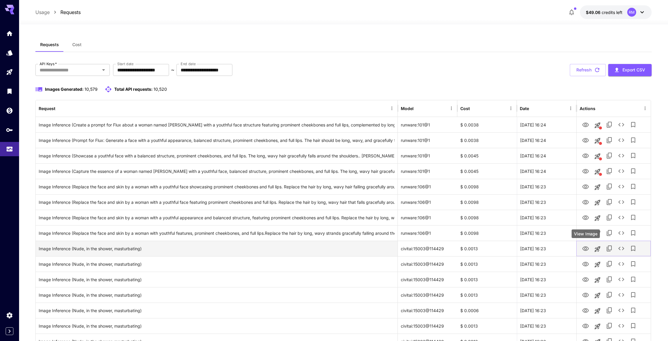
click at [586, 245] on icon "View Image" at bounding box center [585, 248] width 7 height 7
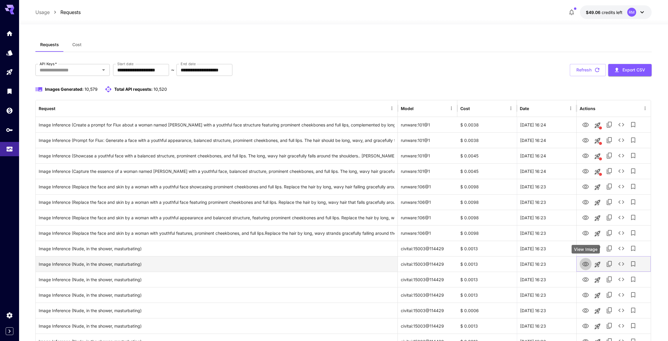
click at [586, 265] on icon "View Image" at bounding box center [585, 264] width 7 height 7
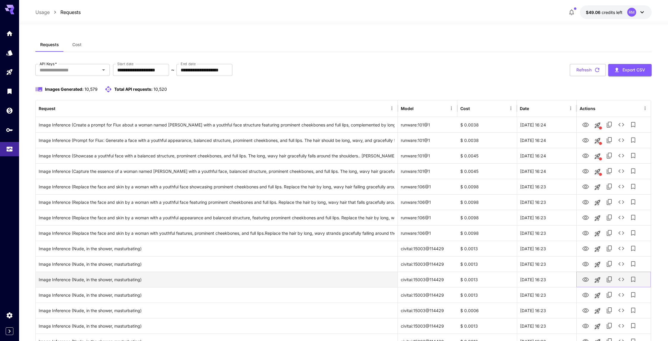
click at [583, 276] on icon "View Image" at bounding box center [585, 279] width 7 height 7
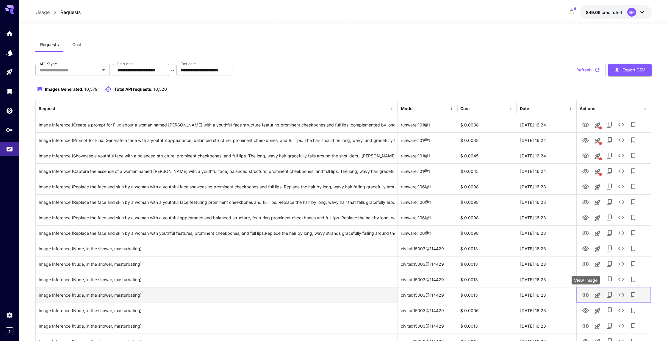
click at [582, 296] on icon "View Image" at bounding box center [585, 295] width 7 height 7
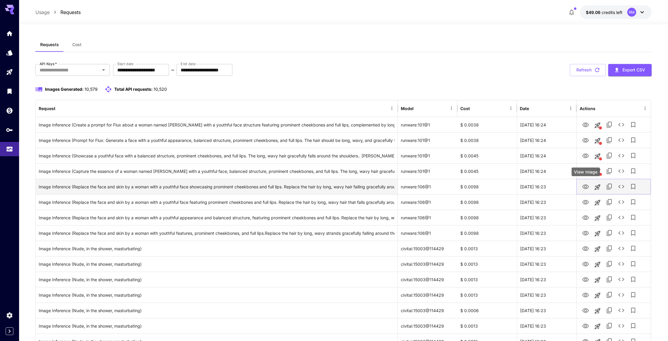
click at [583, 186] on icon "View Image" at bounding box center [585, 187] width 7 height 4
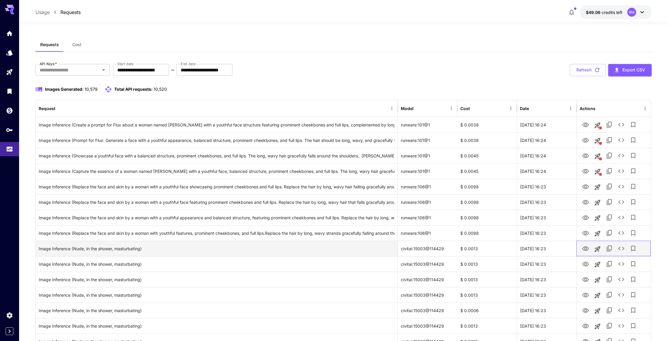
click at [591, 245] on div at bounding box center [614, 248] width 68 height 15
click at [589, 246] on icon "View Image" at bounding box center [585, 248] width 7 height 7
click at [586, 246] on icon "View Image" at bounding box center [585, 248] width 7 height 4
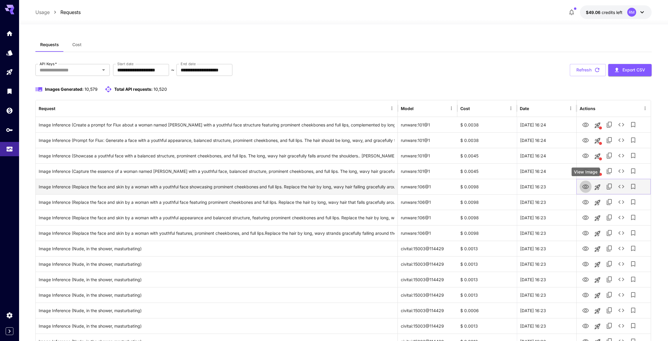
click at [585, 183] on icon "View Image" at bounding box center [585, 186] width 7 height 7
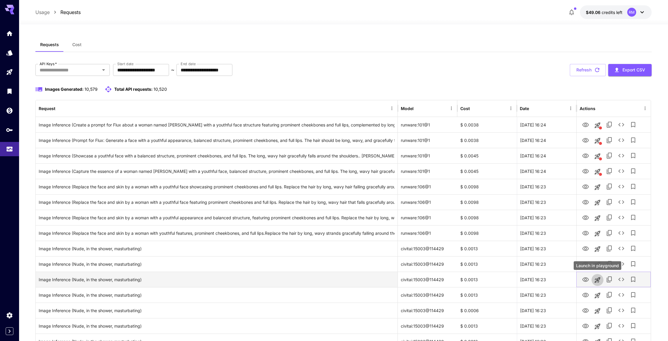
click at [598, 280] on icon "Launch in playground" at bounding box center [598, 280] width 6 height 6
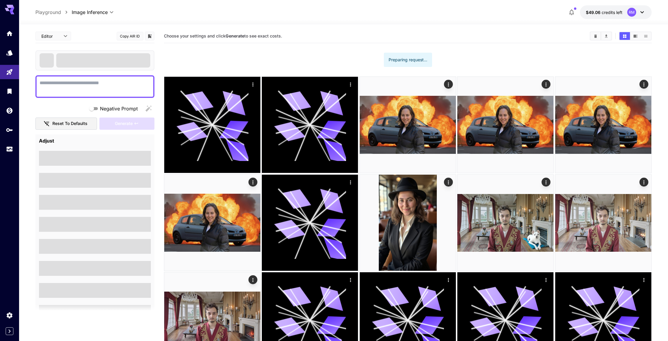
type textarea "**********"
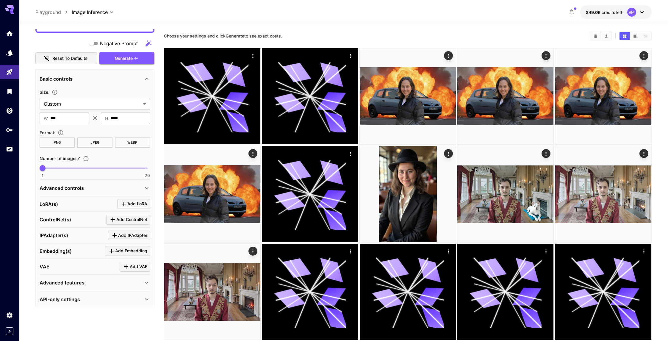
scroll to position [73, 0]
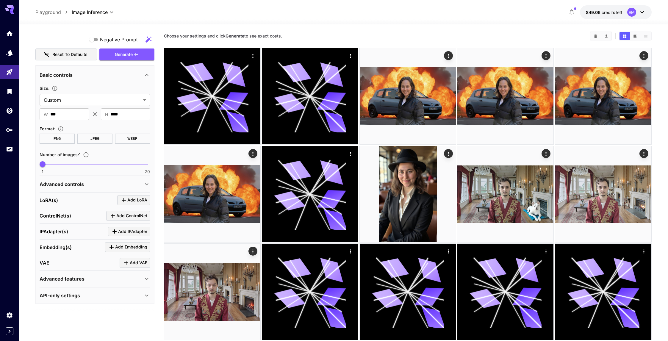
click at [87, 183] on div "Advanced controls" at bounding box center [92, 184] width 104 height 7
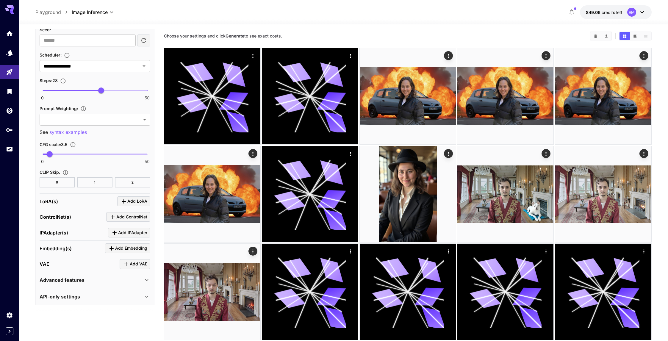
scroll to position [356, 0]
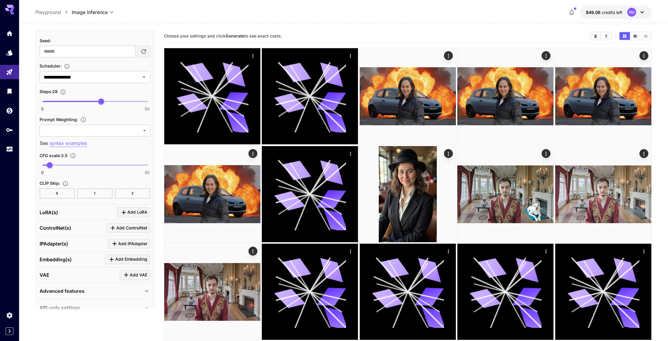
click at [14, 147] on link at bounding box center [9, 149] width 19 height 15
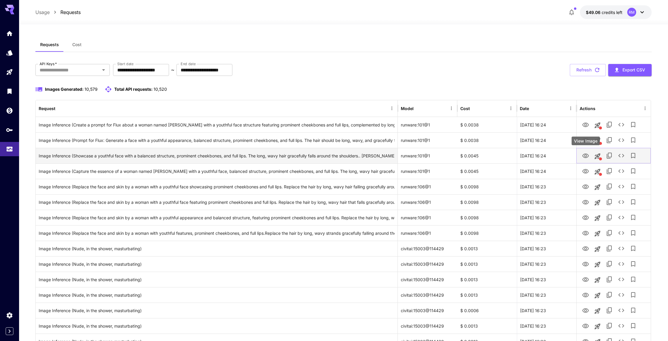
click at [586, 157] on icon "View Image" at bounding box center [585, 156] width 7 height 4
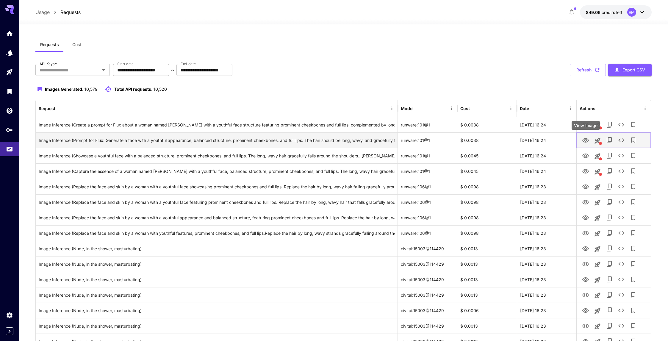
click at [585, 137] on icon "View Image" at bounding box center [585, 140] width 7 height 7
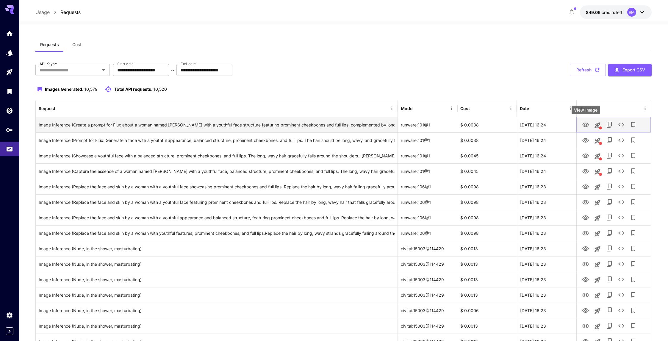
click at [585, 124] on icon "View Image" at bounding box center [585, 125] width 7 height 4
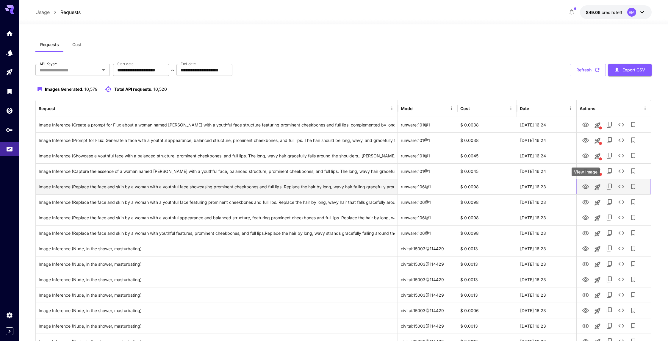
click at [585, 183] on icon "View Image" at bounding box center [585, 186] width 7 height 7
